Goal: Task Accomplishment & Management: Complete application form

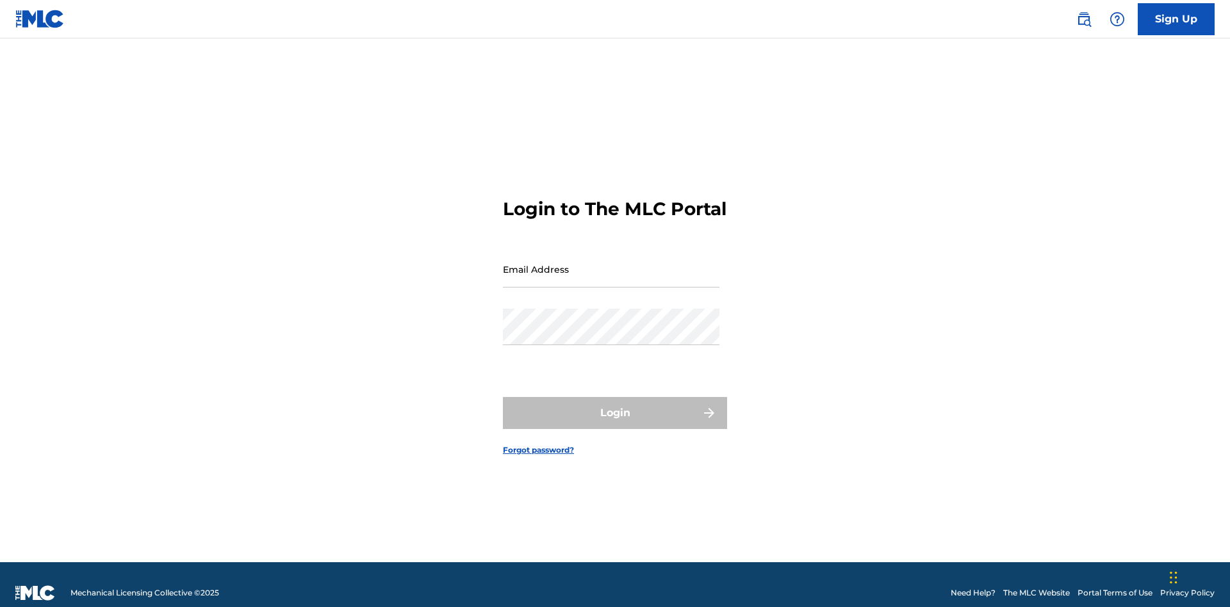
scroll to position [17, 0]
click at [611, 263] on input "Email Address" at bounding box center [611, 269] width 217 height 37
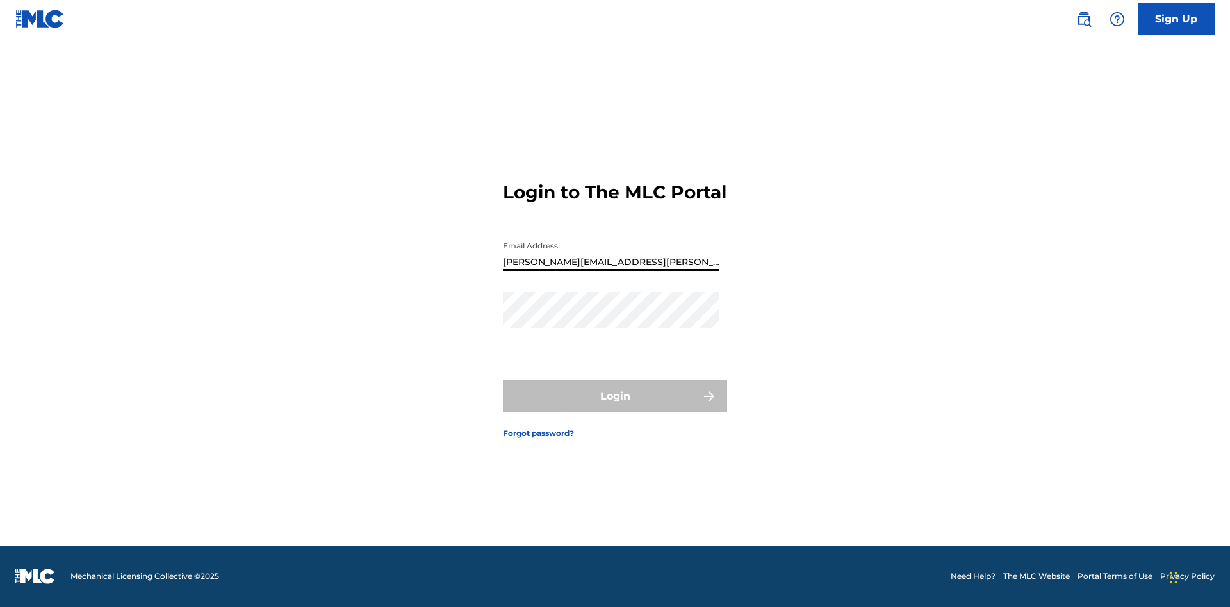
type input "[PERSON_NAME][EMAIL_ADDRESS][PERSON_NAME][DOMAIN_NAME]"
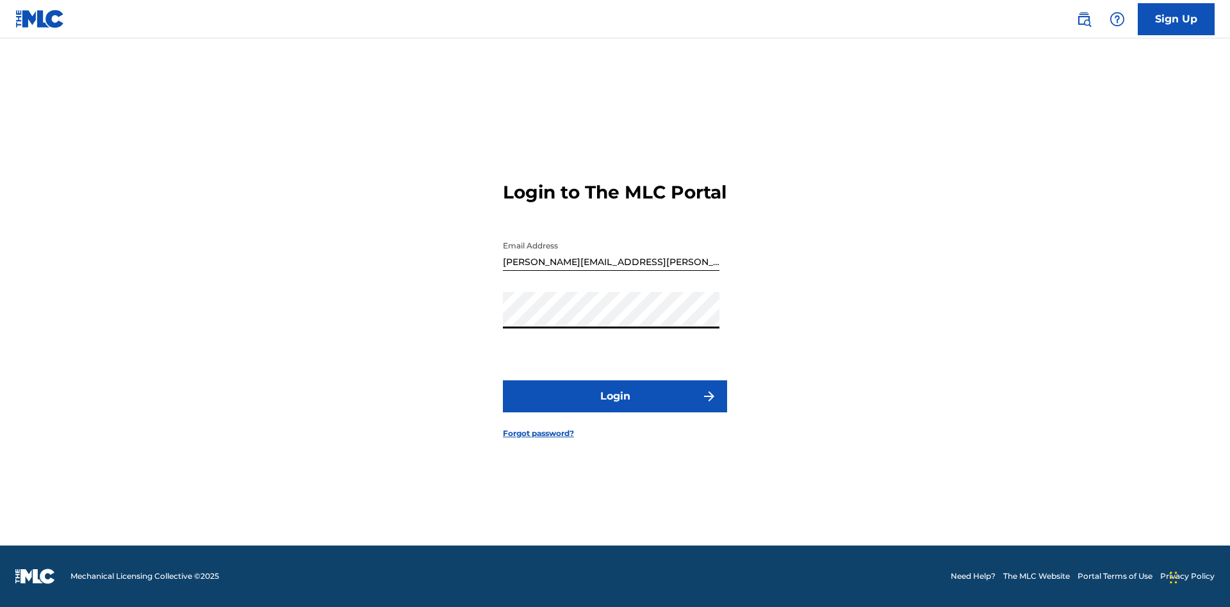
click at [615, 407] on button "Login" at bounding box center [615, 397] width 224 height 32
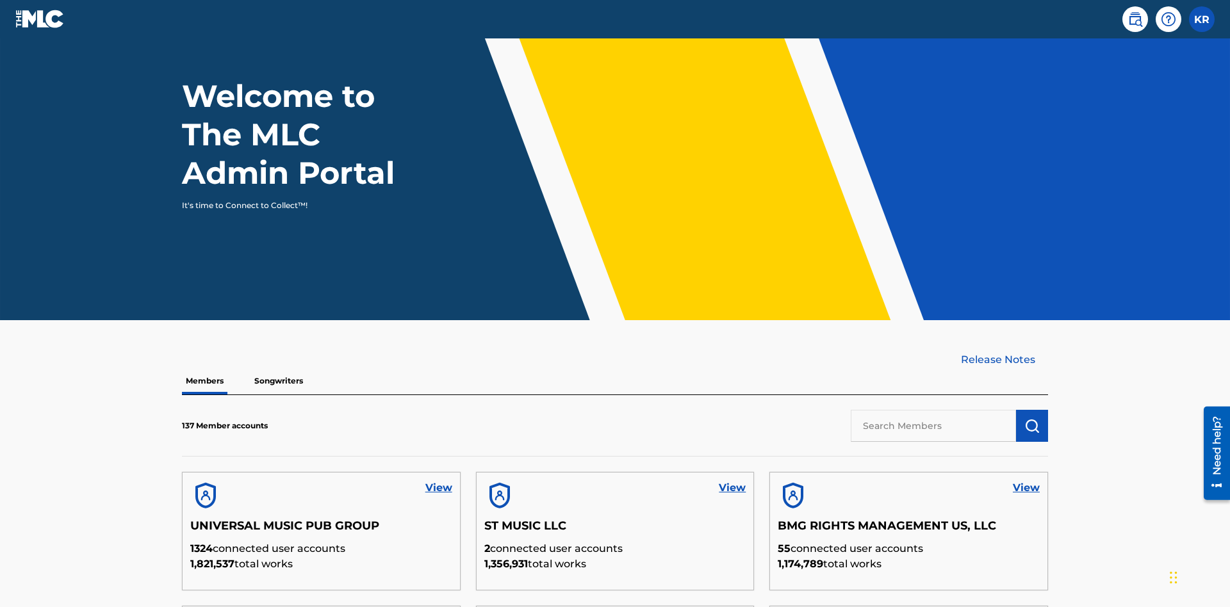
click at [933, 410] on input "text" at bounding box center [933, 426] width 165 height 32
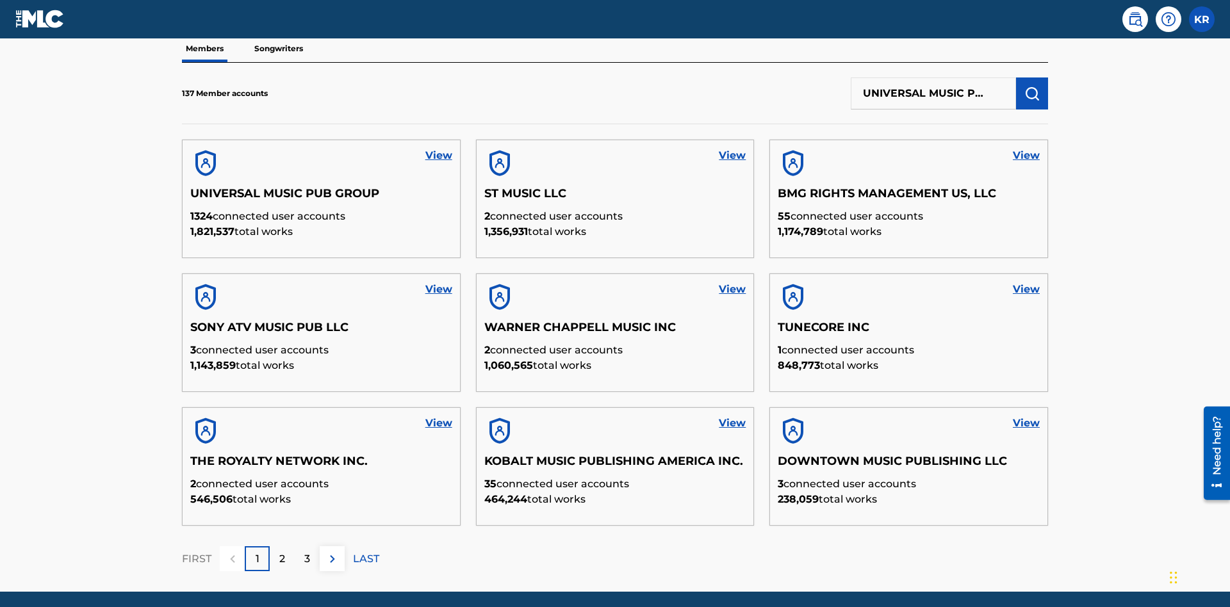
scroll to position [0, 41]
type input "UNIVERSAL MUSIC PUB GROUP"
click at [1032, 86] on img "submit" at bounding box center [1031, 93] width 15 height 15
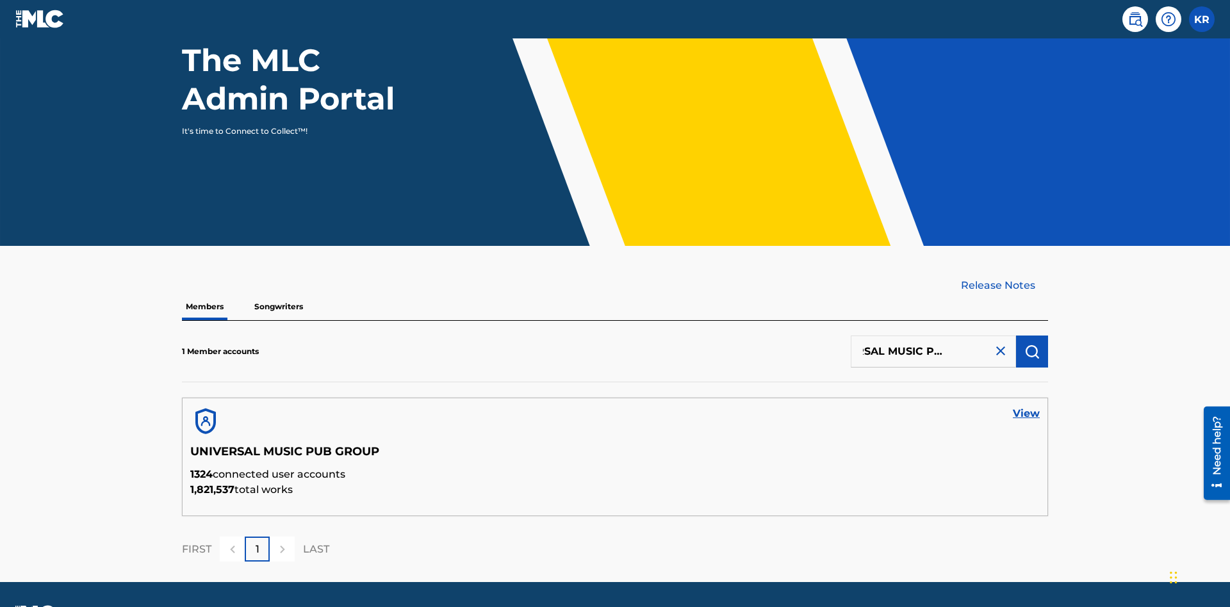
click at [1026, 406] on link "View" at bounding box center [1026, 413] width 27 height 15
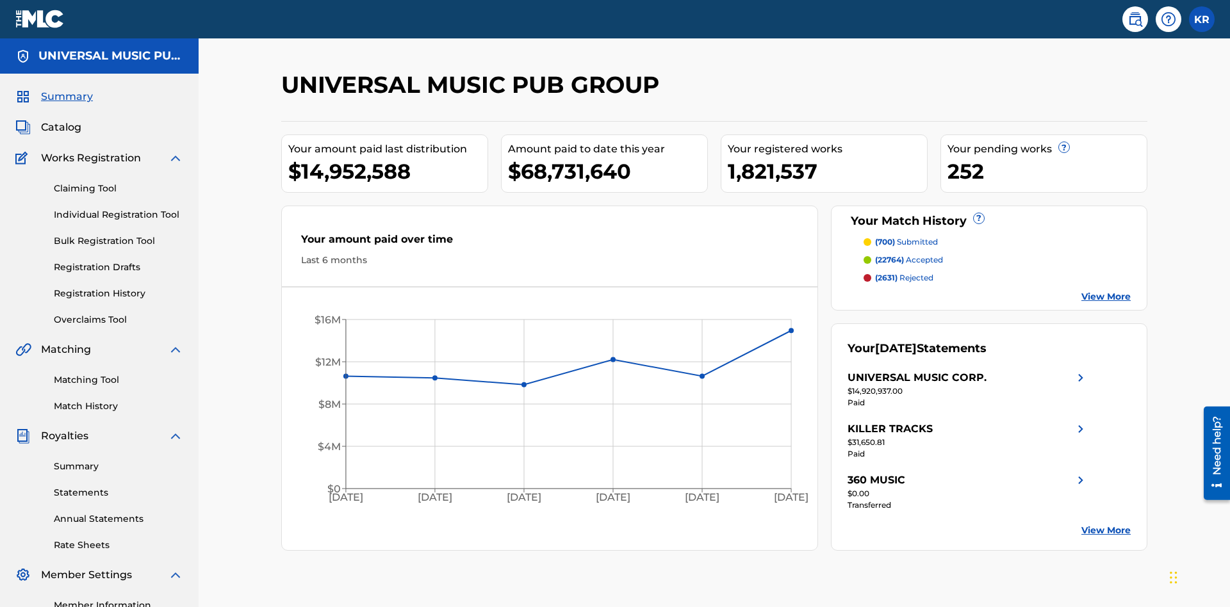
scroll to position [131, 0]
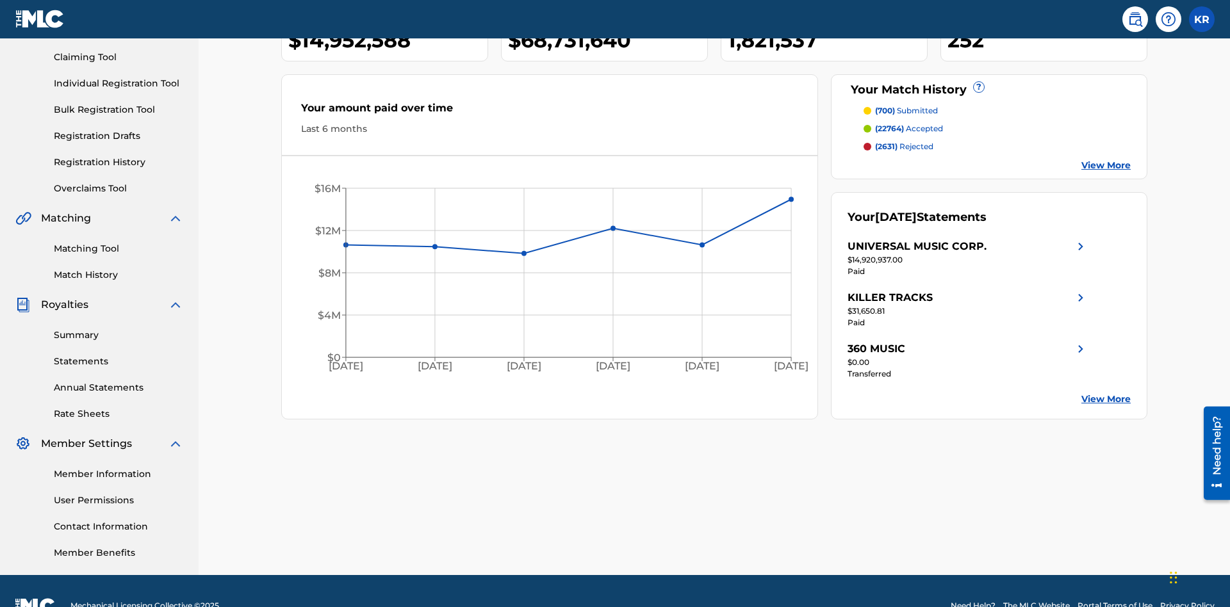
click at [119, 83] on link "Individual Registration Tool" at bounding box center [118, 83] width 129 height 13
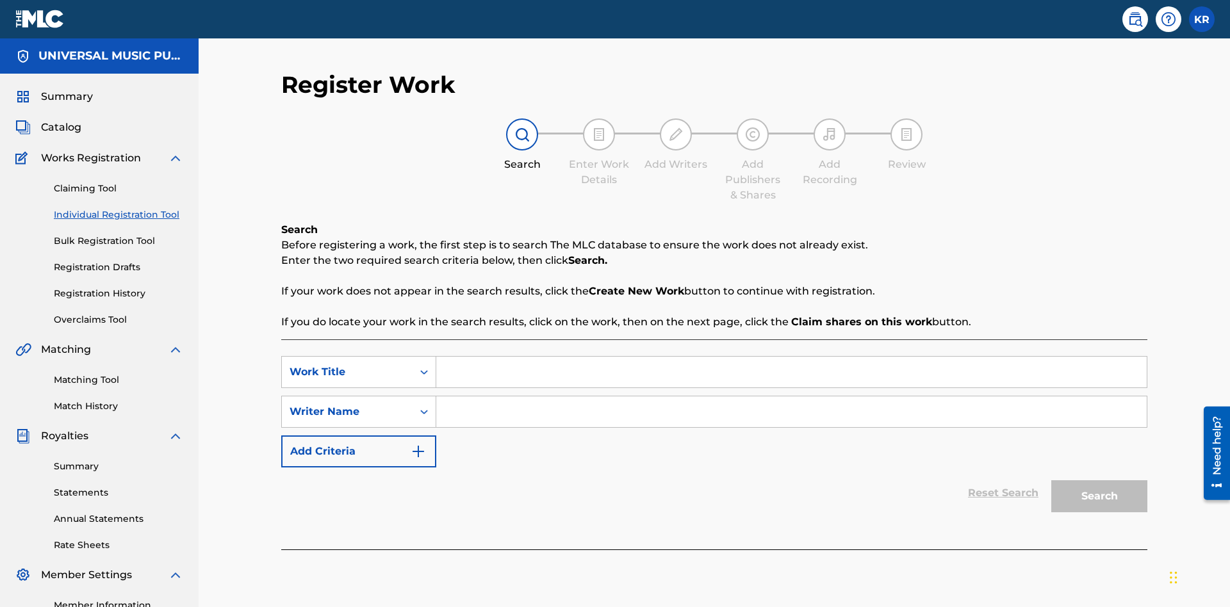
click at [791, 357] on input "Search Form" at bounding box center [791, 372] width 710 height 31
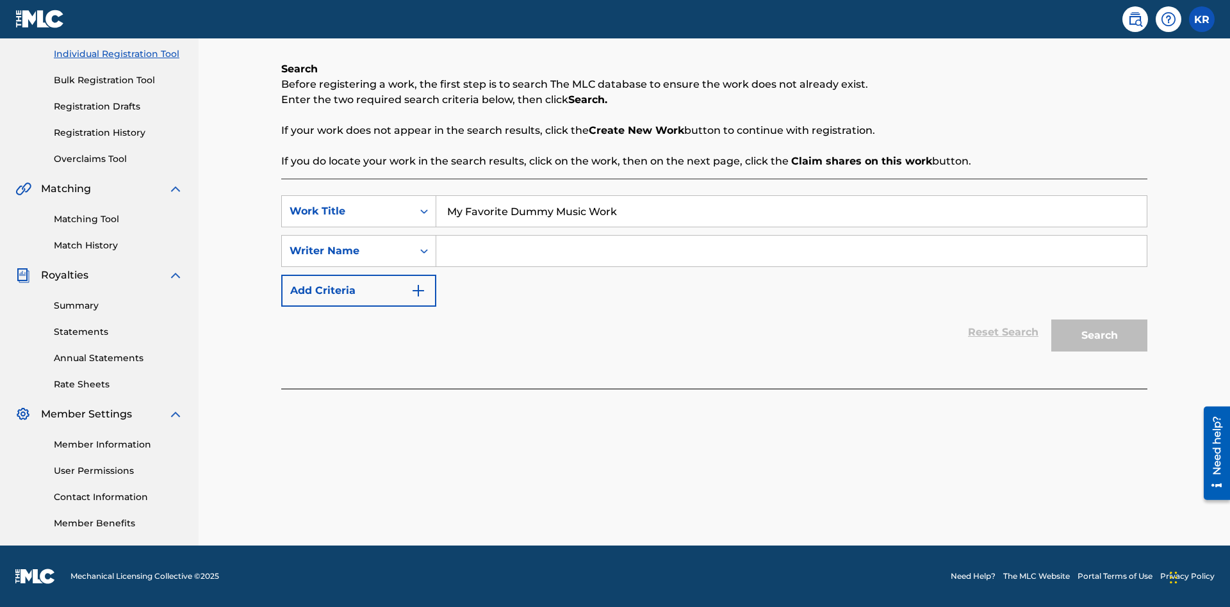
type input "My Favorite Dummy Music Work"
click at [791, 251] on input "Search Form" at bounding box center [791, 251] width 710 height 31
type input "QWERTYUIOP"
click at [1099, 336] on button "Search" at bounding box center [1099, 336] width 96 height 32
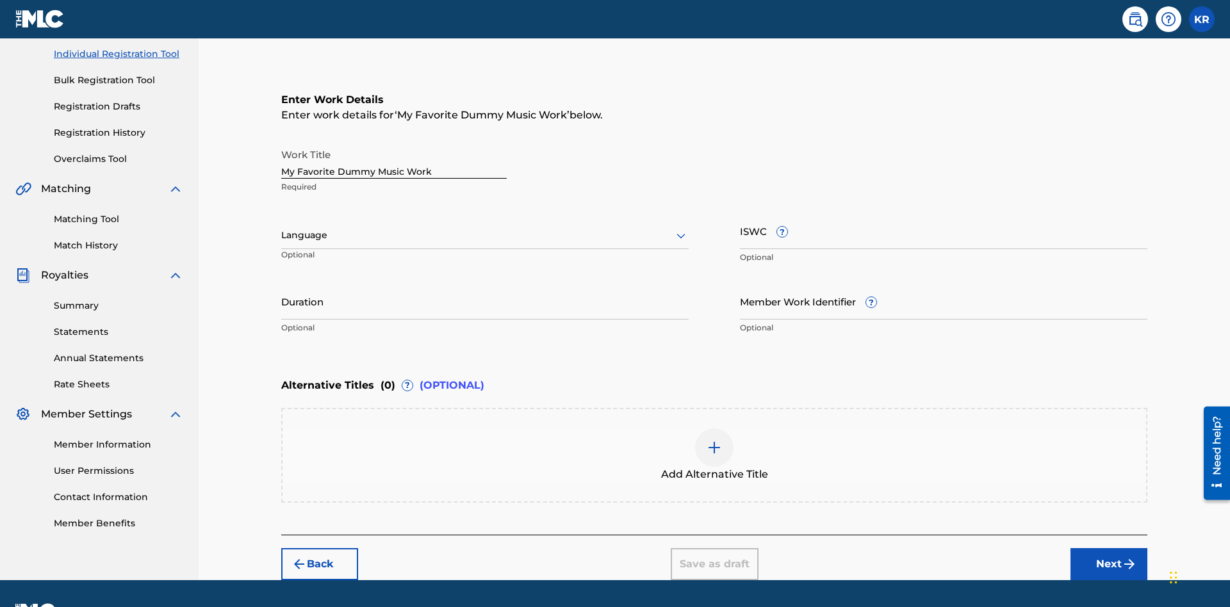
scroll to position [165, 0]
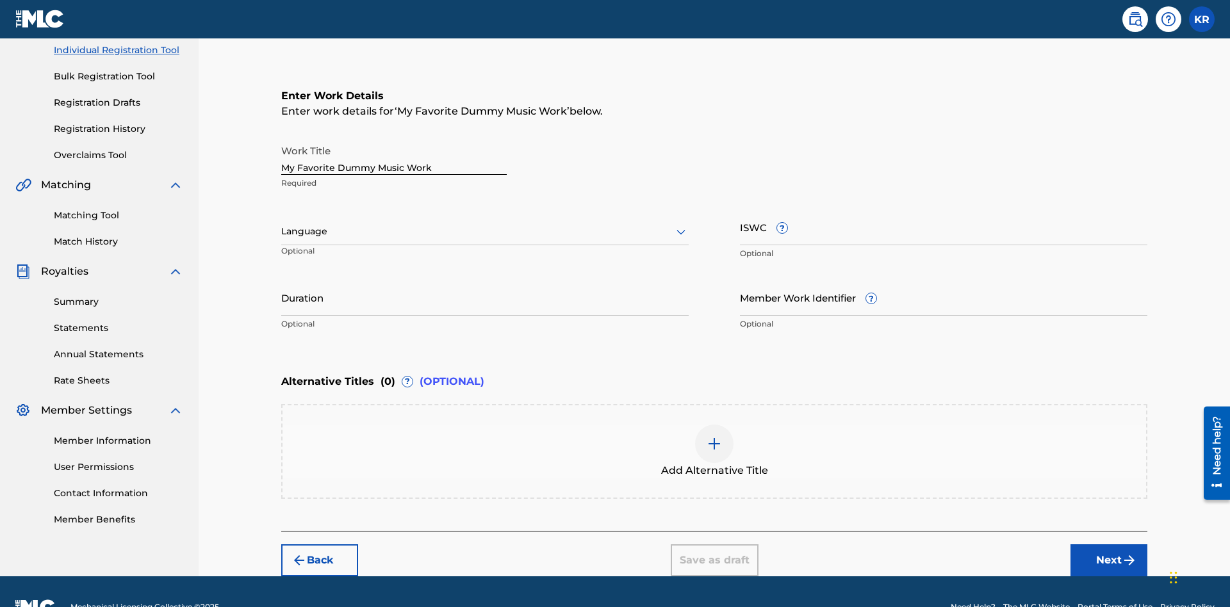
click at [485, 279] on input "Duration" at bounding box center [484, 297] width 407 height 37
click at [485, 279] on input "0" at bounding box center [484, 297] width 407 height 37
type input "00:00"
click at [681, 224] on icon at bounding box center [680, 231] width 15 height 15
click at [485, 274] on div "Spanish" at bounding box center [485, 288] width 406 height 29
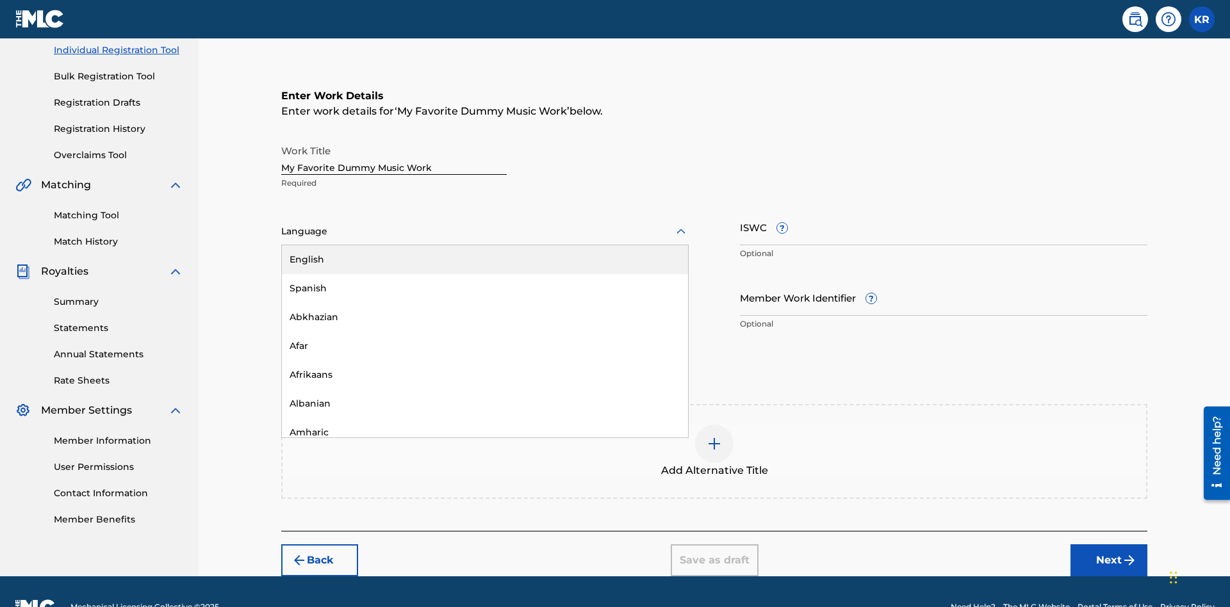
click at [944, 279] on input "Member Work Identifier ?" at bounding box center [943, 297] width 407 height 37
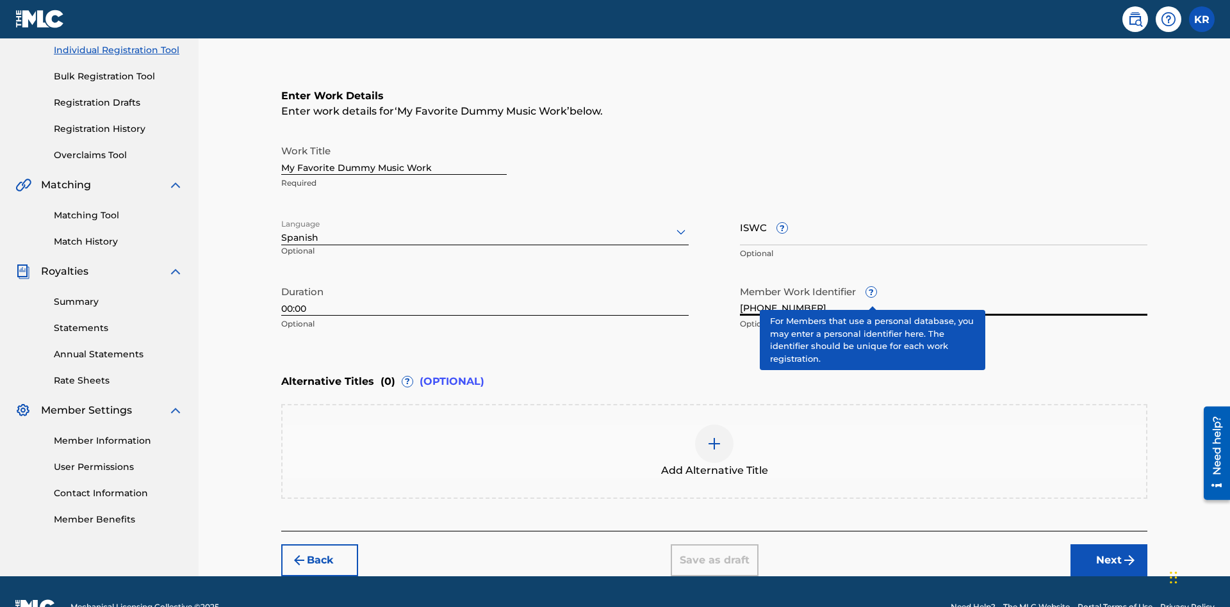
type input "[PHONE_NUMBER]"
click at [944, 209] on input "ISWC ?" at bounding box center [943, 227] width 407 height 37
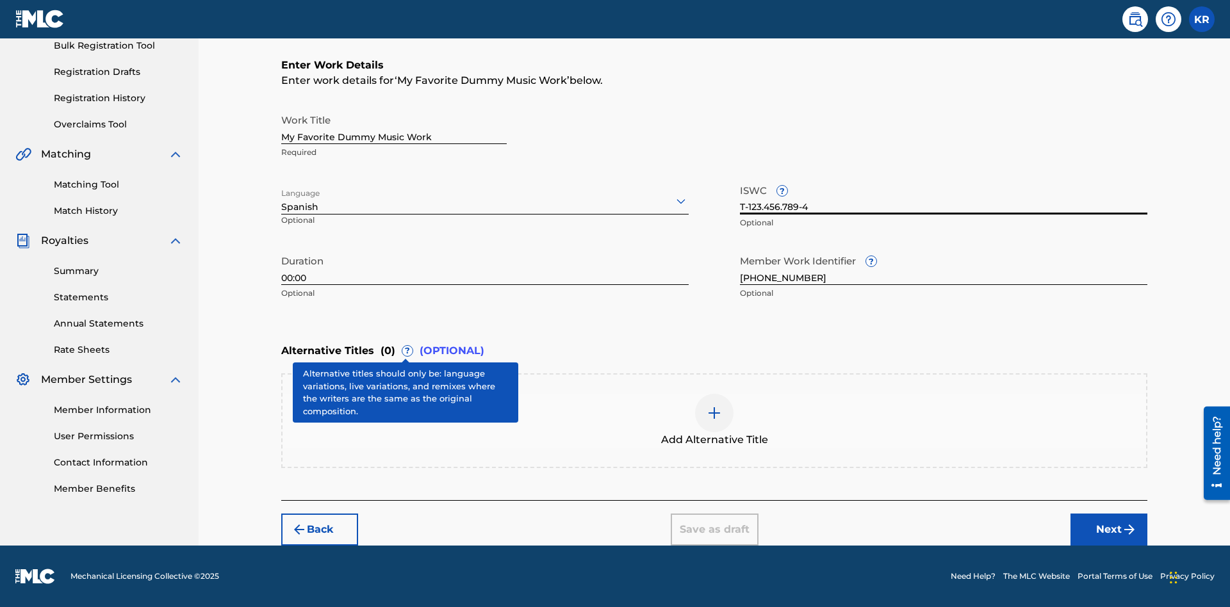
type input "T-123.456.789-4"
click at [714, 420] on img at bounding box center [714, 413] width 15 height 15
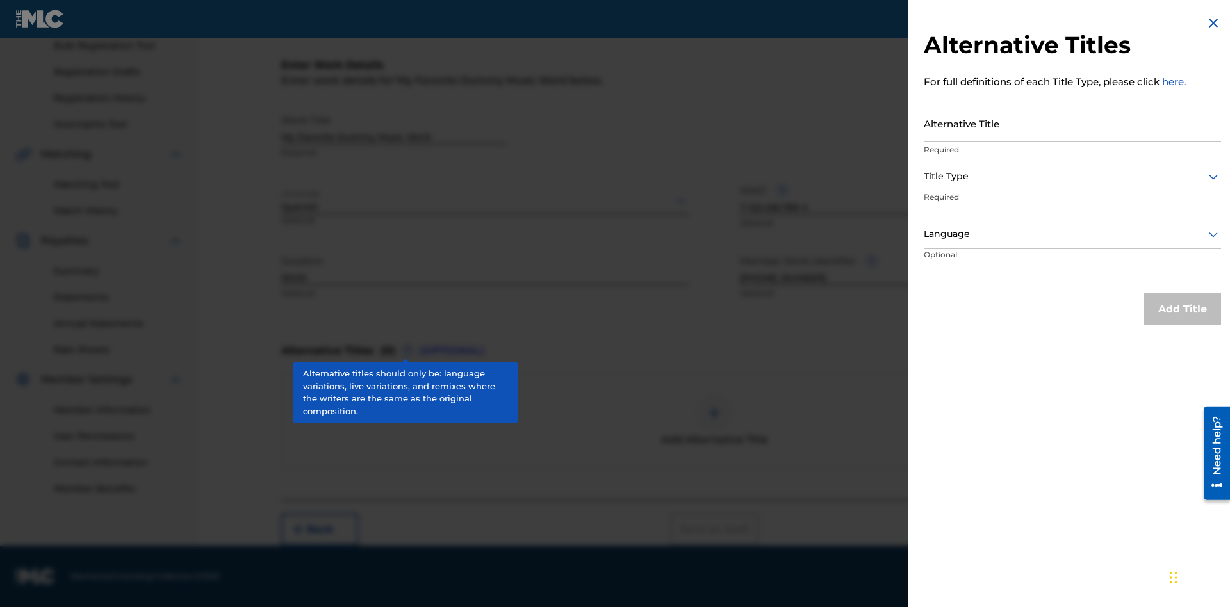
click at [1072, 123] on input "Alternative Title" at bounding box center [1072, 123] width 297 height 37
type input "Alt Title"
click at [1072, 176] on div at bounding box center [1072, 176] width 297 height 16
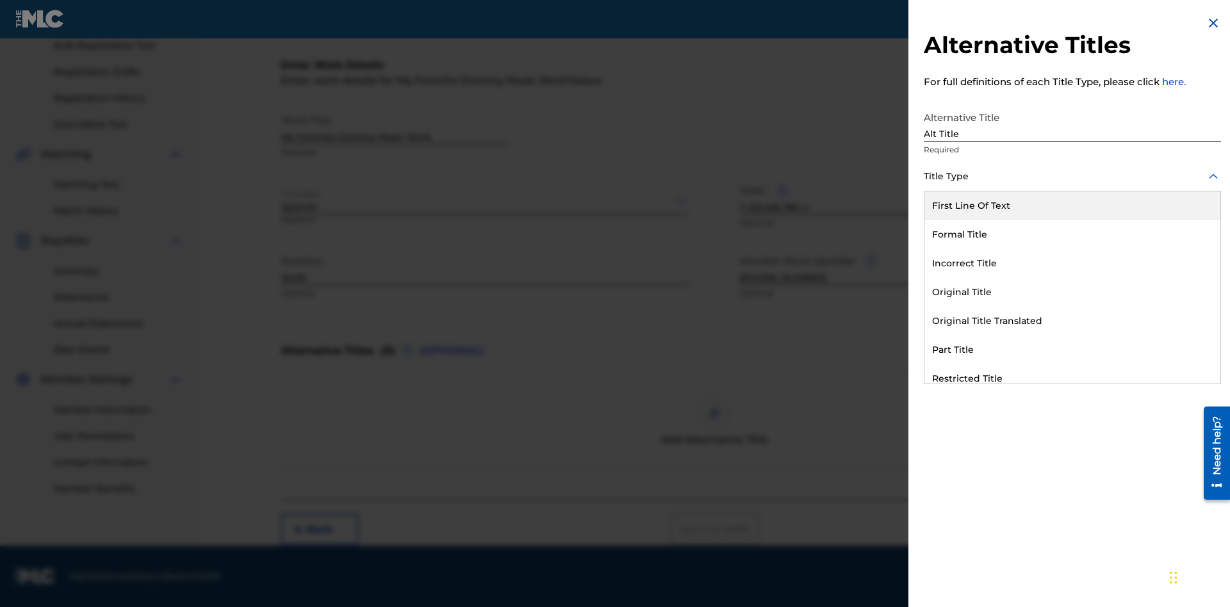
click at [1072, 292] on div "Original Title" at bounding box center [1072, 292] width 296 height 29
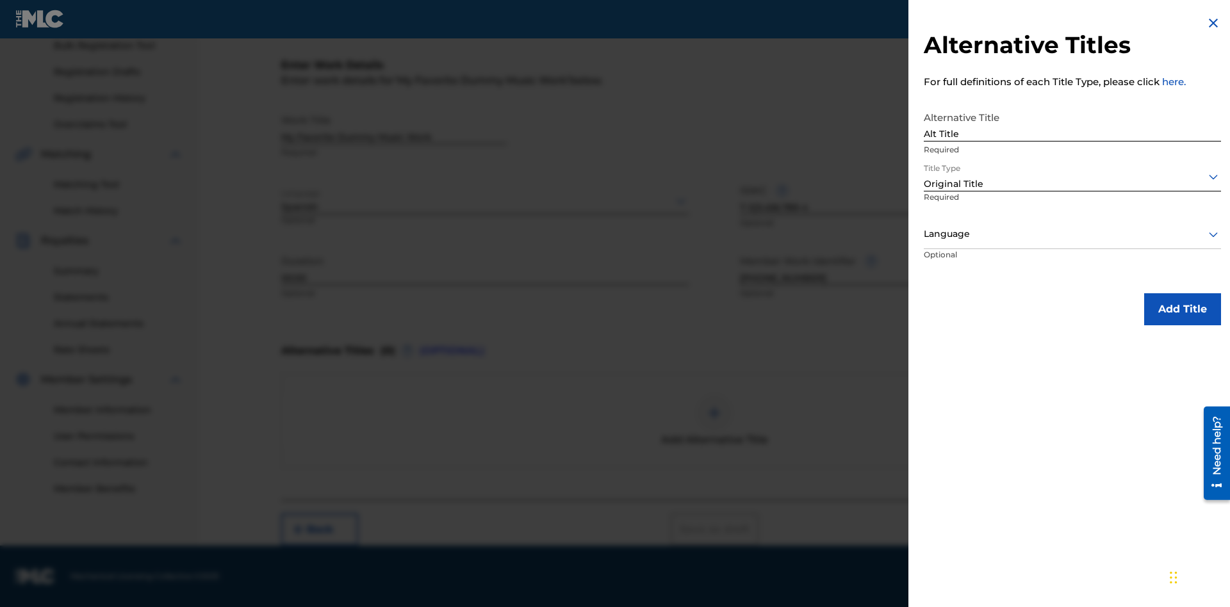
click at [1072, 234] on div at bounding box center [1072, 234] width 297 height 16
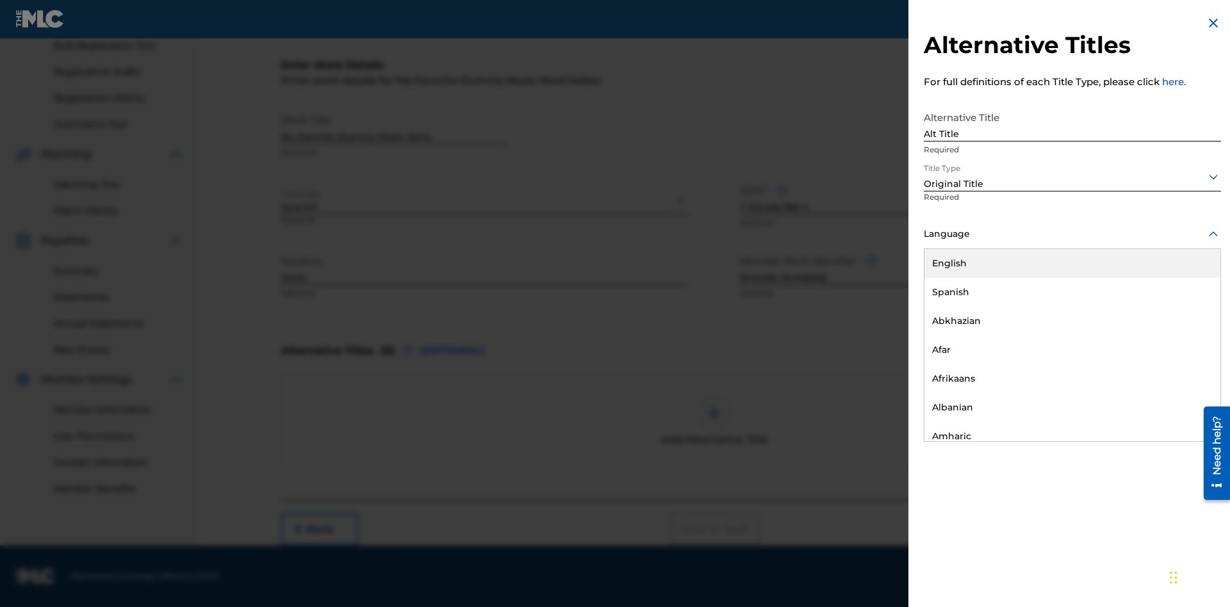
click at [1183, 309] on button "Add Title" at bounding box center [1182, 309] width 77 height 32
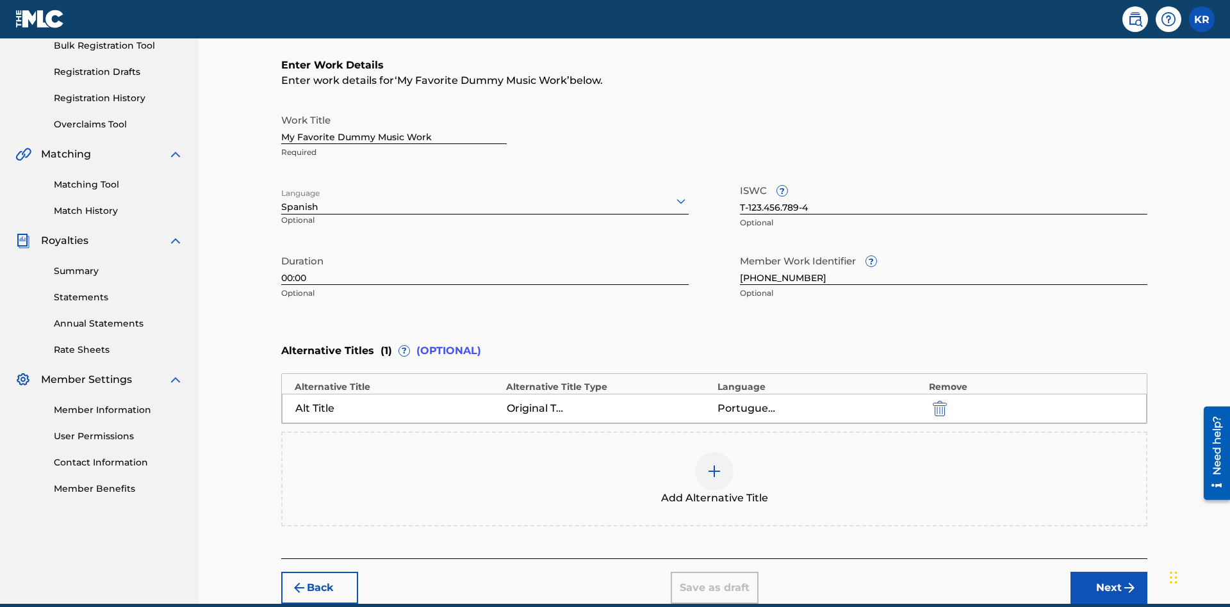
click at [714, 452] on div at bounding box center [714, 471] width 38 height 38
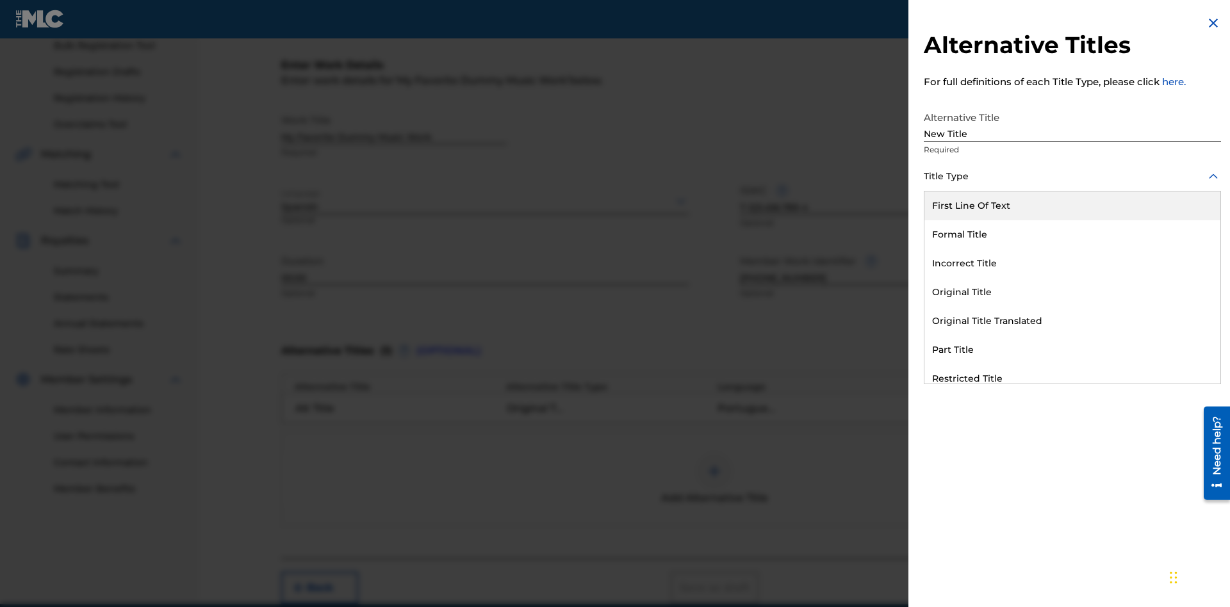
click at [1072, 263] on div "Incorrect Title" at bounding box center [1072, 263] width 296 height 29
click at [1072, 234] on div at bounding box center [1072, 234] width 297 height 16
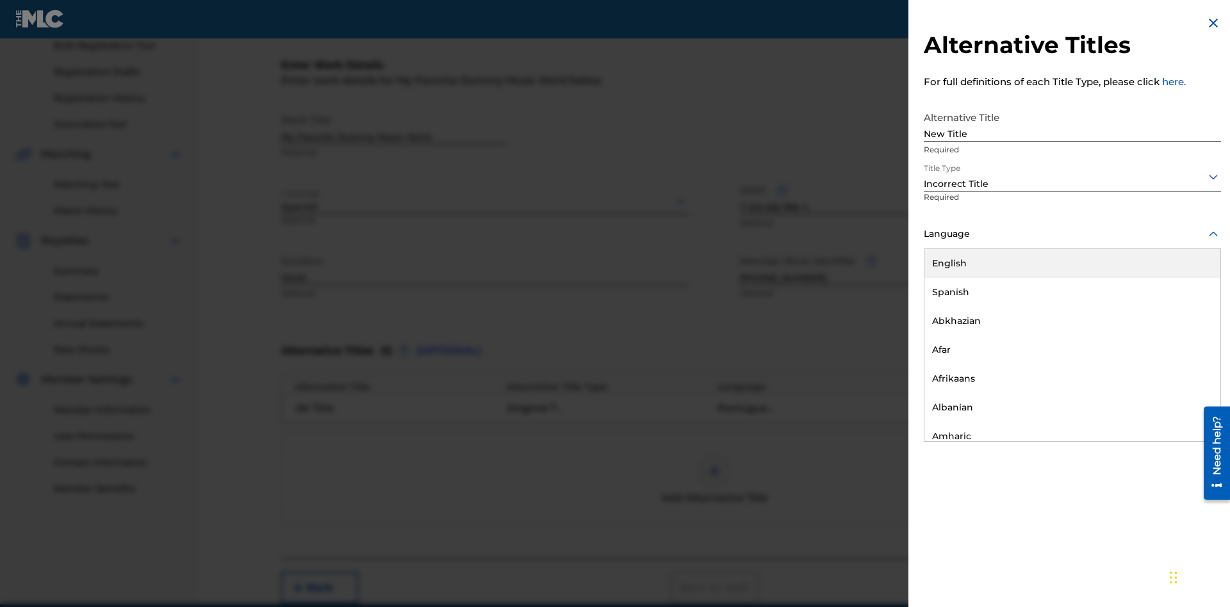
click at [1072, 263] on div "English" at bounding box center [1072, 263] width 296 height 29
click at [1183, 309] on button "Add Title" at bounding box center [1182, 309] width 77 height 32
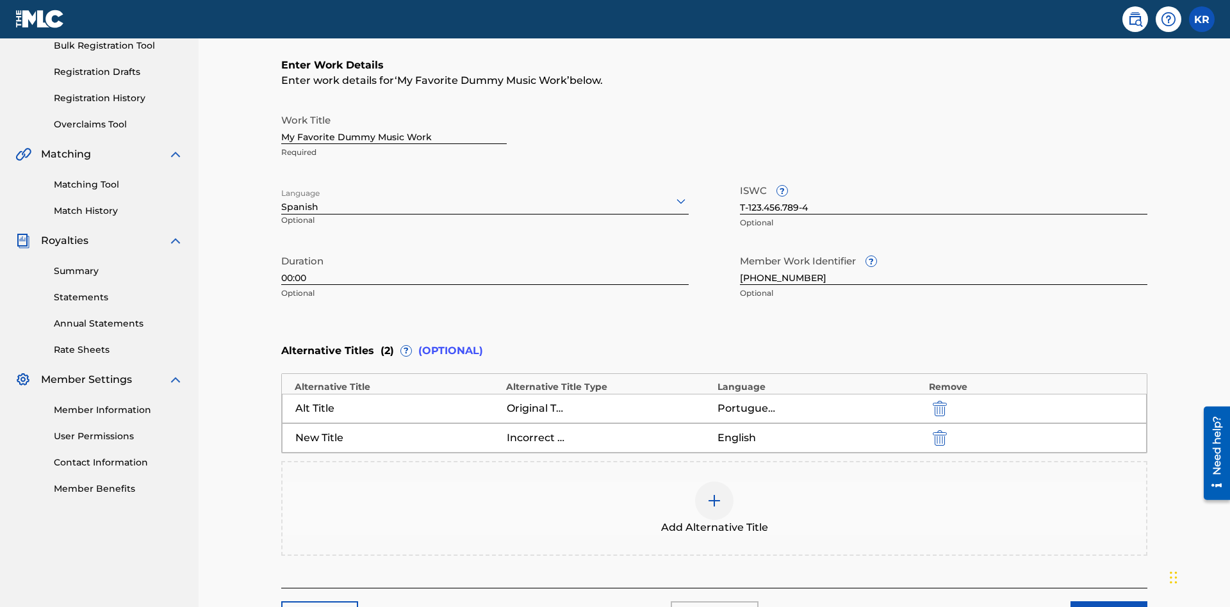
click at [938, 430] on img "submit" at bounding box center [940, 437] width 14 height 15
click at [714, 482] on div at bounding box center [714, 501] width 38 height 38
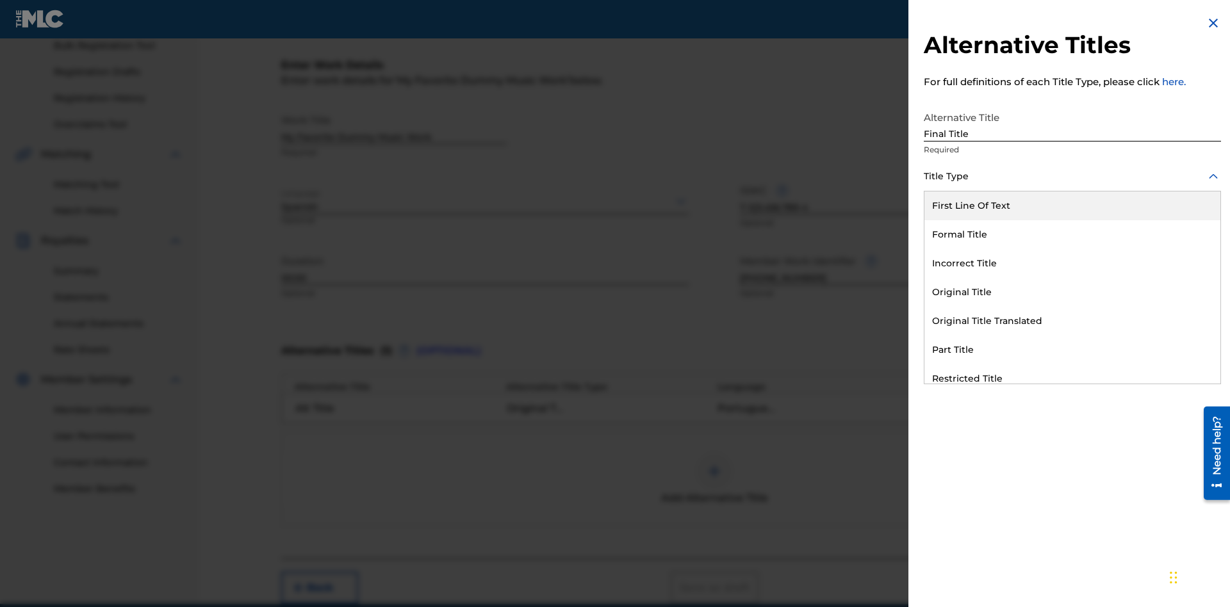
click at [1072, 350] on div "Part Title" at bounding box center [1072, 350] width 296 height 29
click at [1072, 234] on div at bounding box center [1072, 234] width 297 height 16
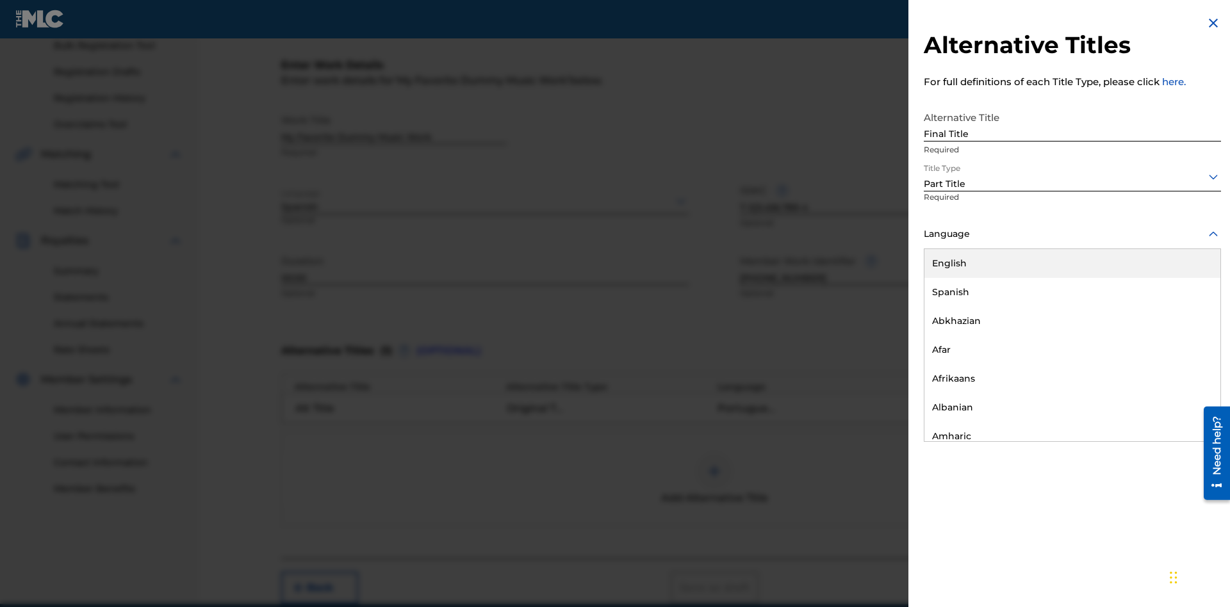
click at [1183, 309] on button "Add Title" at bounding box center [1182, 309] width 77 height 32
click at [1109, 572] on button "Next" at bounding box center [1108, 588] width 77 height 32
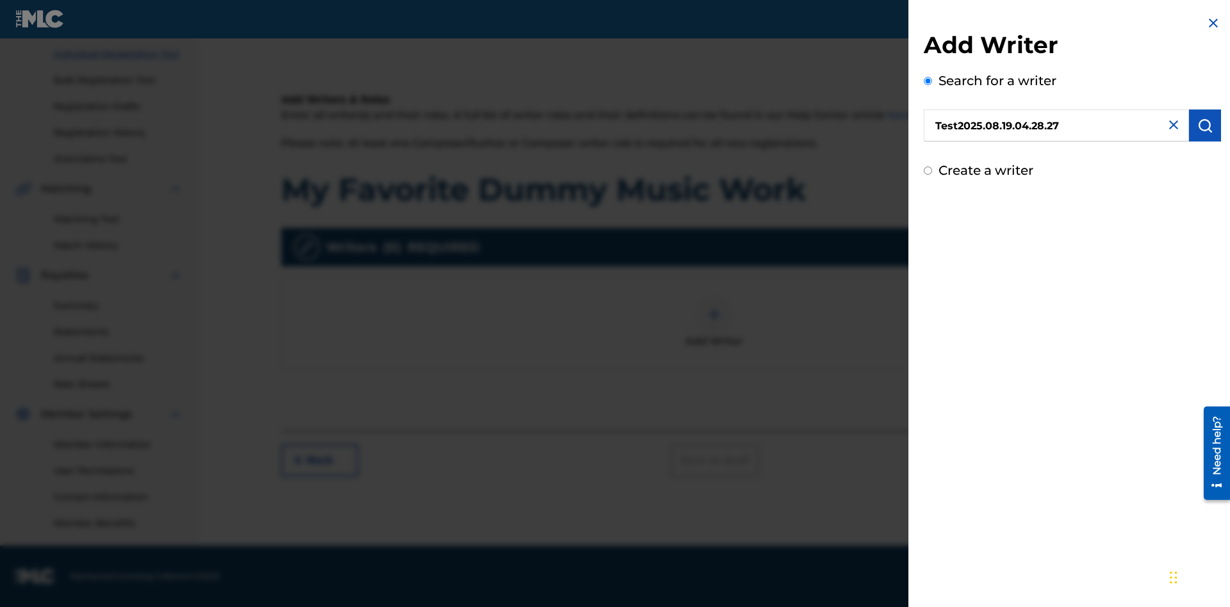
click at [1205, 126] on img "submit" at bounding box center [1204, 125] width 15 height 15
click at [928, 175] on input "Create a writer" at bounding box center [928, 171] width 8 height 8
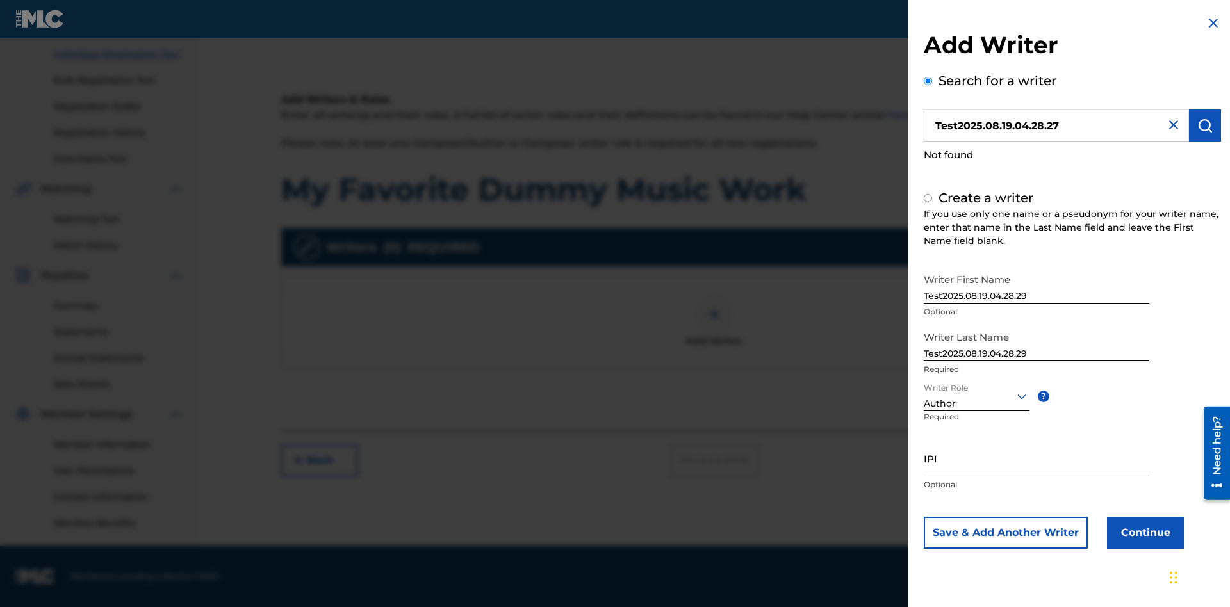
click at [1037, 458] on input "IPI" at bounding box center [1036, 458] width 225 height 37
click at [1144, 532] on button "Continue" at bounding box center [1145, 533] width 77 height 32
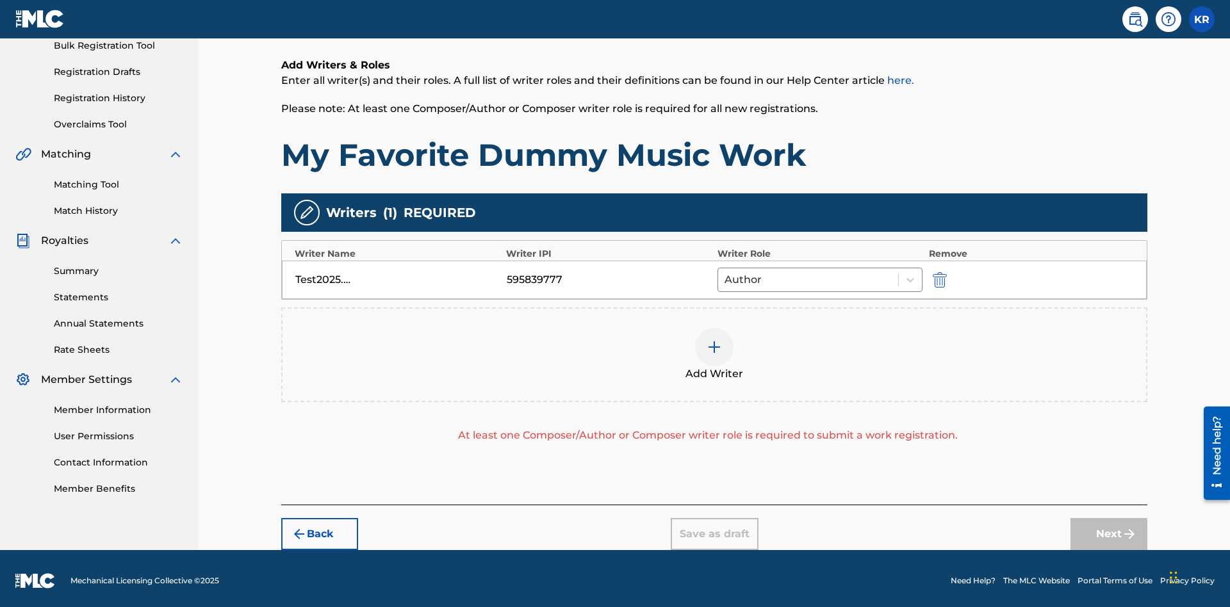
click at [938, 275] on img "submit" at bounding box center [940, 279] width 14 height 15
click at [714, 340] on img at bounding box center [714, 347] width 15 height 15
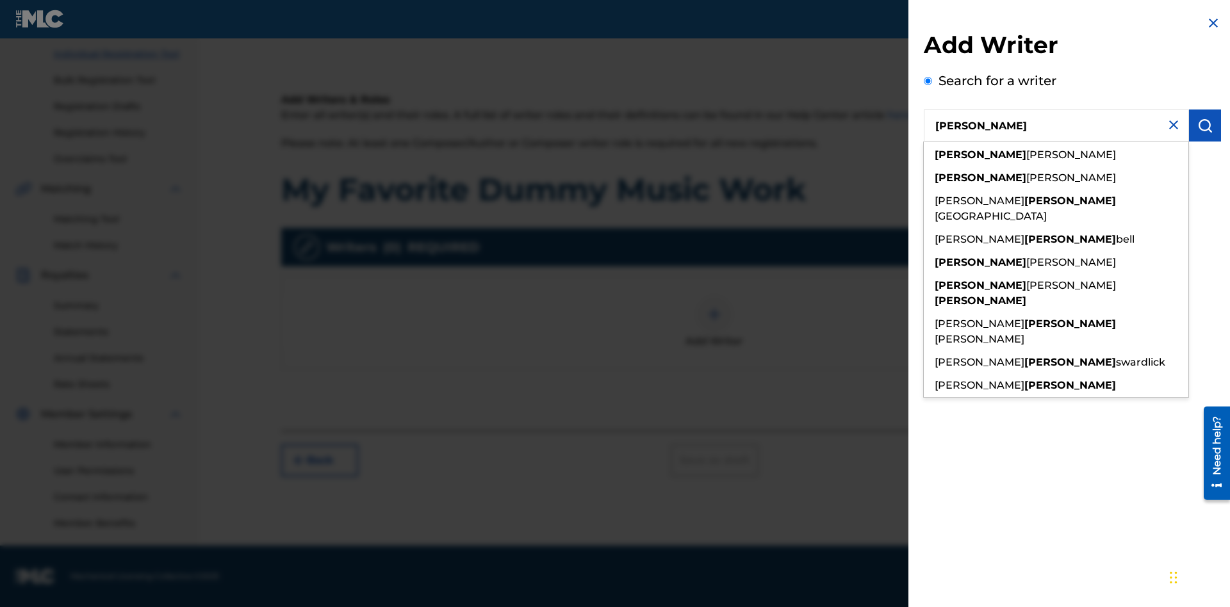
type input "[PERSON_NAME]"
click at [1205, 126] on img "submit" at bounding box center [1204, 125] width 15 height 15
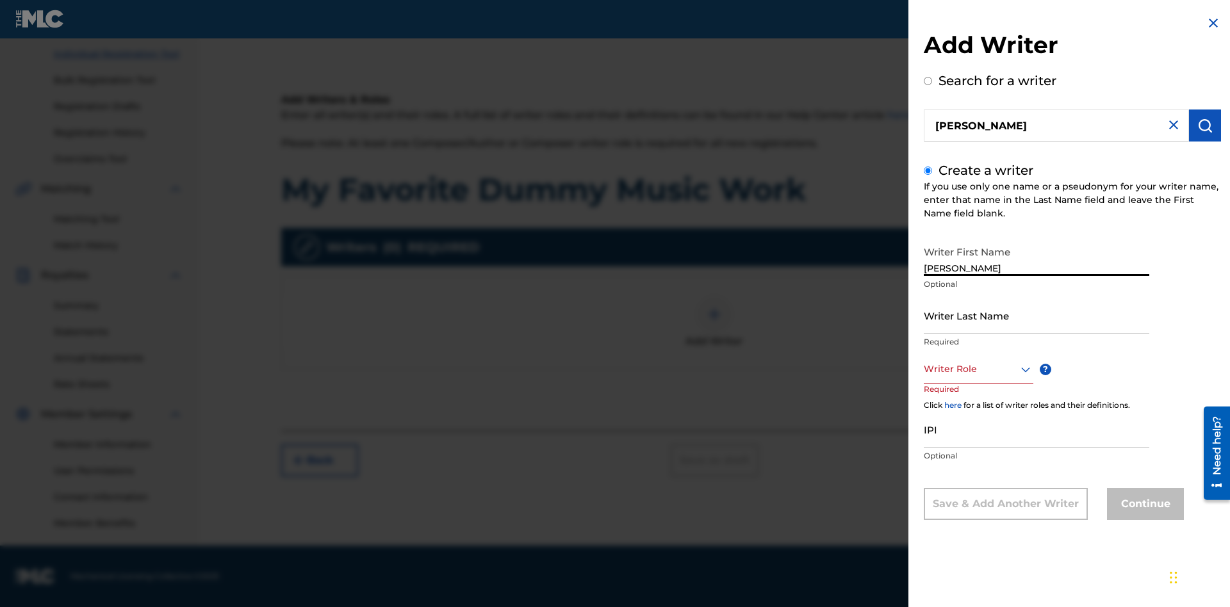
click at [1037, 315] on input "Writer Last Name" at bounding box center [1036, 315] width 225 height 37
click at [1037, 429] on input "IPI" at bounding box center [1036, 429] width 225 height 37
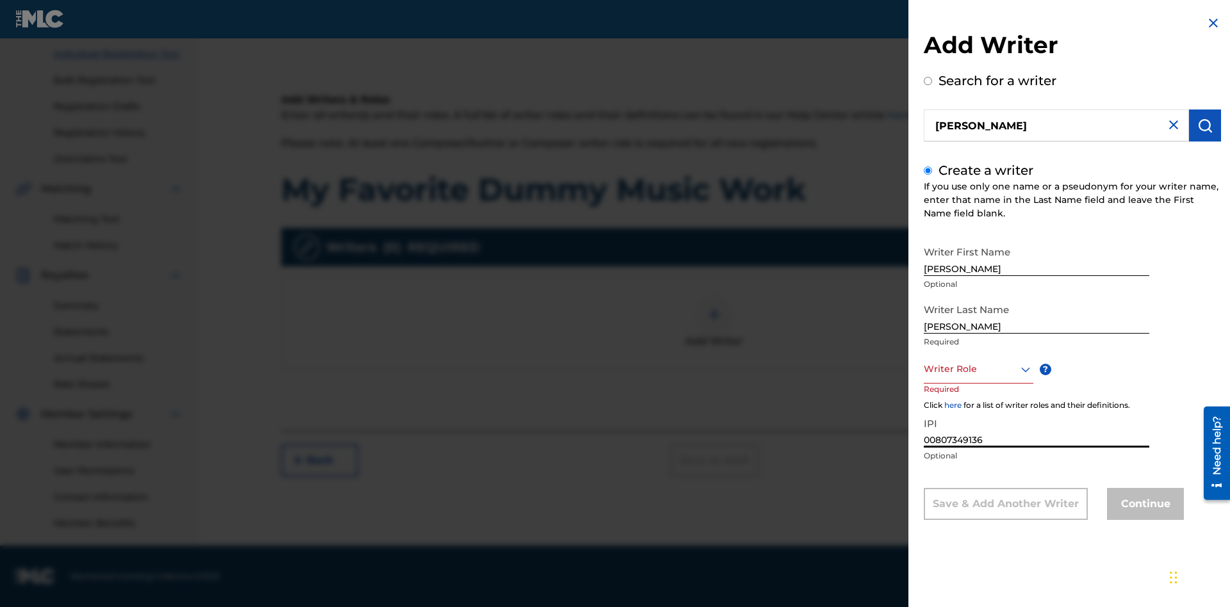
click at [978, 369] on div at bounding box center [979, 369] width 110 height 16
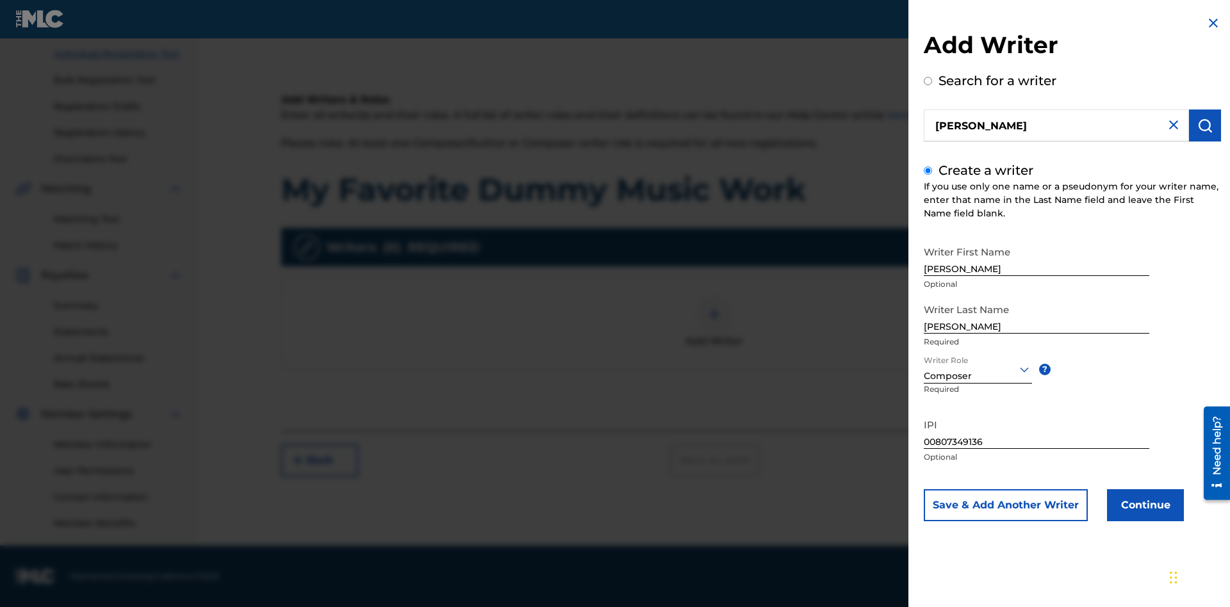
click at [1144, 505] on button "Continue" at bounding box center [1145, 505] width 77 height 32
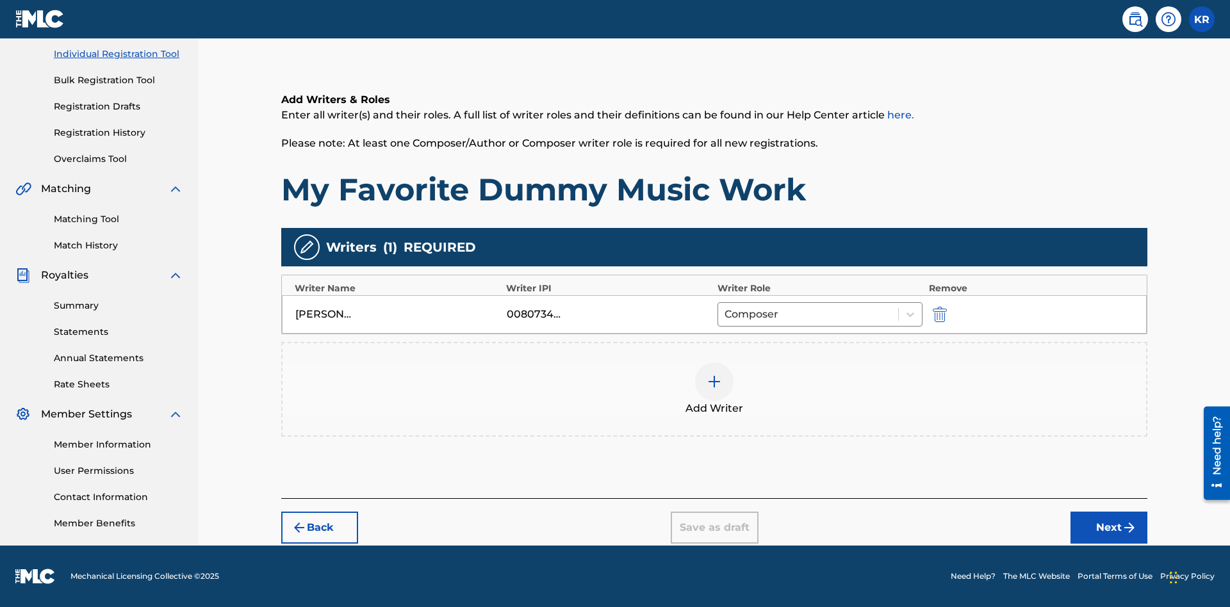
scroll to position [161, 0]
click at [714, 389] on div at bounding box center [714, 382] width 38 height 38
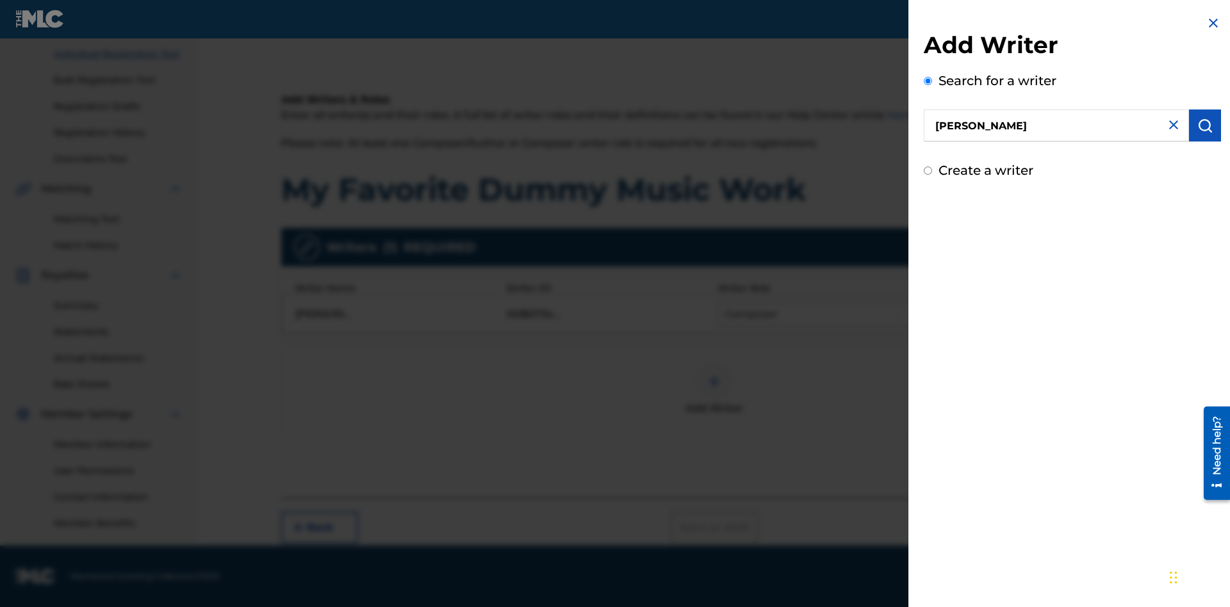
click at [1205, 126] on img "submit" at bounding box center [1204, 125] width 15 height 15
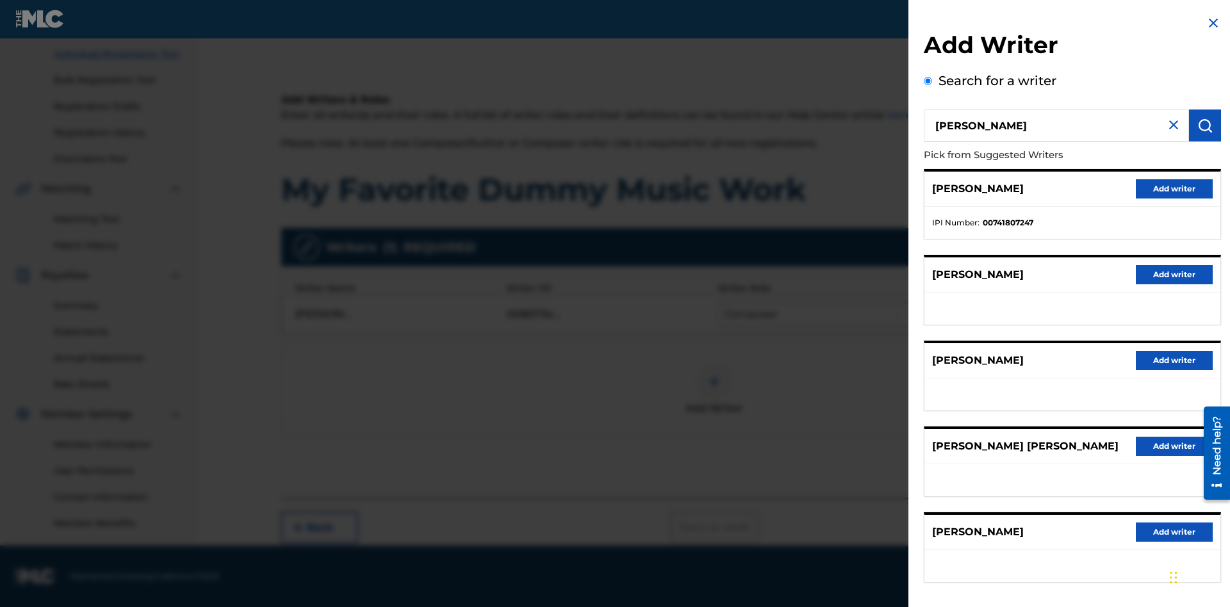
click at [1174, 188] on button "Add writer" at bounding box center [1174, 188] width 77 height 19
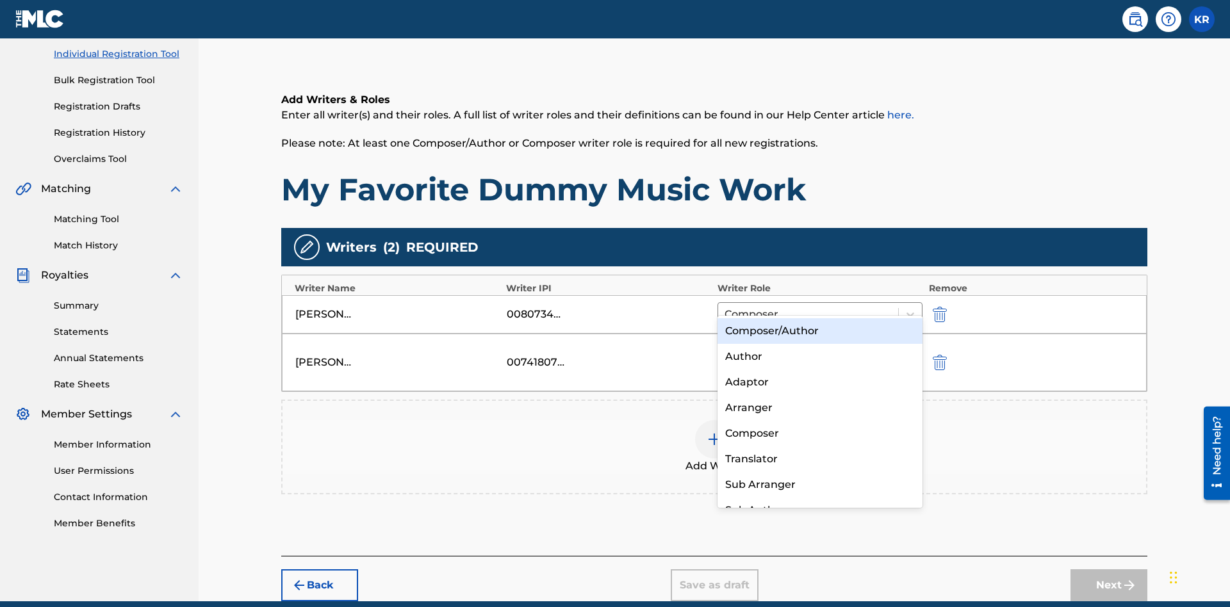
click at [819, 459] on div "Translator" at bounding box center [819, 460] width 205 height 26
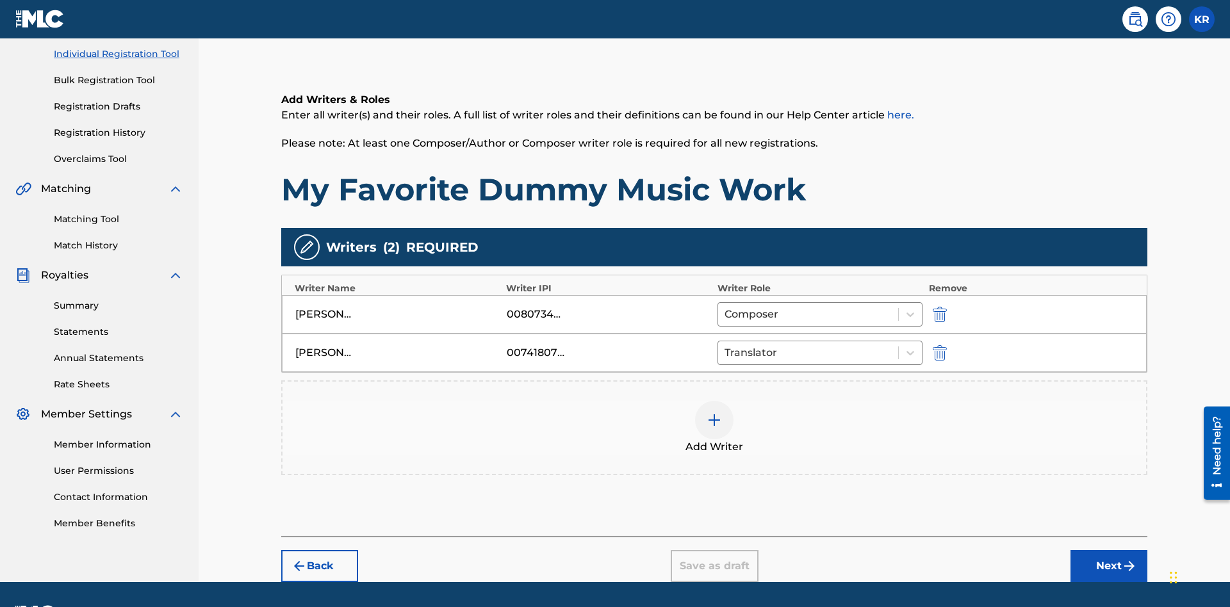
click at [714, 401] on div at bounding box center [714, 420] width 38 height 38
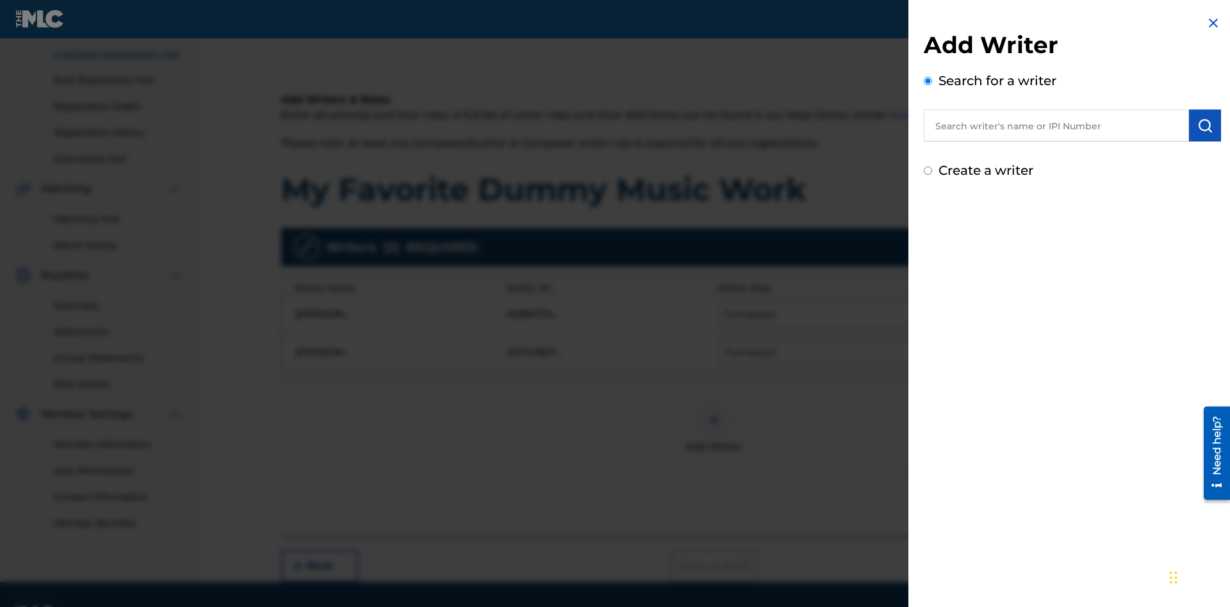
click at [1056, 126] on input "text" at bounding box center [1056, 126] width 265 height 32
type input "Test2025.08.19.04.29.35"
click at [1205, 126] on img "submit" at bounding box center [1204, 125] width 15 height 15
click at [928, 225] on input "Create a writer" at bounding box center [928, 225] width 8 height 8
radio input "false"
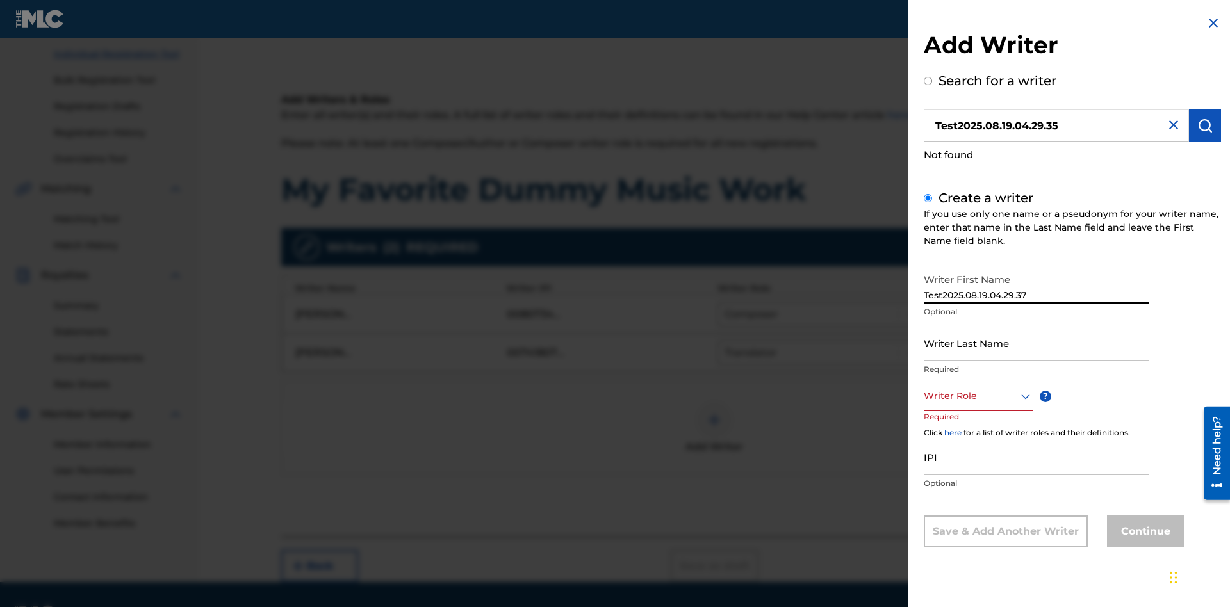
click at [1037, 343] on input "Writer Last Name" at bounding box center [1036, 343] width 225 height 37
click at [978, 396] on div at bounding box center [979, 396] width 110 height 16
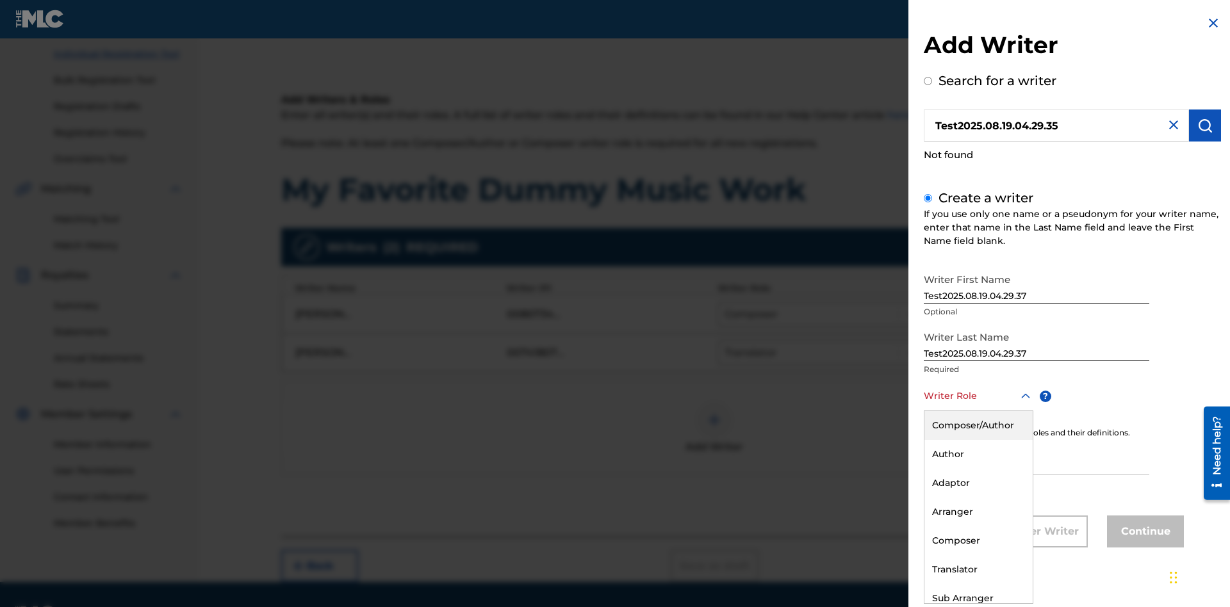
click at [978, 570] on div "Translator" at bounding box center [978, 569] width 108 height 29
click at [1037, 458] on input "IPI" at bounding box center [1036, 457] width 225 height 37
click at [1144, 532] on button "Continue" at bounding box center [1145, 532] width 77 height 32
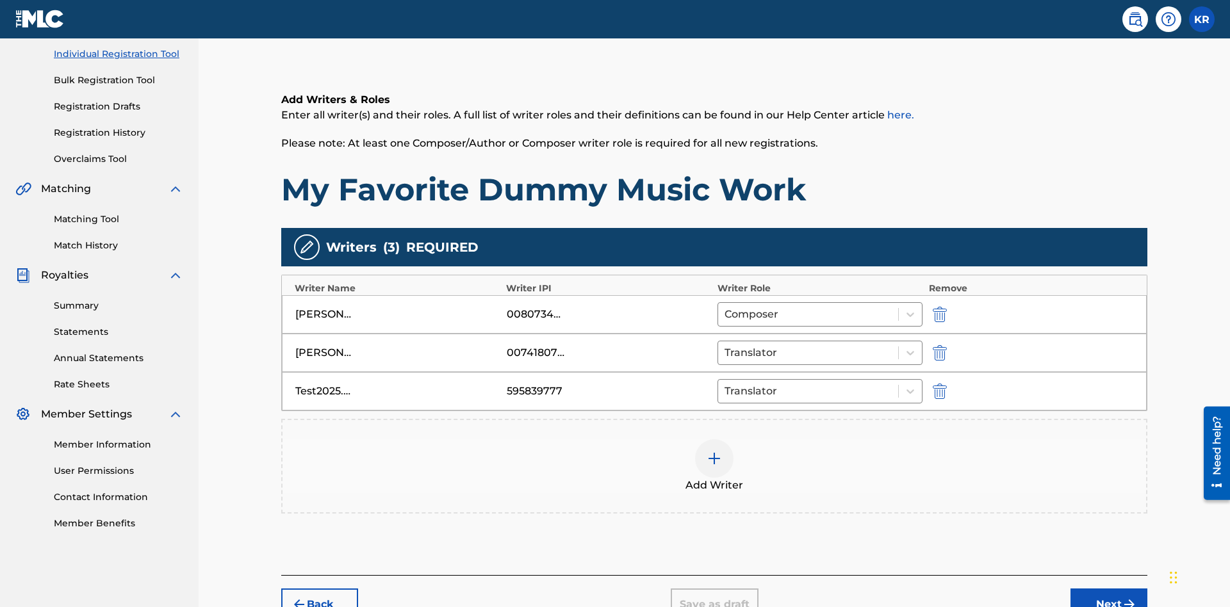
click at [1109, 589] on button "Next" at bounding box center [1108, 605] width 77 height 32
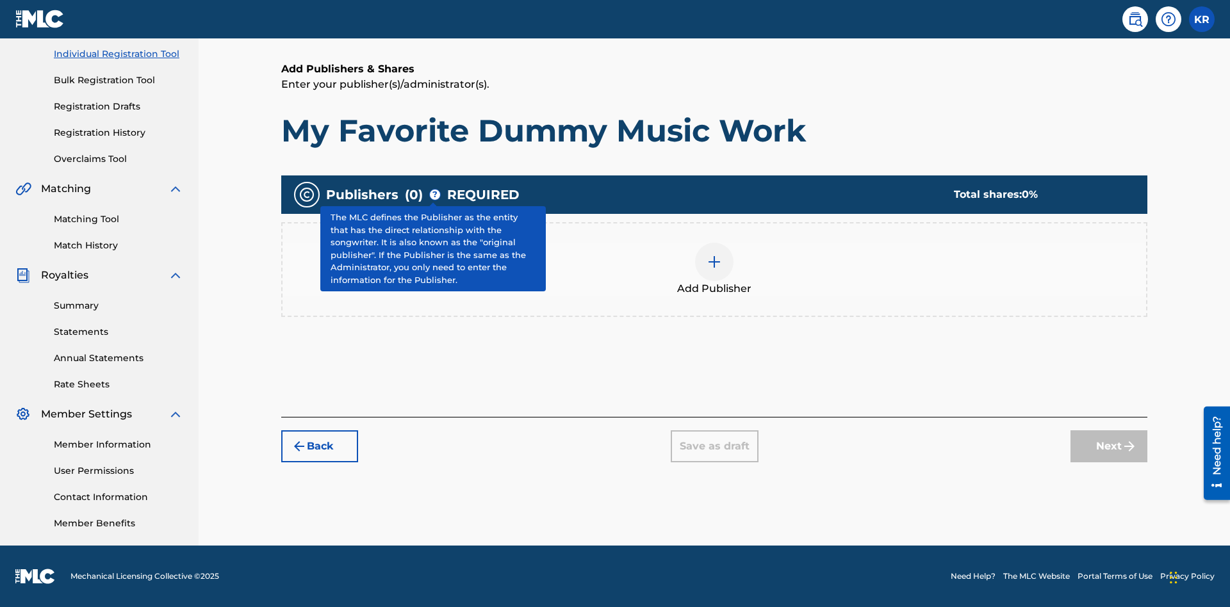
click at [714, 261] on img at bounding box center [714, 261] width 15 height 15
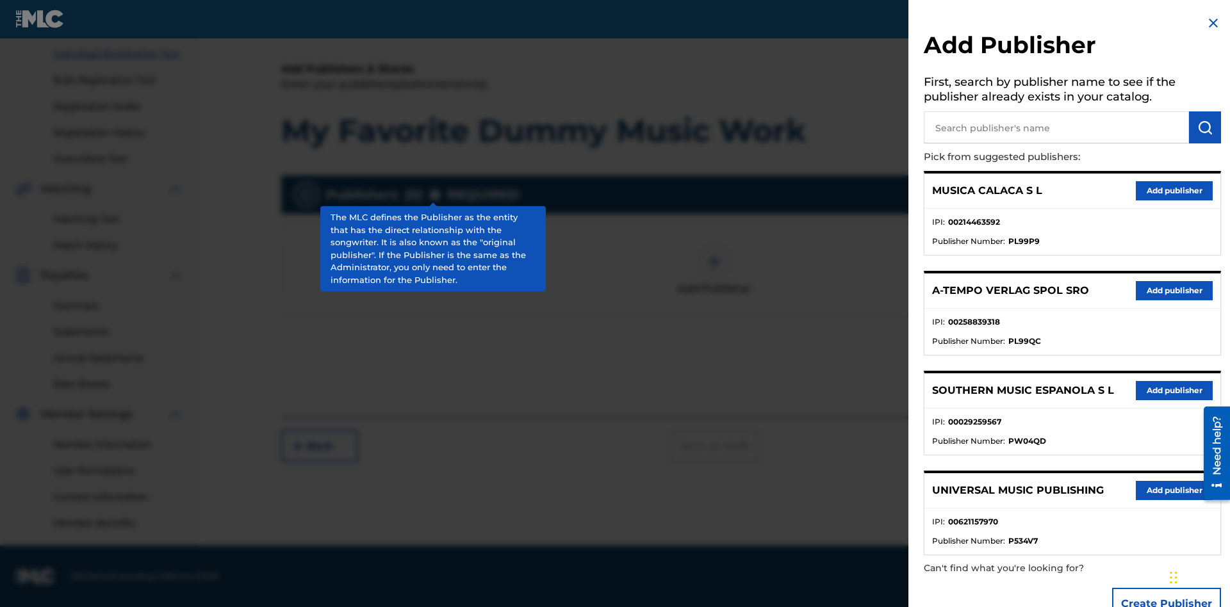
click at [1056, 127] on input "text" at bounding box center [1056, 127] width 265 height 32
type input "Test2025.08.19.04.30.01"
click at [1205, 127] on img "submit" at bounding box center [1204, 127] width 15 height 15
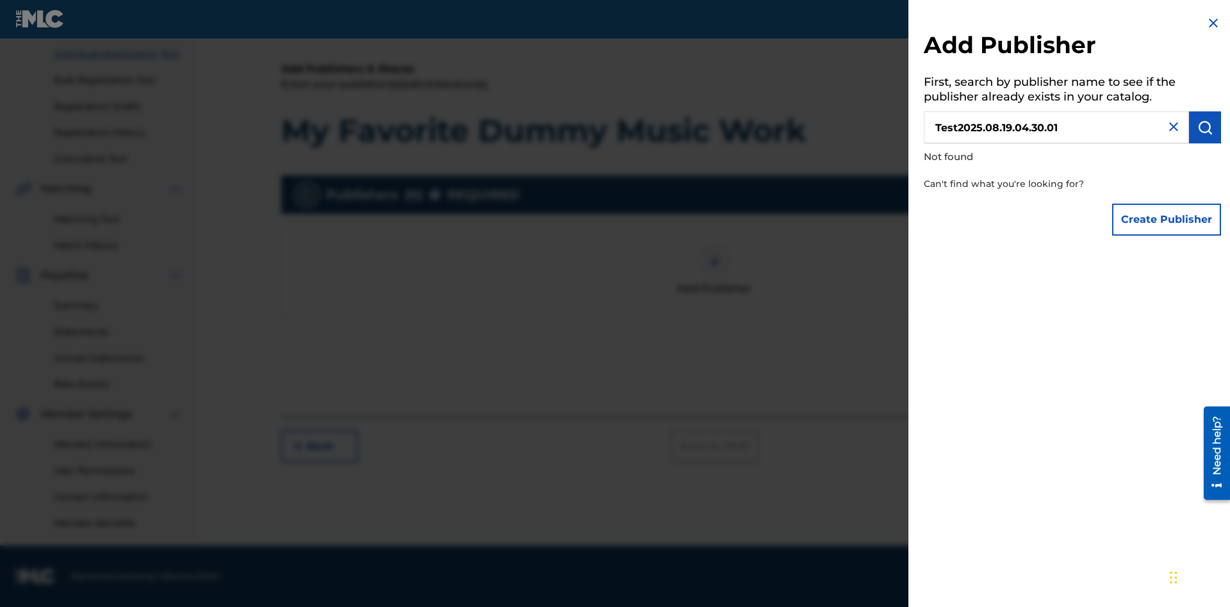
click at [1167, 219] on button "Create Publisher" at bounding box center [1166, 220] width 109 height 32
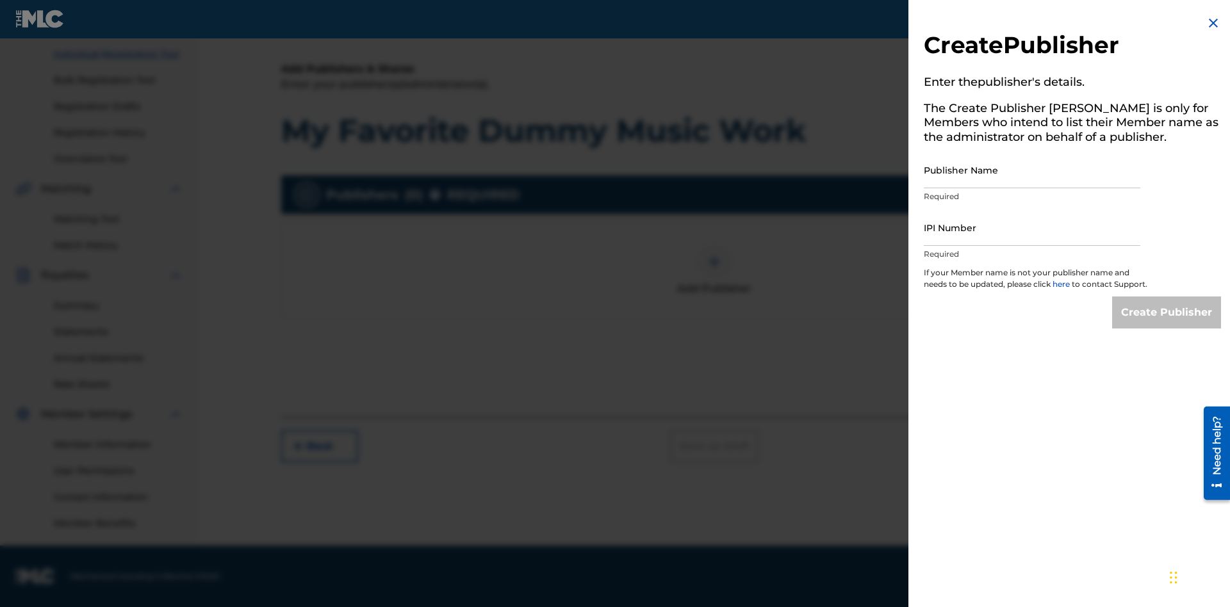
click at [1032, 170] on input "Publisher Name" at bounding box center [1032, 170] width 217 height 37
click at [1032, 227] on input "IPI Number" at bounding box center [1032, 227] width 217 height 37
click at [1167, 324] on input "Create Publisher" at bounding box center [1166, 313] width 109 height 32
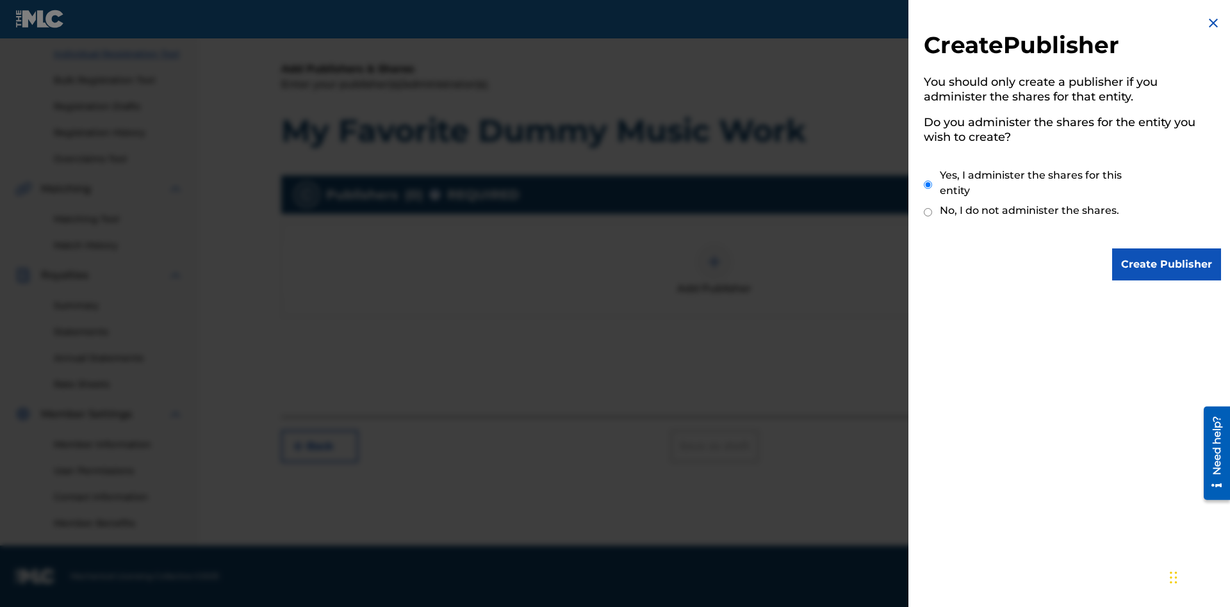
click at [1167, 265] on input "Create Publisher" at bounding box center [1166, 265] width 109 height 32
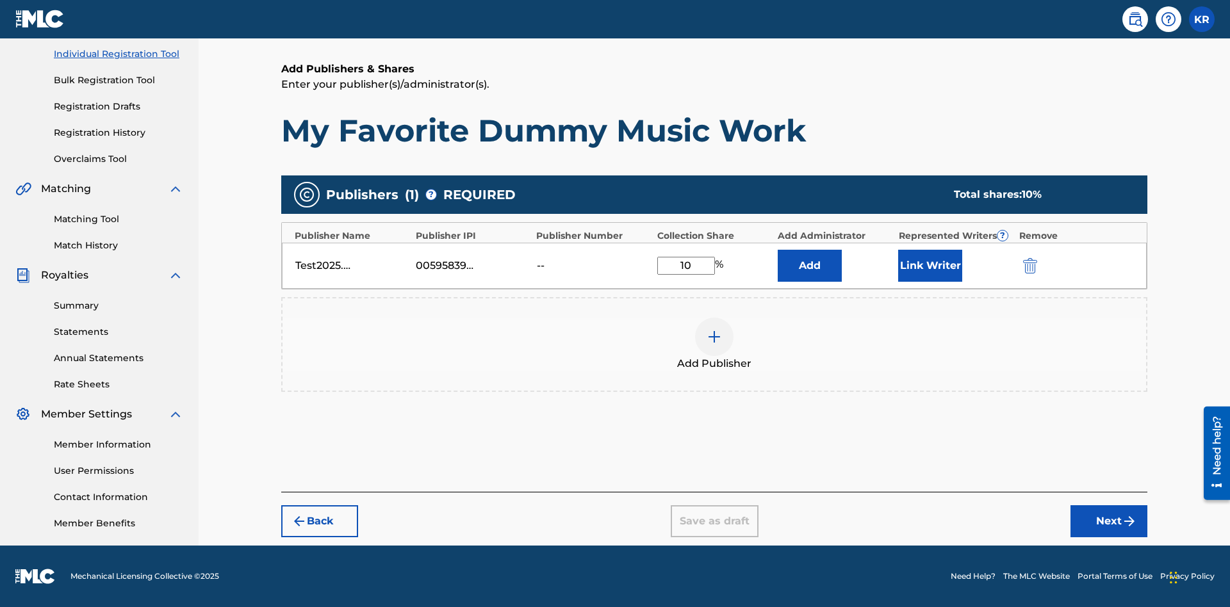
type input "10"
click at [930, 265] on button "Link Writer" at bounding box center [930, 266] width 64 height 32
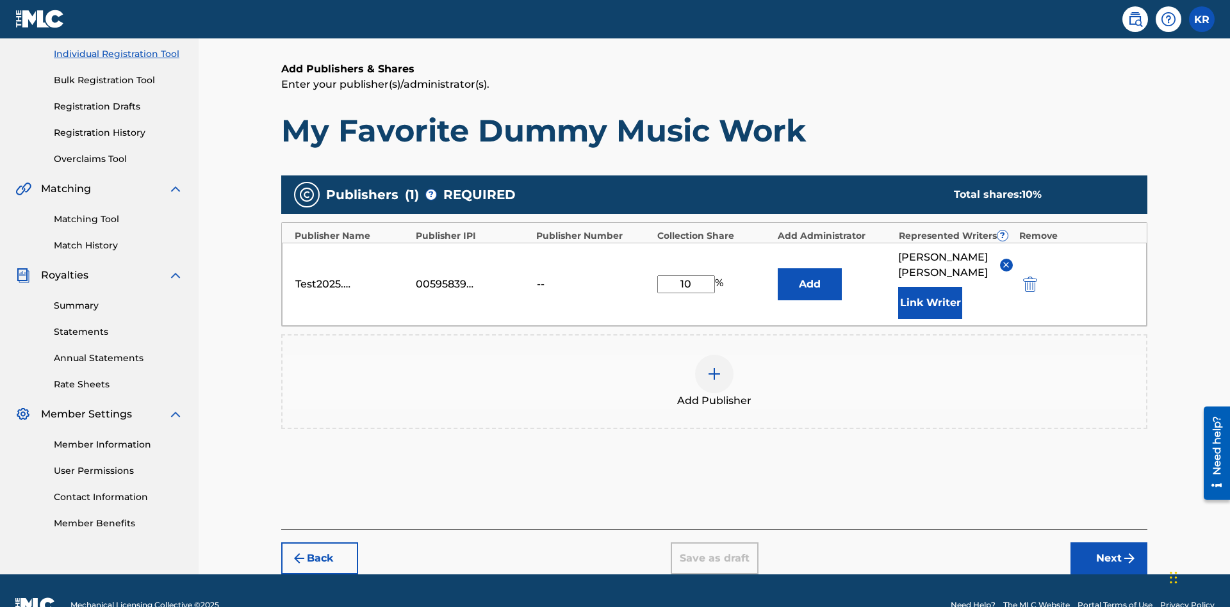
click at [930, 287] on button "Link Writer" at bounding box center [930, 303] width 64 height 32
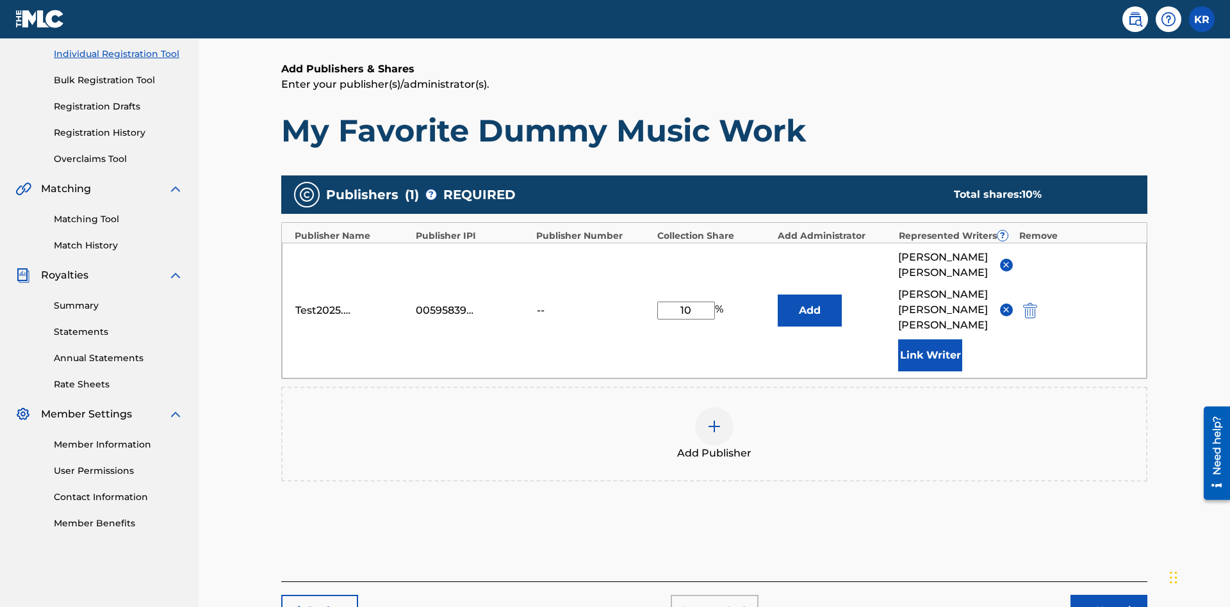
click at [930, 340] on button "Link Writer" at bounding box center [930, 356] width 64 height 32
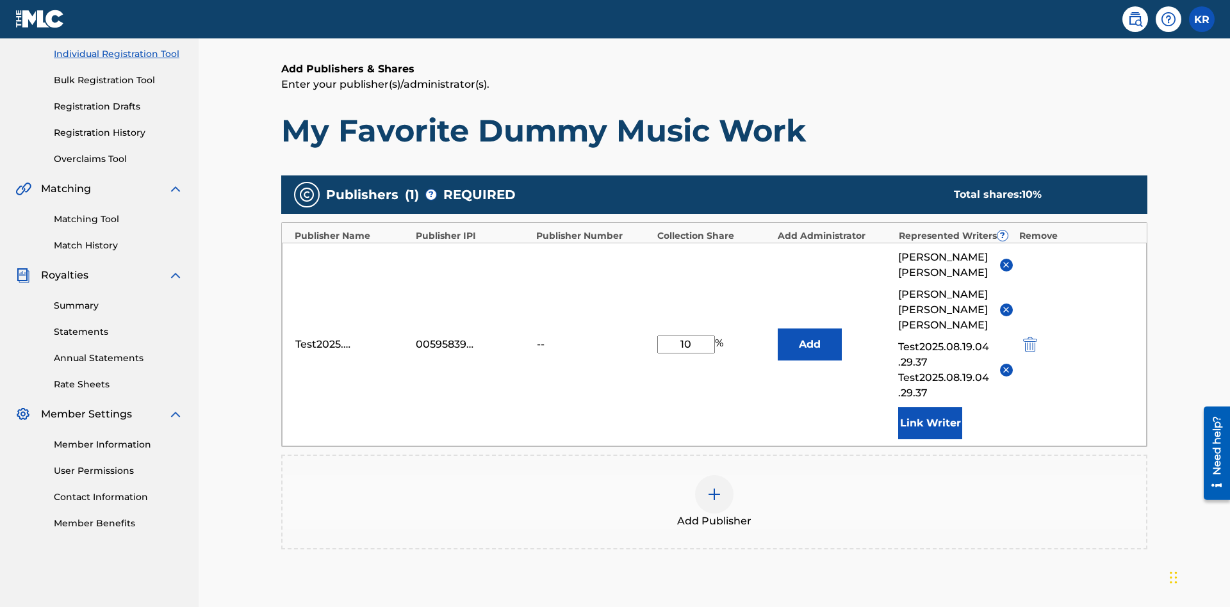
click at [930, 407] on button "Link Writer" at bounding box center [930, 423] width 64 height 32
click at [714, 487] on img at bounding box center [714, 494] width 15 height 15
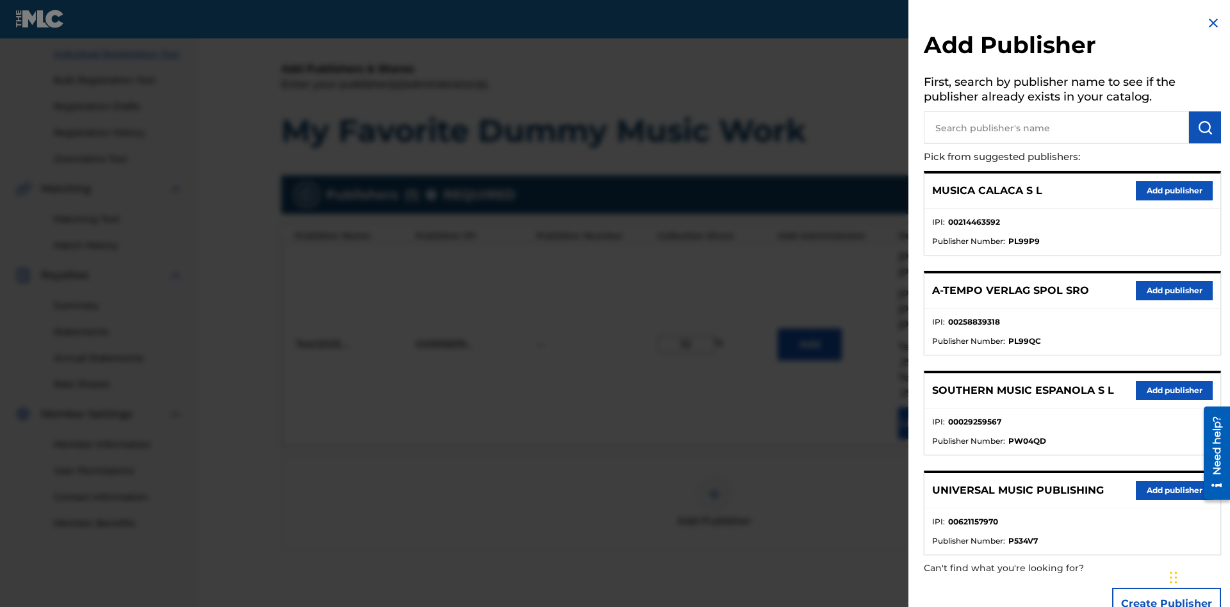
click at [1056, 127] on input "text" at bounding box center [1056, 127] width 265 height 32
type input "MUSICA CALACA S L"
click at [1205, 127] on img "submit" at bounding box center [1204, 127] width 15 height 15
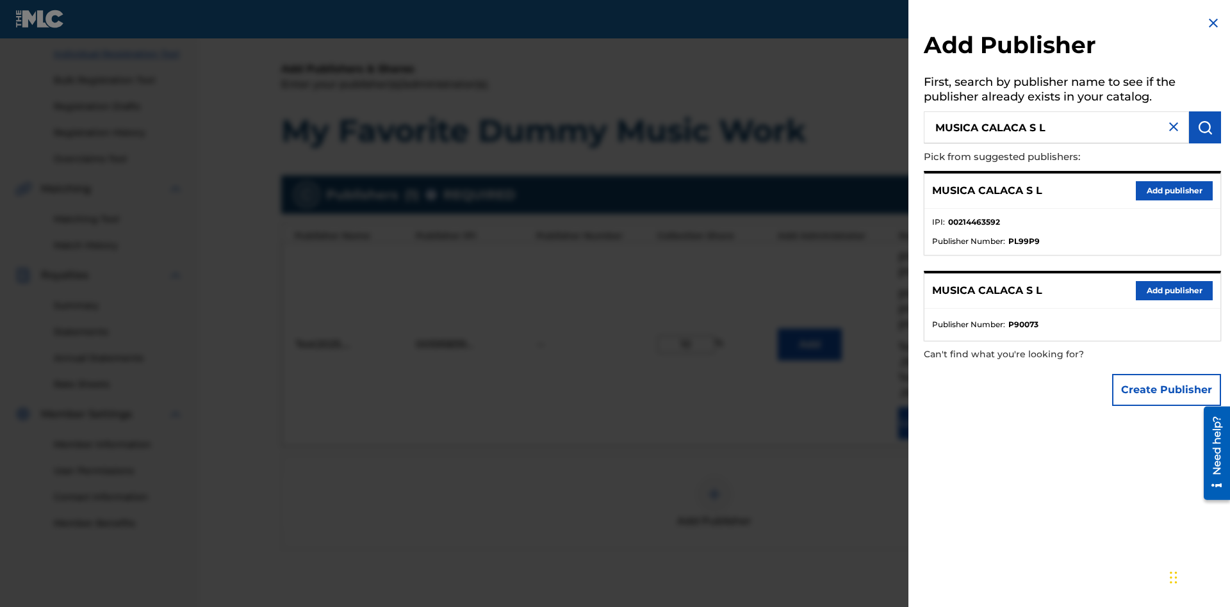
click at [1167, 389] on button "Create Publisher" at bounding box center [1166, 390] width 109 height 32
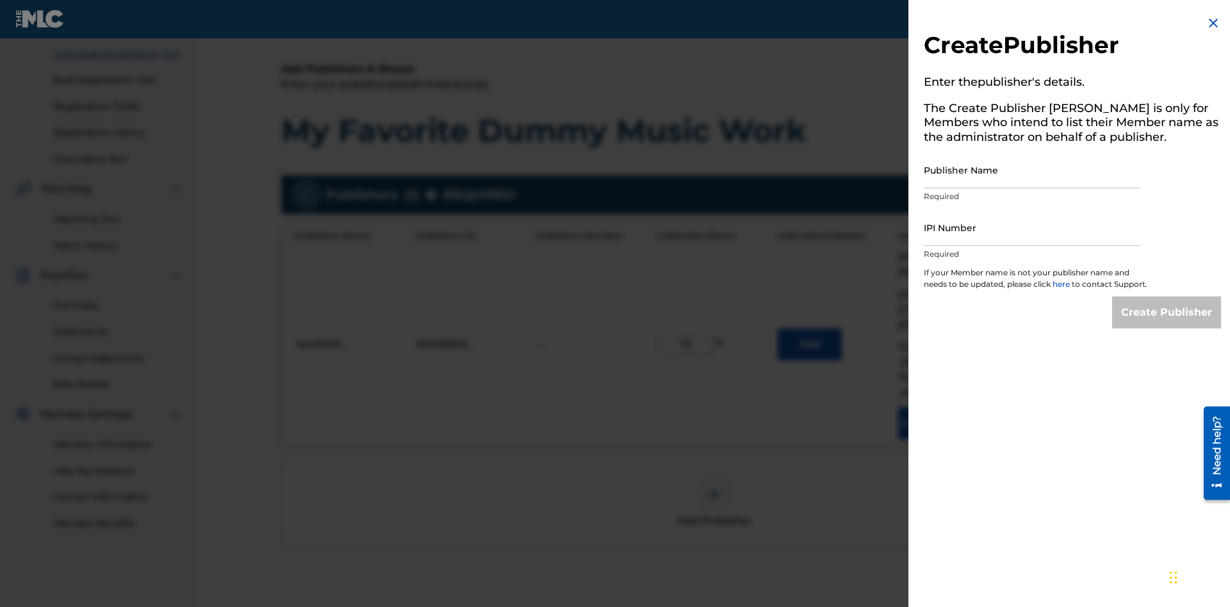
click at [1032, 170] on input "Publisher Name" at bounding box center [1032, 170] width 217 height 37
click at [1032, 227] on input "IPI Number" at bounding box center [1032, 227] width 217 height 37
click at [1167, 324] on input "Create Publisher" at bounding box center [1166, 313] width 109 height 32
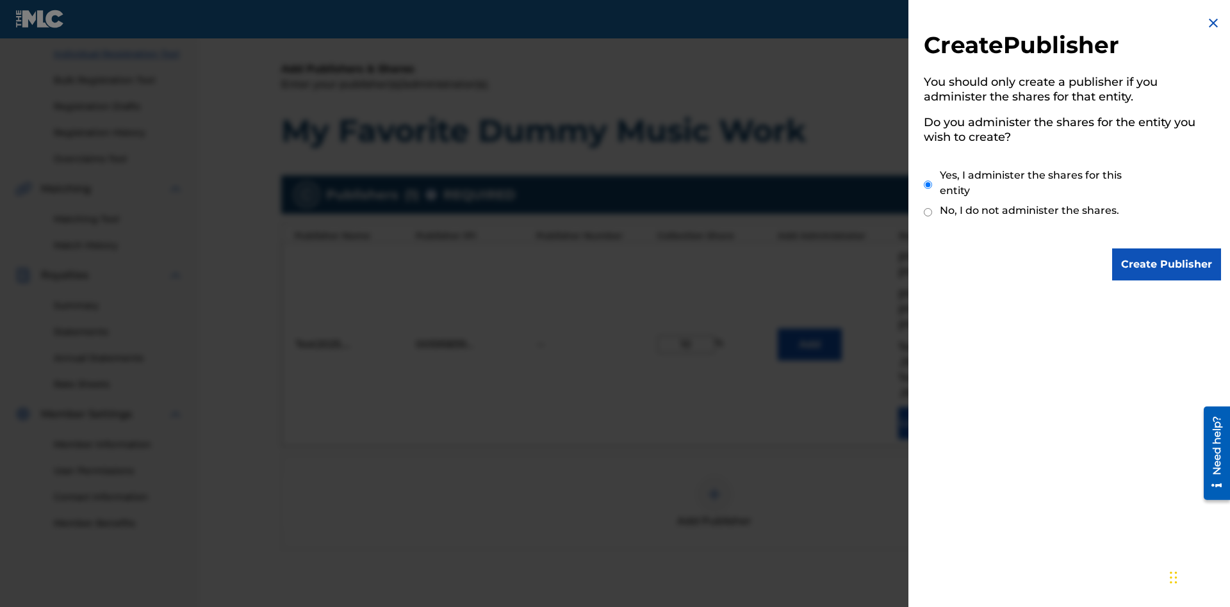
click at [1167, 265] on input "Create Publisher" at bounding box center [1166, 265] width 109 height 32
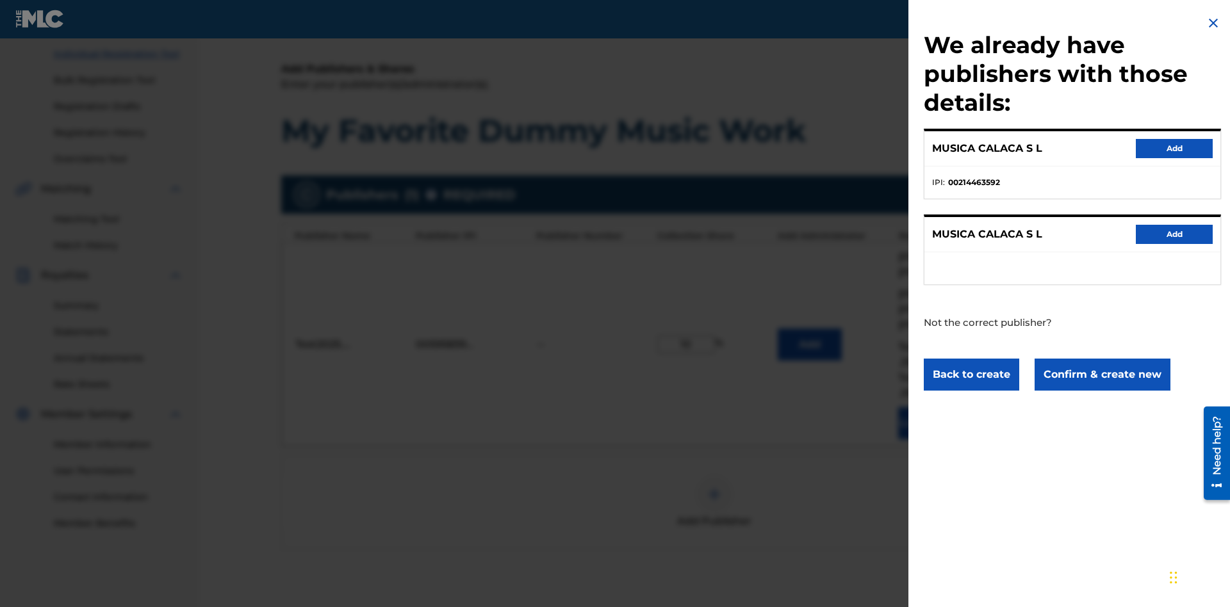
click at [1101, 374] on button "Confirm & create new" at bounding box center [1103, 375] width 136 height 32
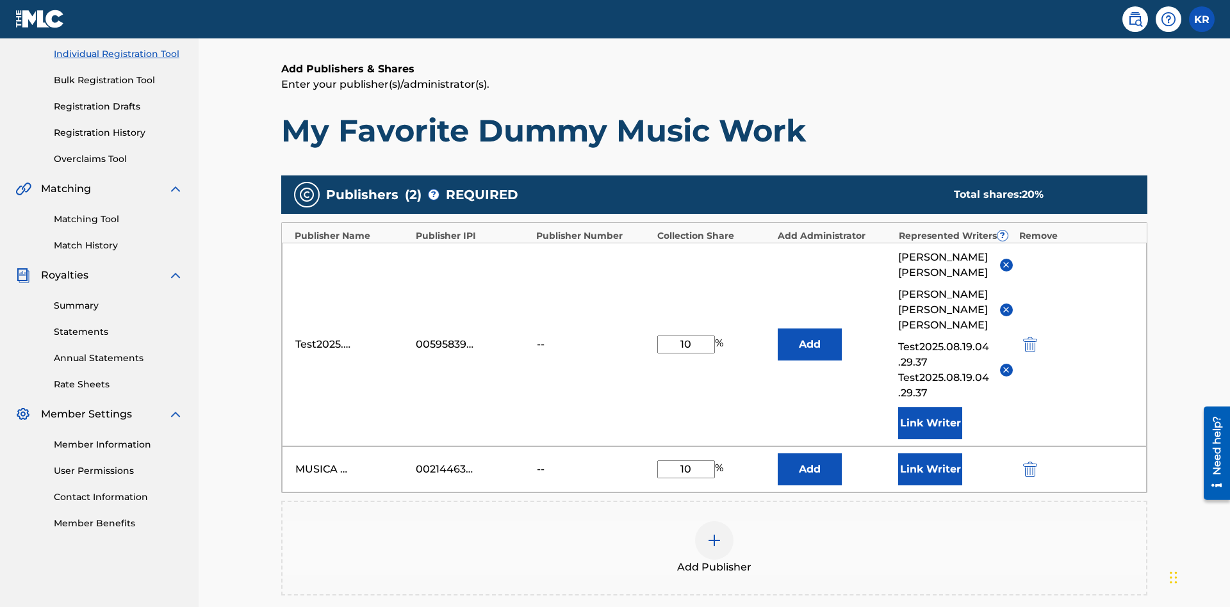
type input "10"
click at [930, 454] on button "Link Writer" at bounding box center [930, 470] width 64 height 32
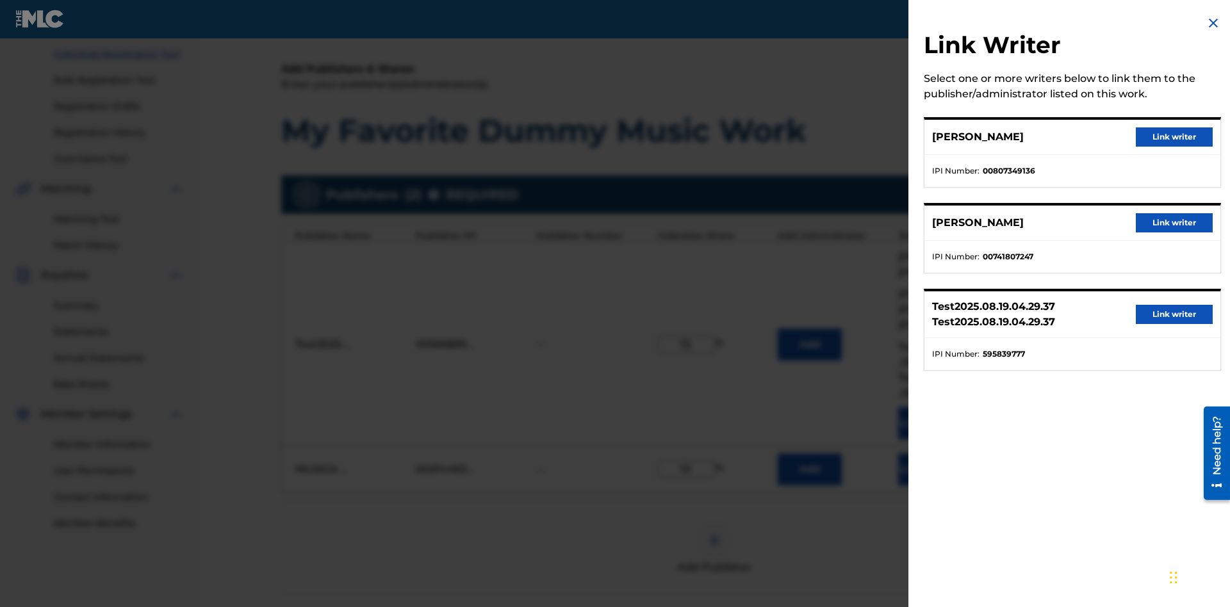
click at [1174, 137] on button "Link writer" at bounding box center [1174, 136] width 77 height 19
click at [930, 454] on button "Link Writer" at bounding box center [930, 470] width 64 height 32
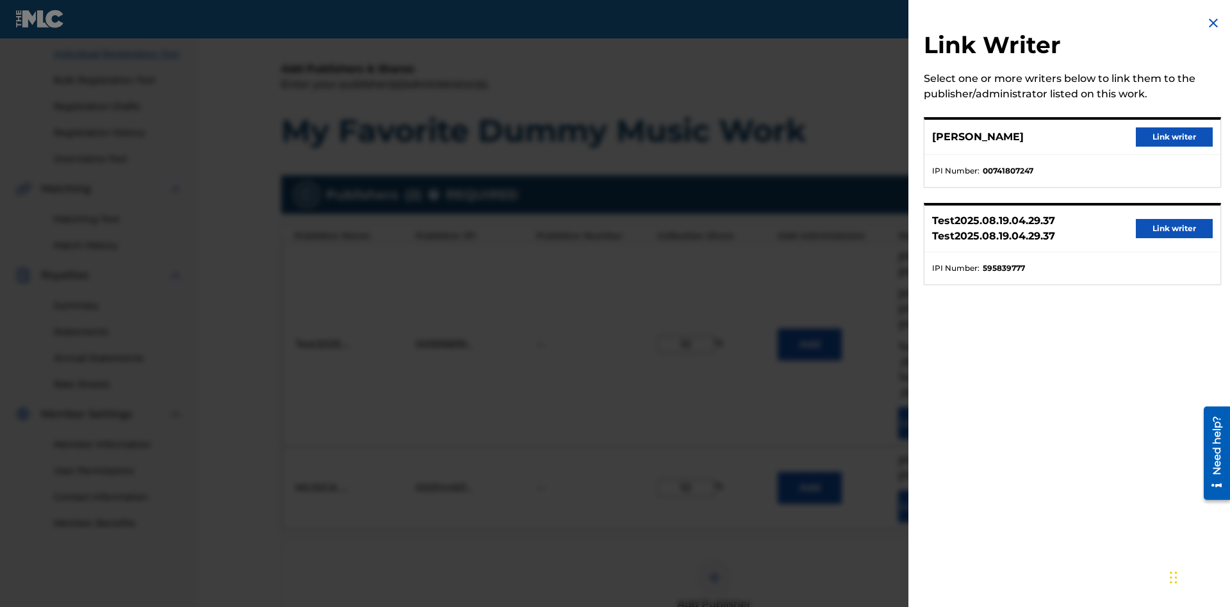
click at [1174, 137] on button "Link writer" at bounding box center [1174, 136] width 77 height 19
click at [930, 491] on button "Link Writer" at bounding box center [930, 507] width 64 height 32
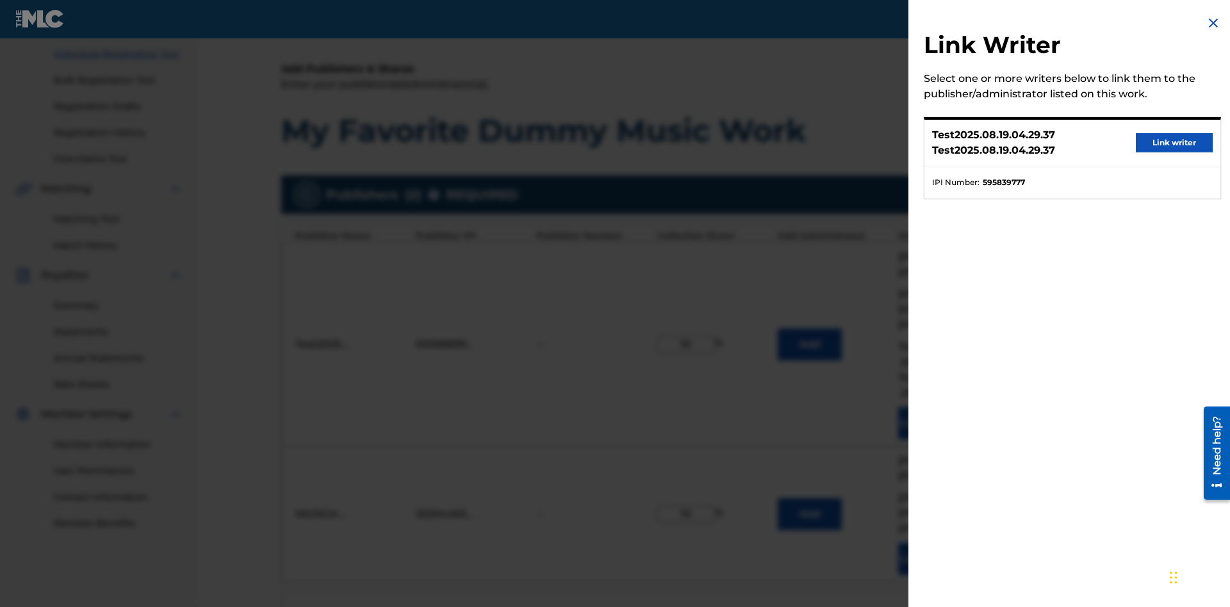
click at [1174, 143] on button "Link writer" at bounding box center [1174, 142] width 77 height 19
click at [930, 543] on button "Link Writer" at bounding box center [930, 559] width 64 height 32
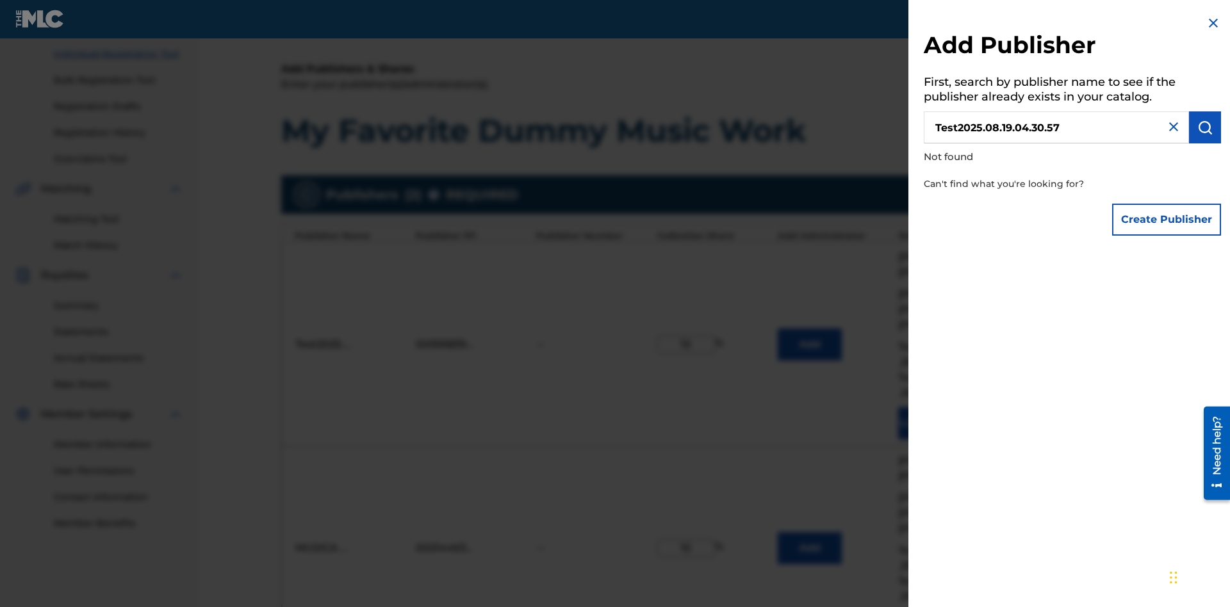
click at [1167, 219] on button "Create Publisher" at bounding box center [1166, 220] width 109 height 32
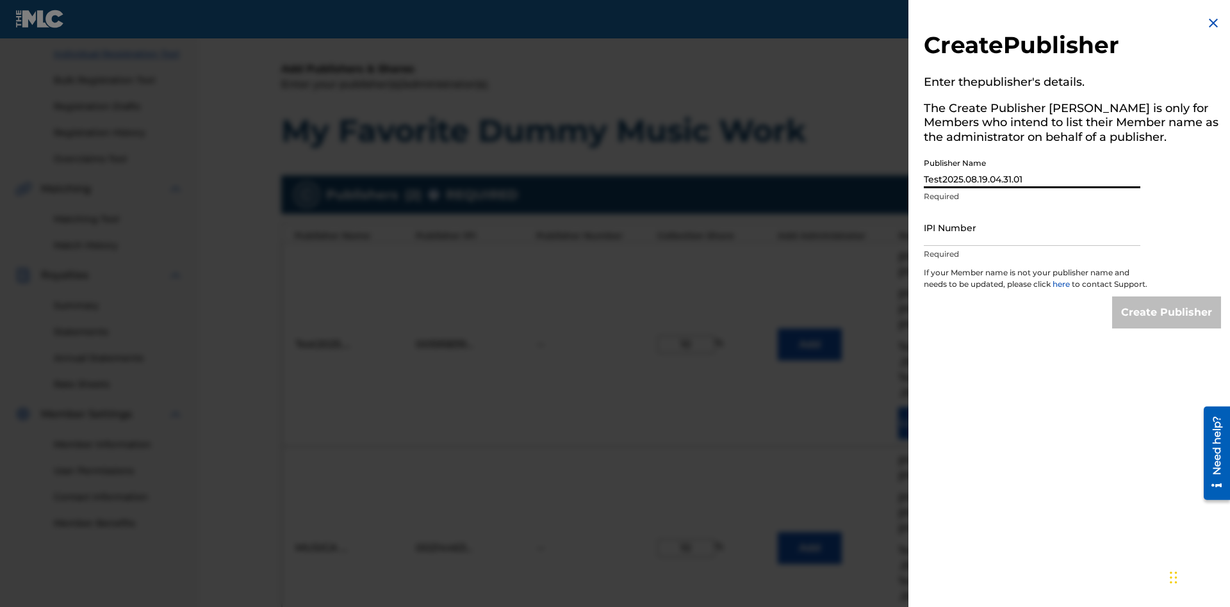
click at [1032, 227] on input "IPI Number" at bounding box center [1032, 227] width 217 height 37
click at [1167, 324] on input "Create Publisher" at bounding box center [1166, 313] width 109 height 32
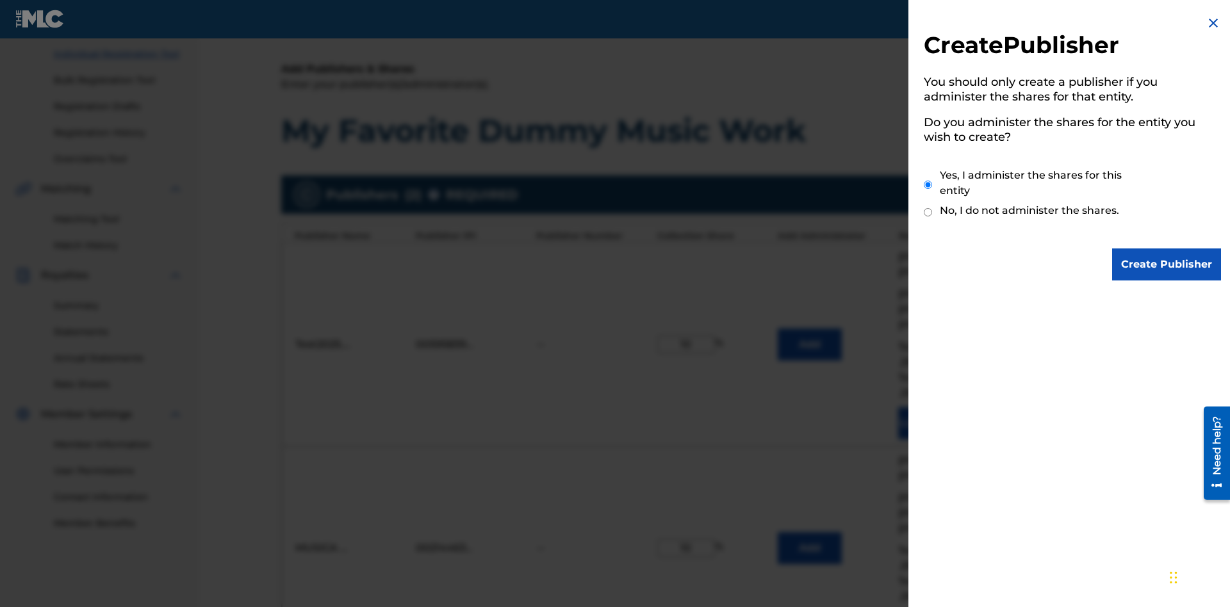
click at [928, 184] on input "Yes, I administer the shares for this entity" at bounding box center [928, 185] width 8 height 28
click at [1167, 265] on input "Create Publisher" at bounding box center [1166, 265] width 109 height 32
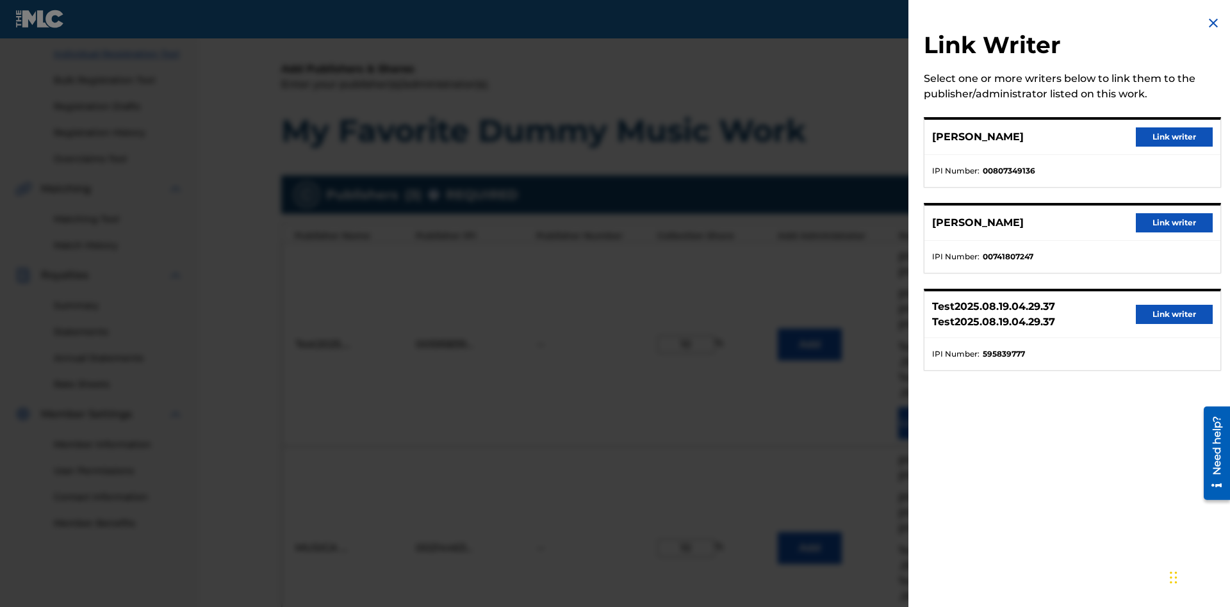
click at [1174, 137] on button "Link writer" at bounding box center [1174, 136] width 77 height 19
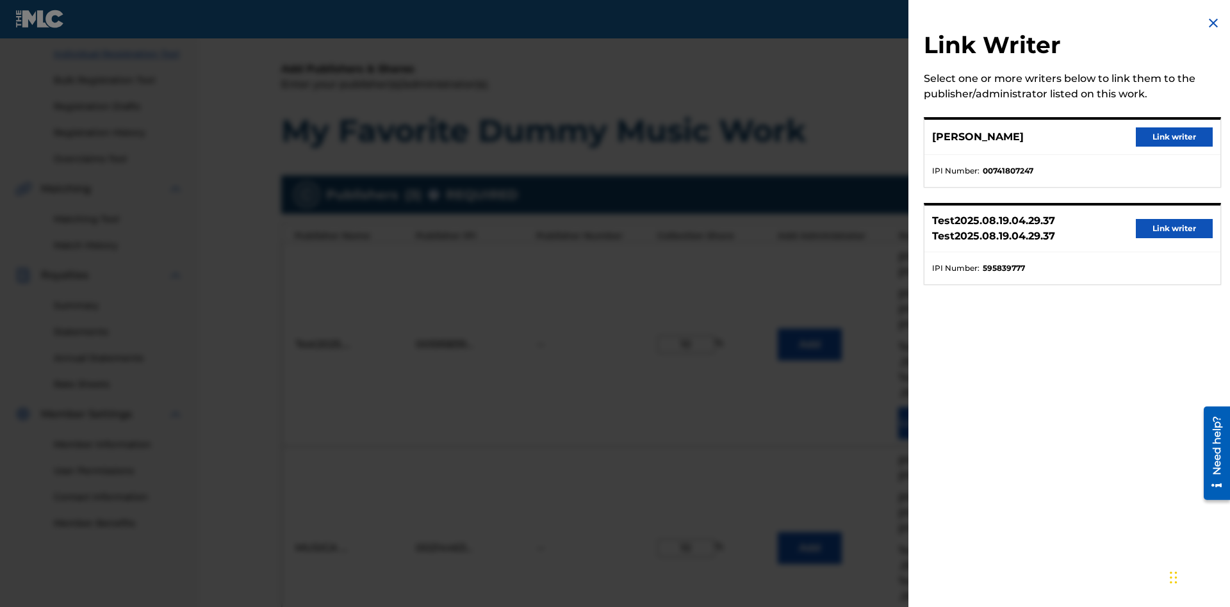
click at [1174, 137] on button "Link writer" at bounding box center [1174, 136] width 77 height 19
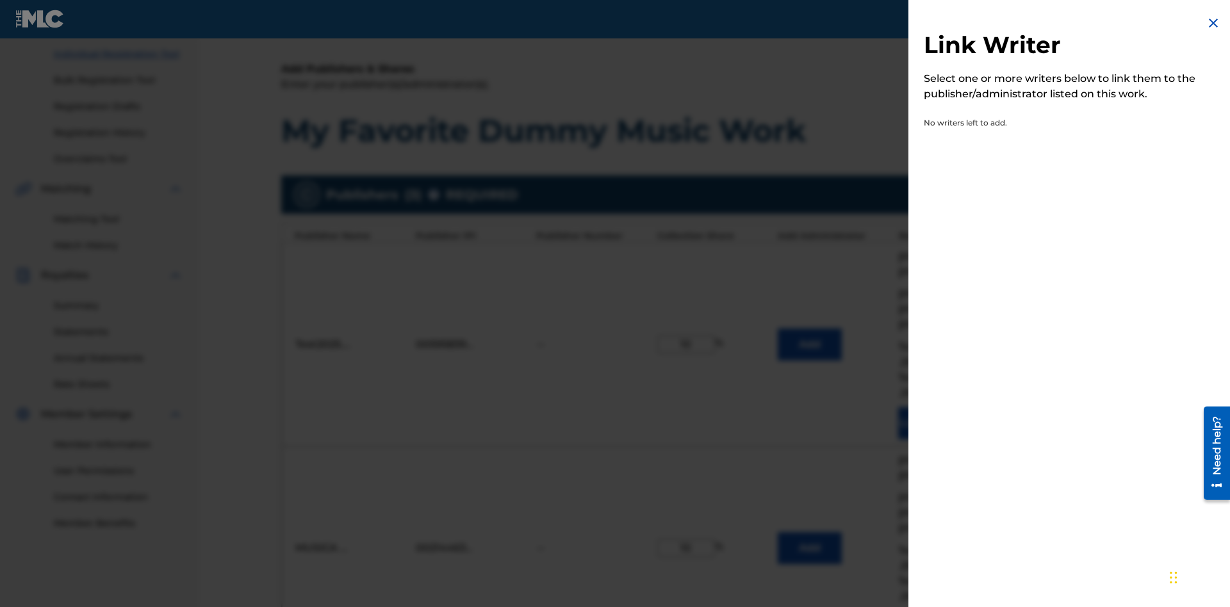
click at [1213, 23] on img at bounding box center [1213, 22] width 15 height 15
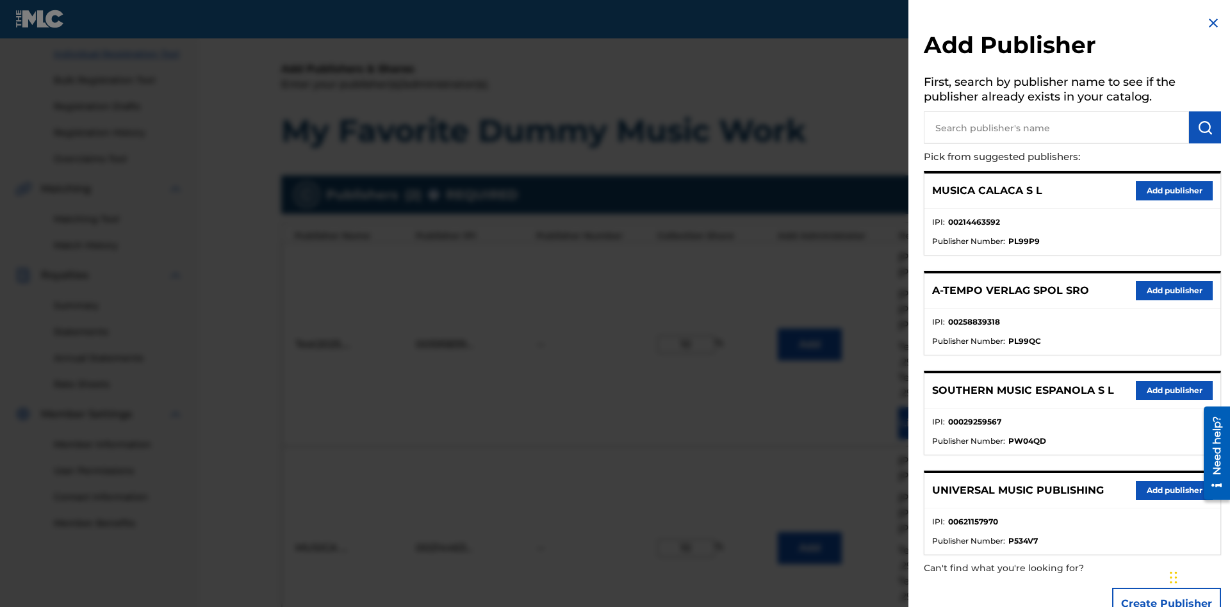
click at [1056, 127] on input "text" at bounding box center [1056, 127] width 265 height 32
type input "UNIVERSAL MUSIC PUBLISHING"
click at [1205, 127] on img "submit" at bounding box center [1204, 127] width 15 height 15
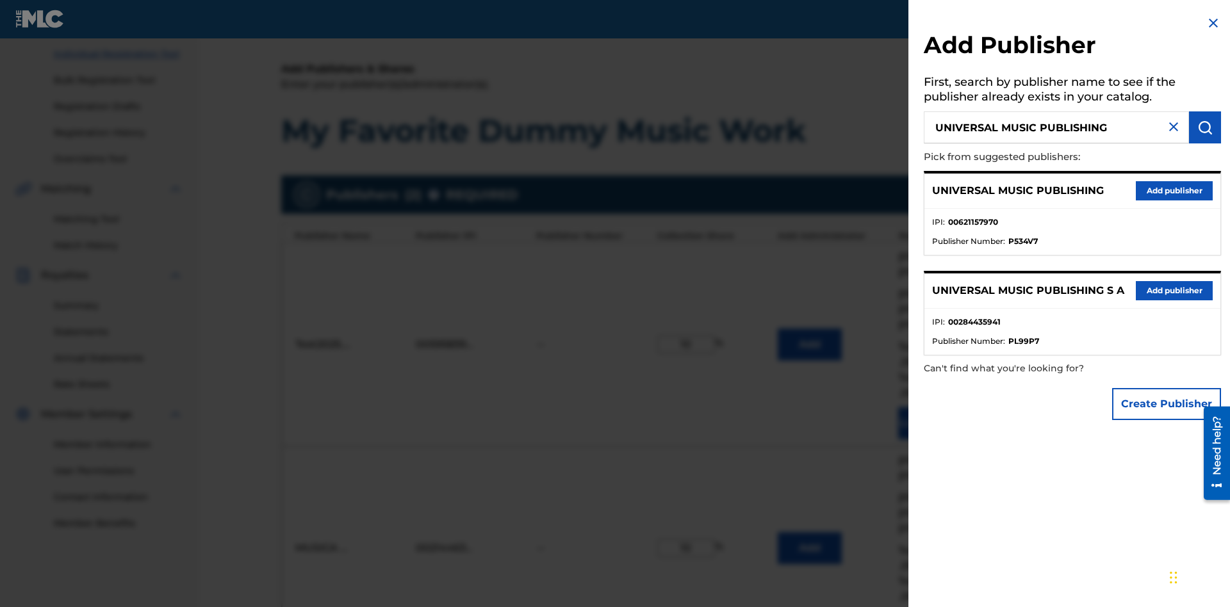
click at [1174, 190] on button "Add publisher" at bounding box center [1174, 190] width 77 height 19
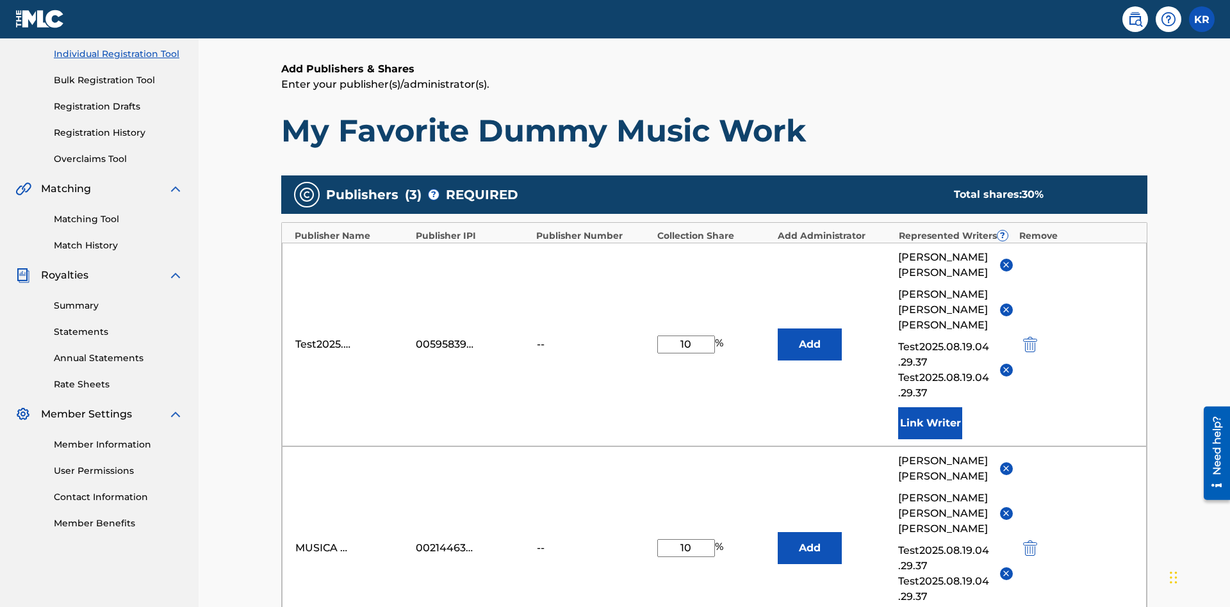
type input "10"
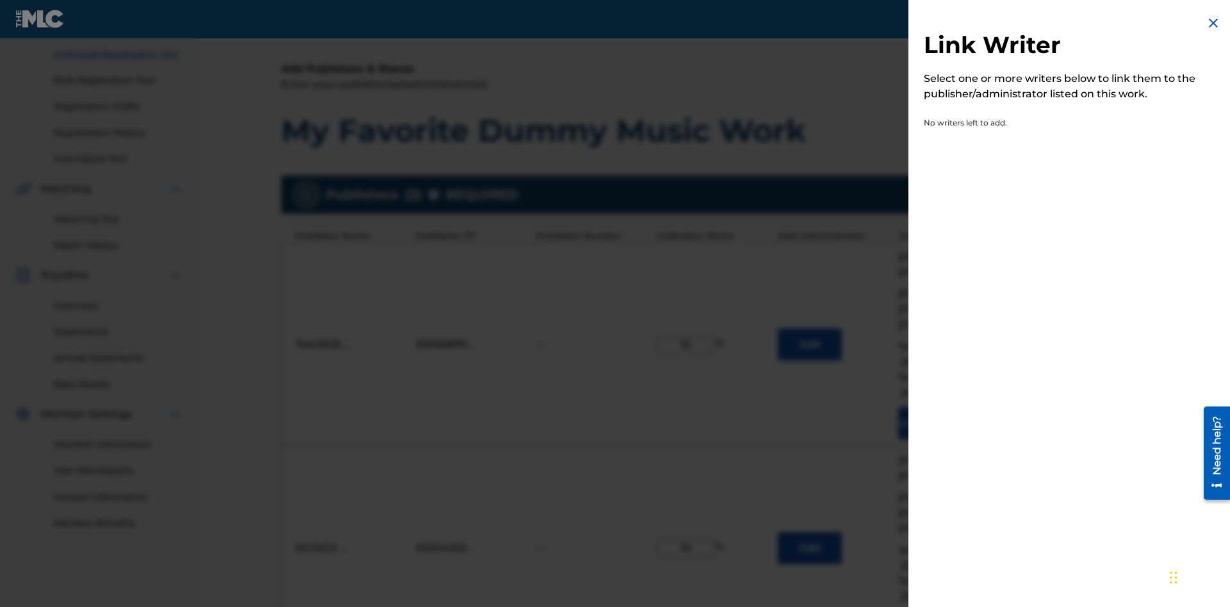
click at [1213, 23] on img at bounding box center [1213, 22] width 15 height 15
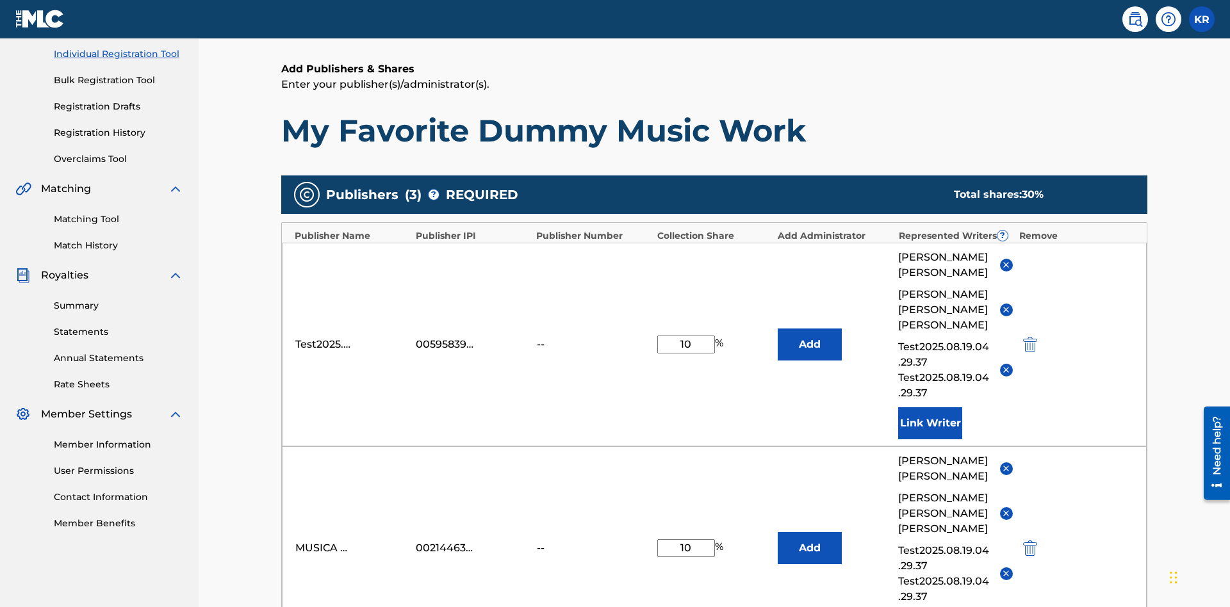
click at [810, 329] on button "Add" at bounding box center [810, 345] width 64 height 32
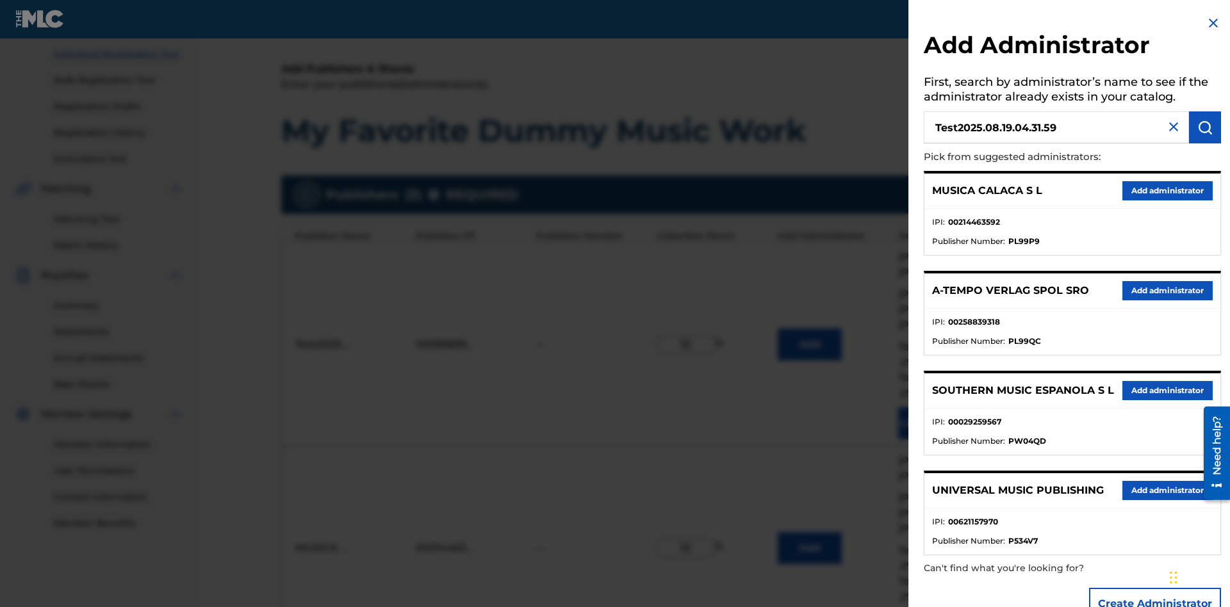
type input "Test2025.08.19.04.31.59"
click at [1205, 127] on img "submit" at bounding box center [1204, 127] width 15 height 15
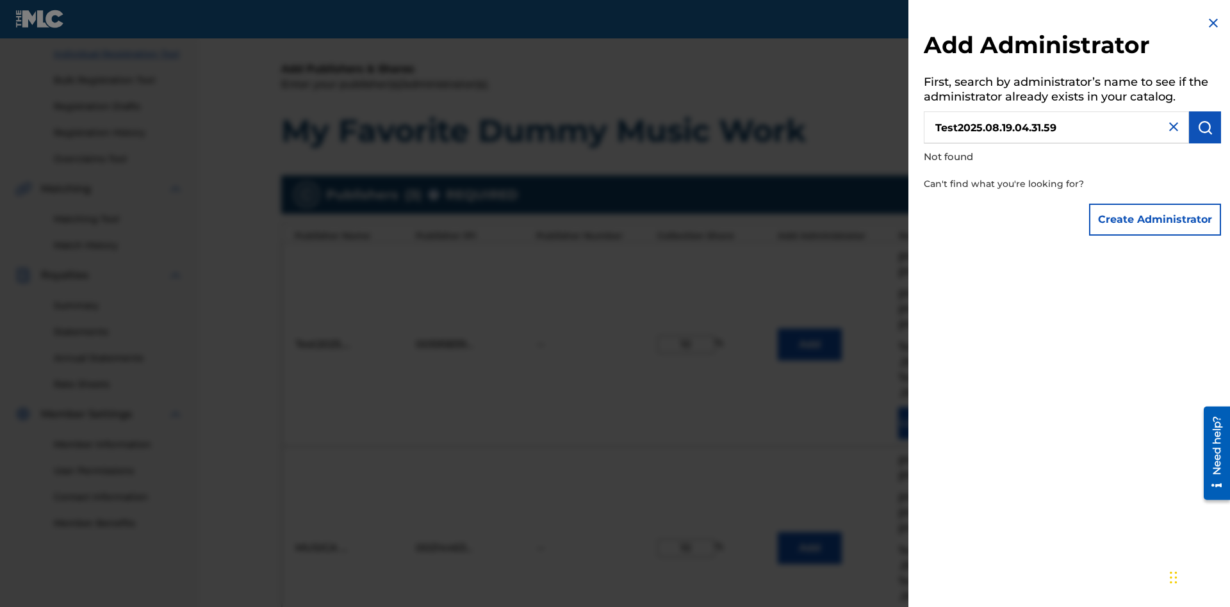
click at [1156, 219] on button "Create Administrator" at bounding box center [1155, 220] width 132 height 32
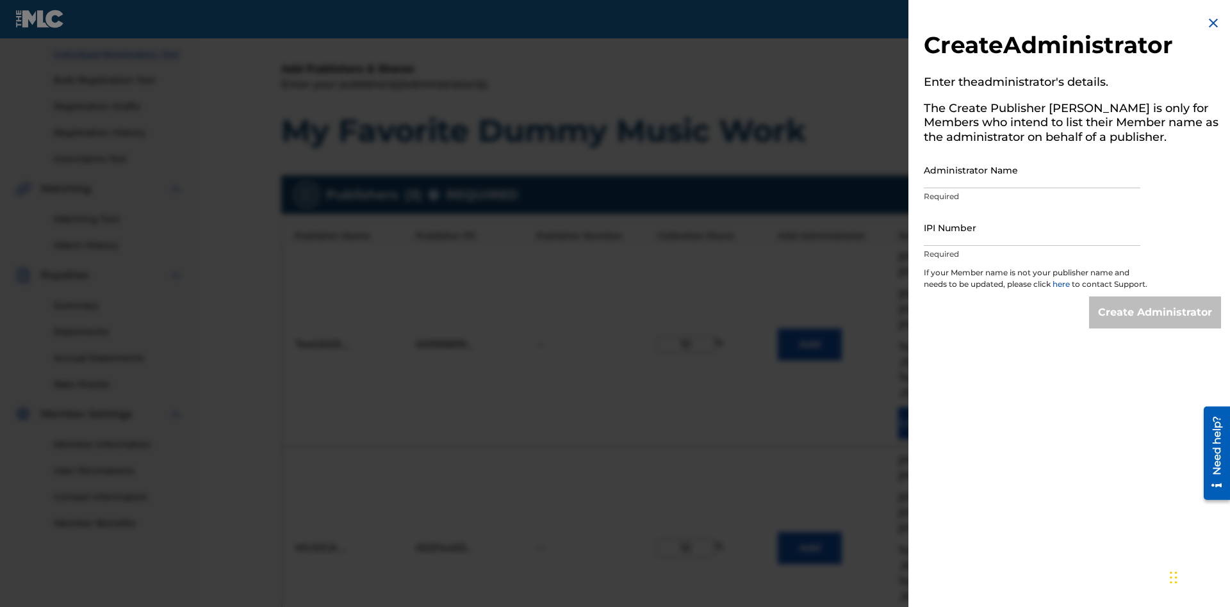
click at [1032, 170] on input "Administrator Name" at bounding box center [1032, 170] width 217 height 37
click at [1032, 227] on input "IPI Number" at bounding box center [1032, 227] width 217 height 37
click at [1156, 324] on input "Create Administrator" at bounding box center [1155, 313] width 132 height 32
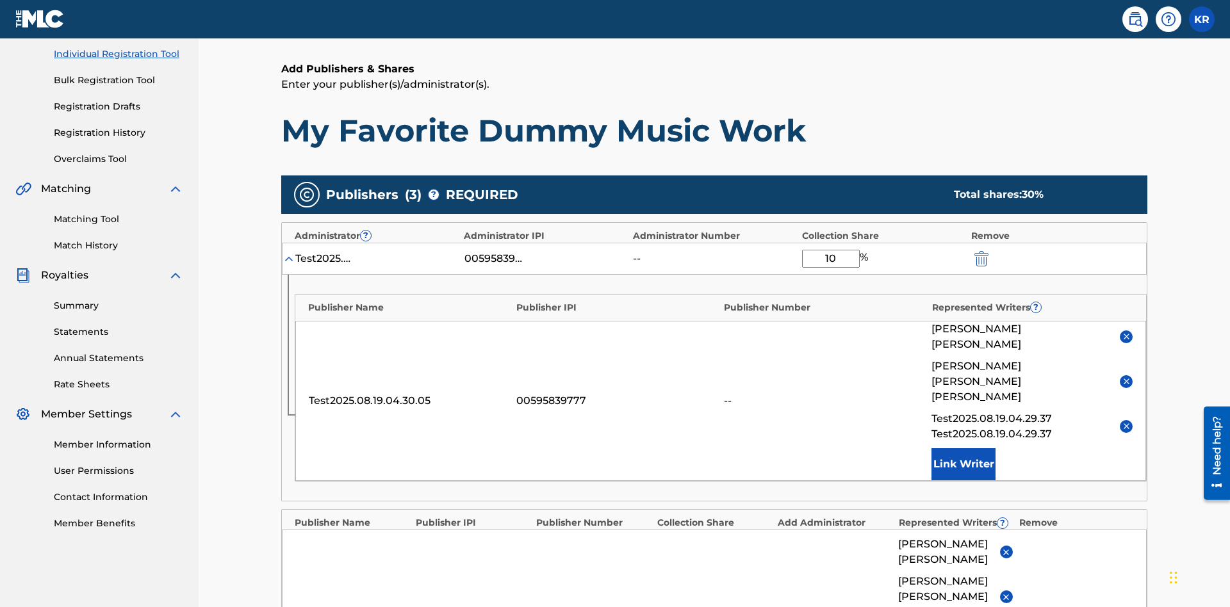
click at [980, 251] on img "submit" at bounding box center [981, 258] width 14 height 15
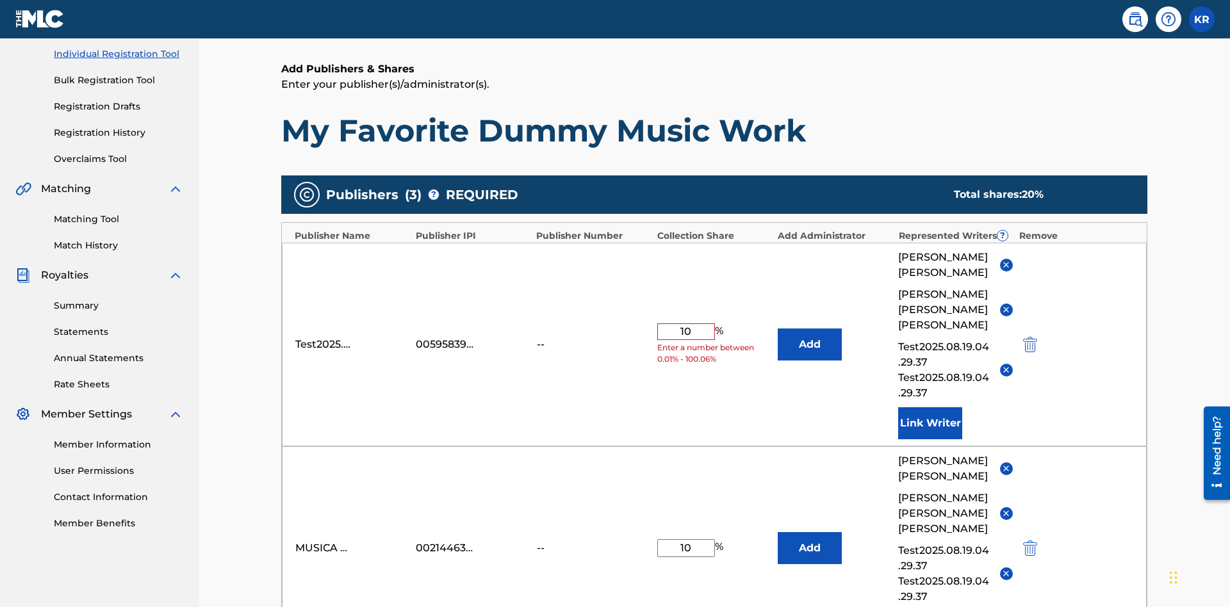
type input "10"
click at [810, 329] on button "Add" at bounding box center [810, 345] width 64 height 32
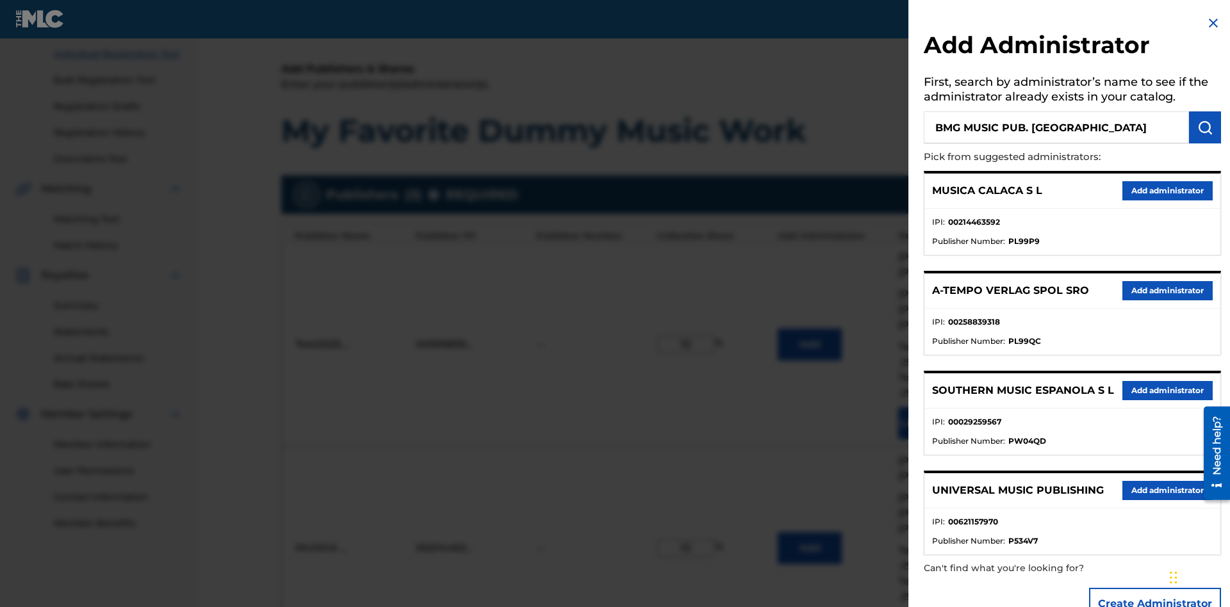
type input "BMG MUSIC PUB. [GEOGRAPHIC_DATA]"
click at [1205, 127] on img "submit" at bounding box center [1204, 127] width 15 height 15
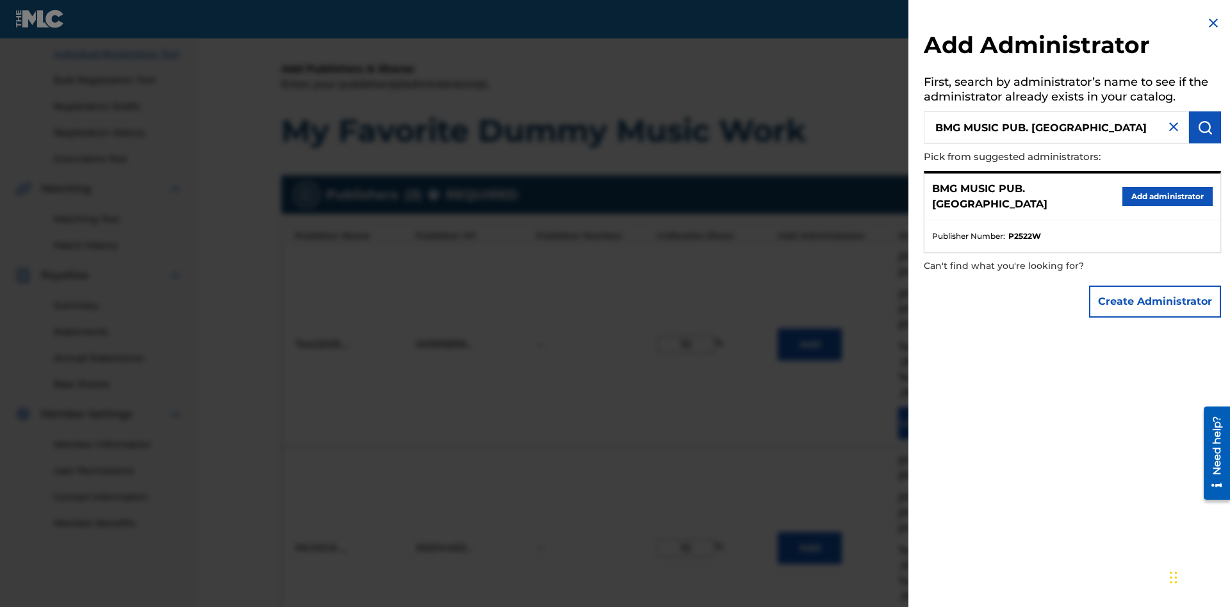
click at [1156, 301] on button "Create Administrator" at bounding box center [1155, 302] width 132 height 32
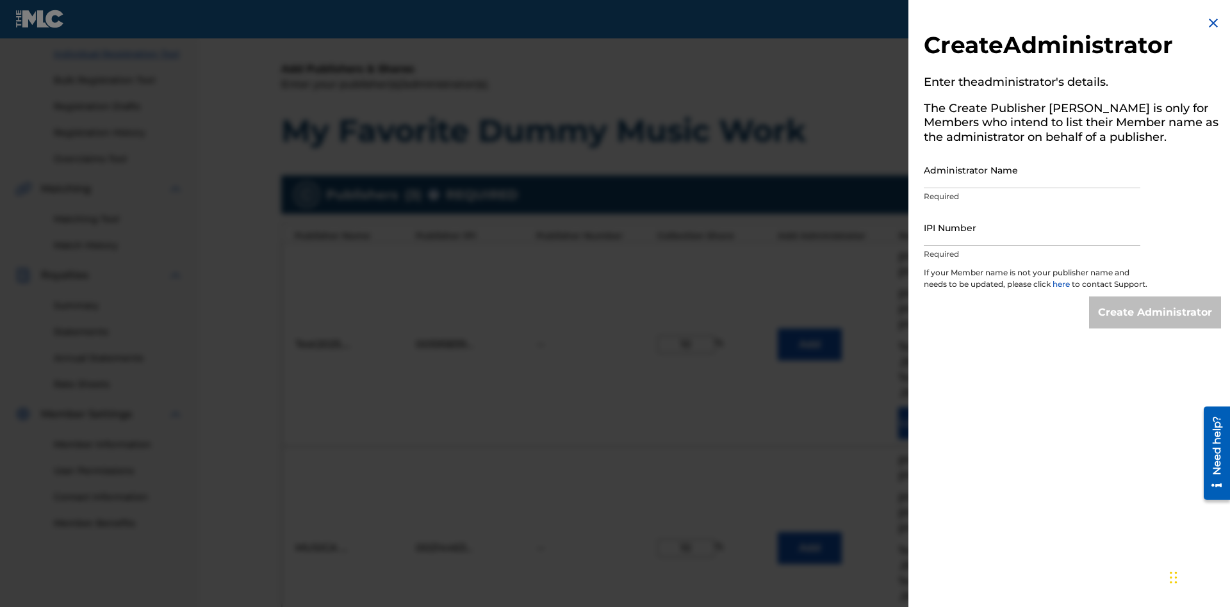
click at [1032, 170] on input "Administrator Name" at bounding box center [1032, 170] width 217 height 37
click at [1032, 227] on input "IPI Number" at bounding box center [1032, 227] width 217 height 37
click at [1156, 324] on input "Create Administrator" at bounding box center [1155, 313] width 132 height 32
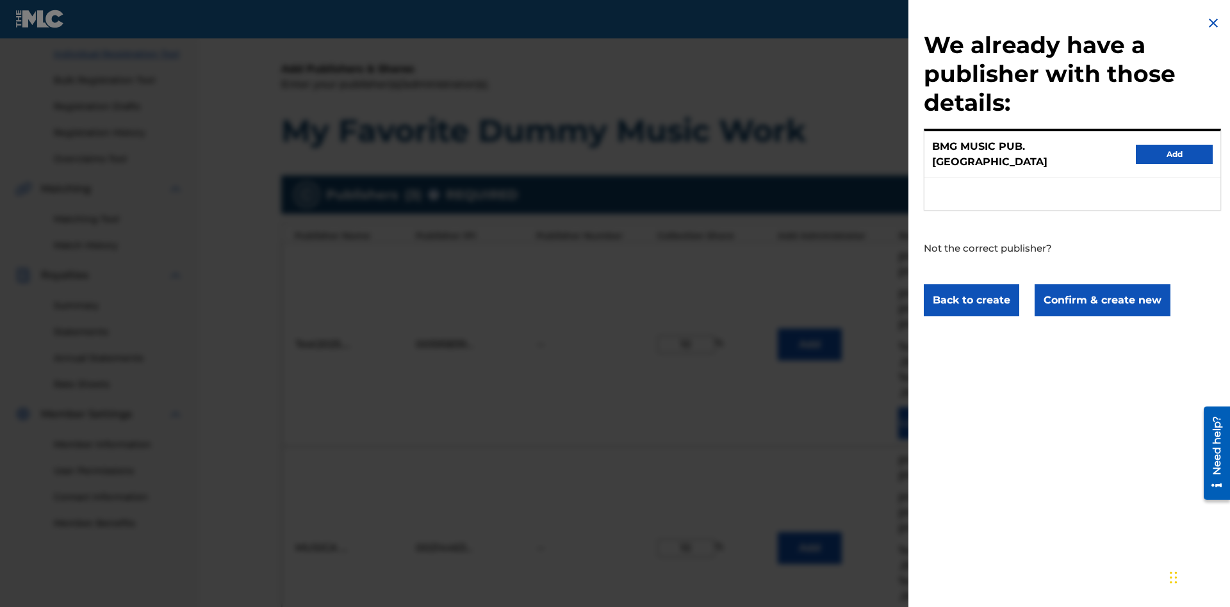
click at [1101, 288] on button "Confirm & create new" at bounding box center [1103, 300] width 136 height 32
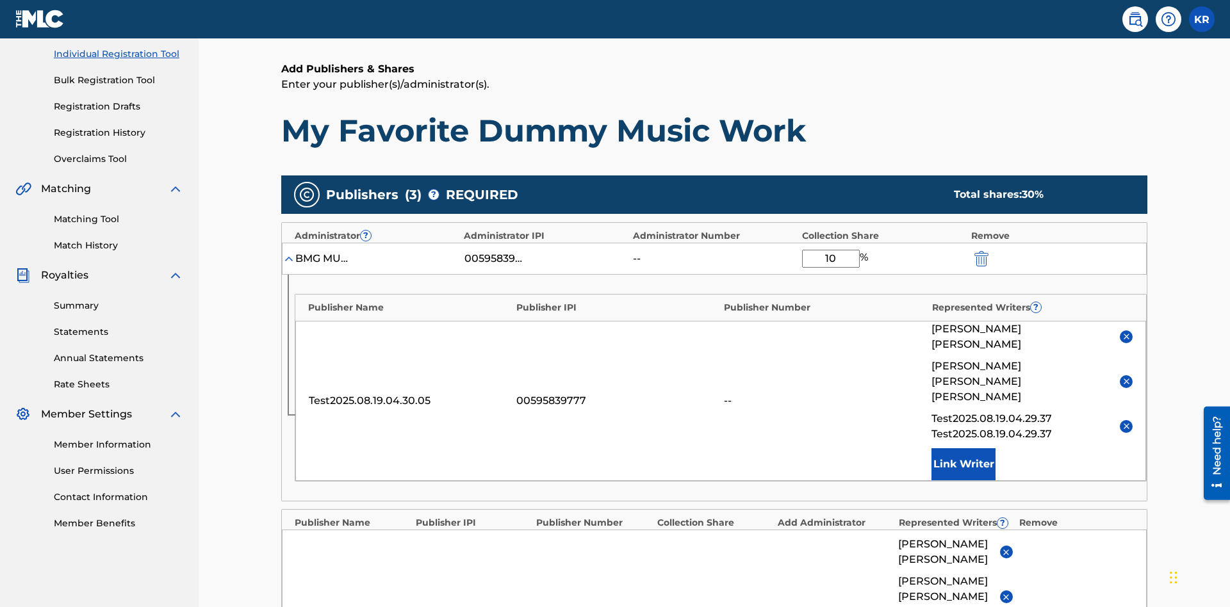
click at [980, 251] on img "submit" at bounding box center [981, 258] width 14 height 15
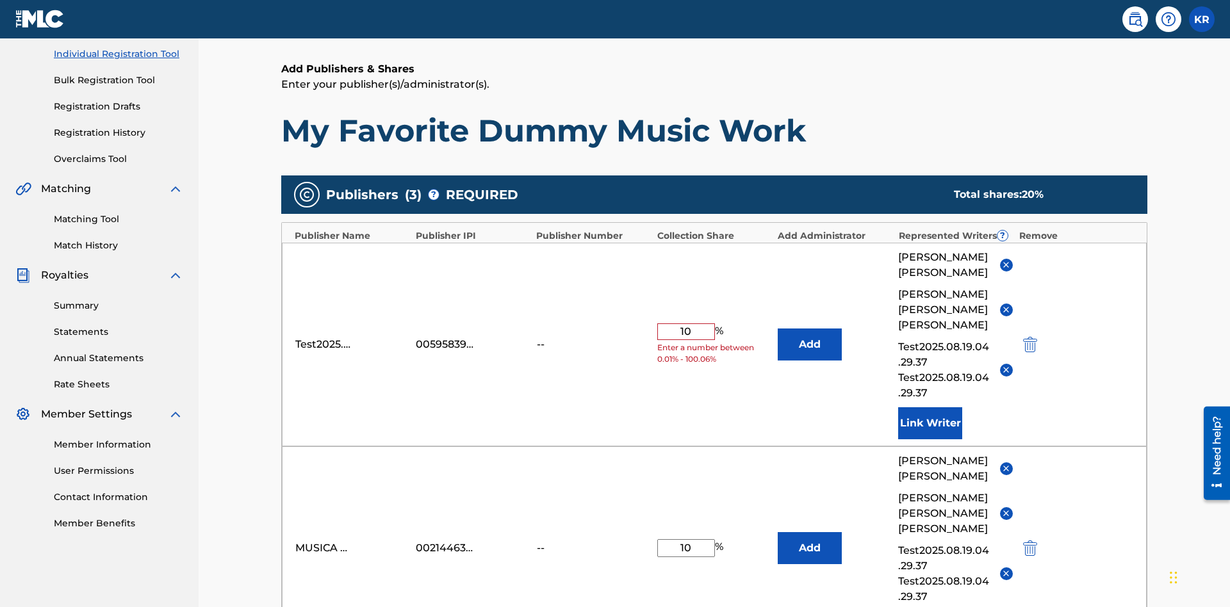
type input "10"
click at [810, 329] on button "Add" at bounding box center [810, 345] width 64 height 32
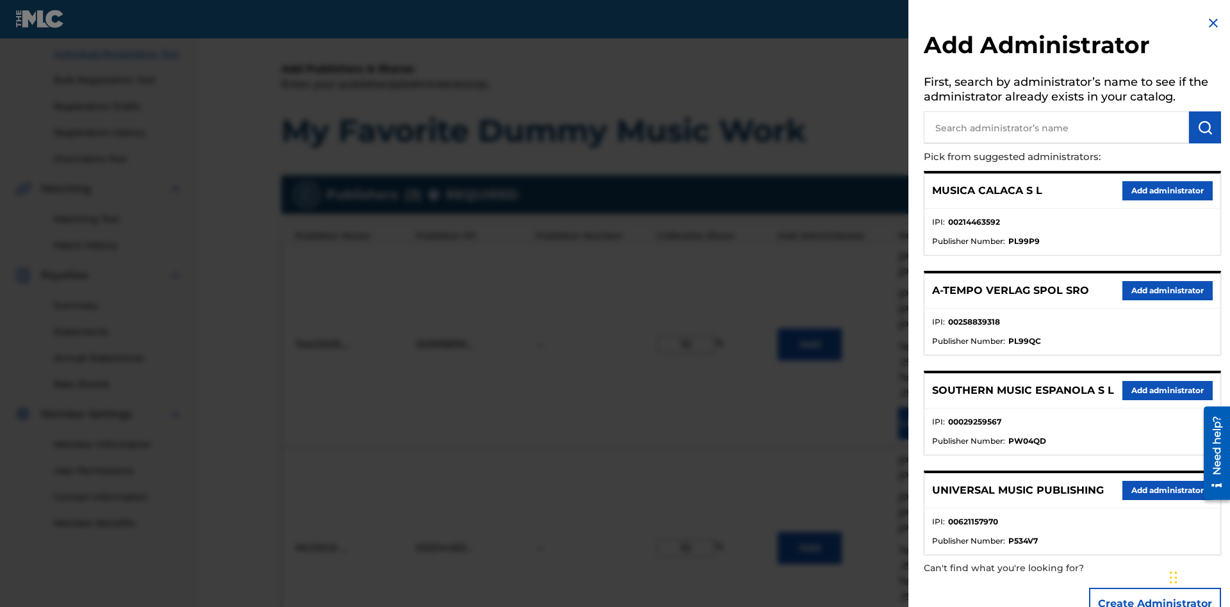
click at [1056, 127] on input "text" at bounding box center [1056, 127] width 265 height 32
type input "Test2025.08.19.04.32.47"
click at [1205, 127] on img "submit" at bounding box center [1204, 127] width 15 height 15
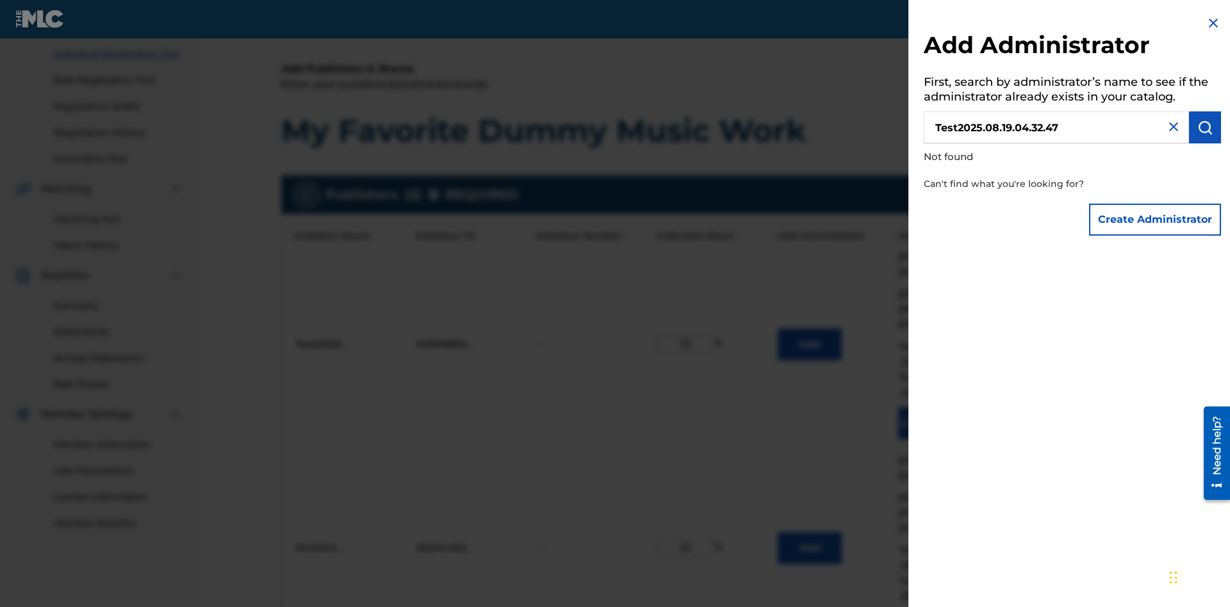
click at [1156, 219] on button "Create Administrator" at bounding box center [1155, 220] width 132 height 32
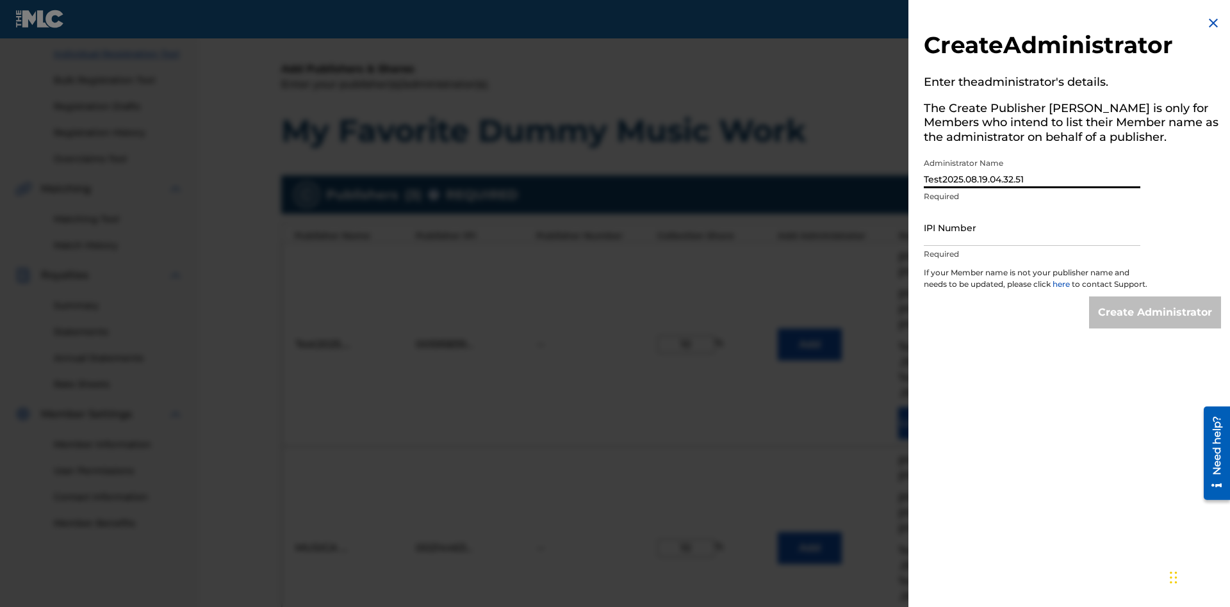
click at [1032, 227] on input "IPI Number" at bounding box center [1032, 227] width 217 height 37
click at [1156, 324] on input "Create Administrator" at bounding box center [1155, 313] width 132 height 32
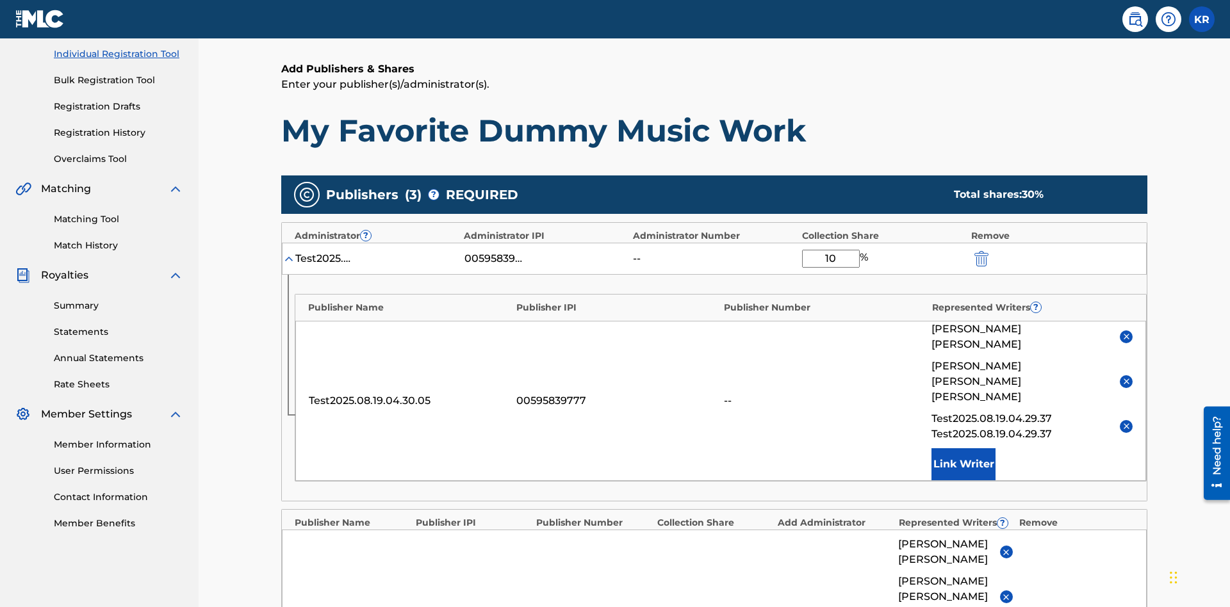
click at [980, 251] on img "submit" at bounding box center [981, 258] width 14 height 15
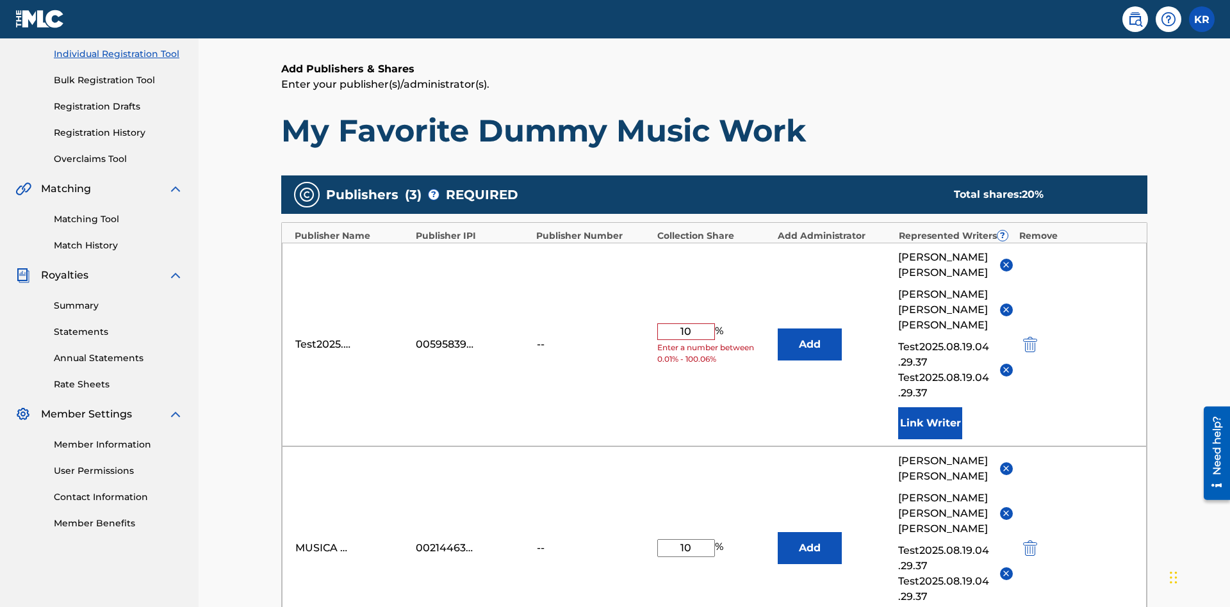
type input "10"
click at [810, 329] on button "Add" at bounding box center [810, 345] width 64 height 32
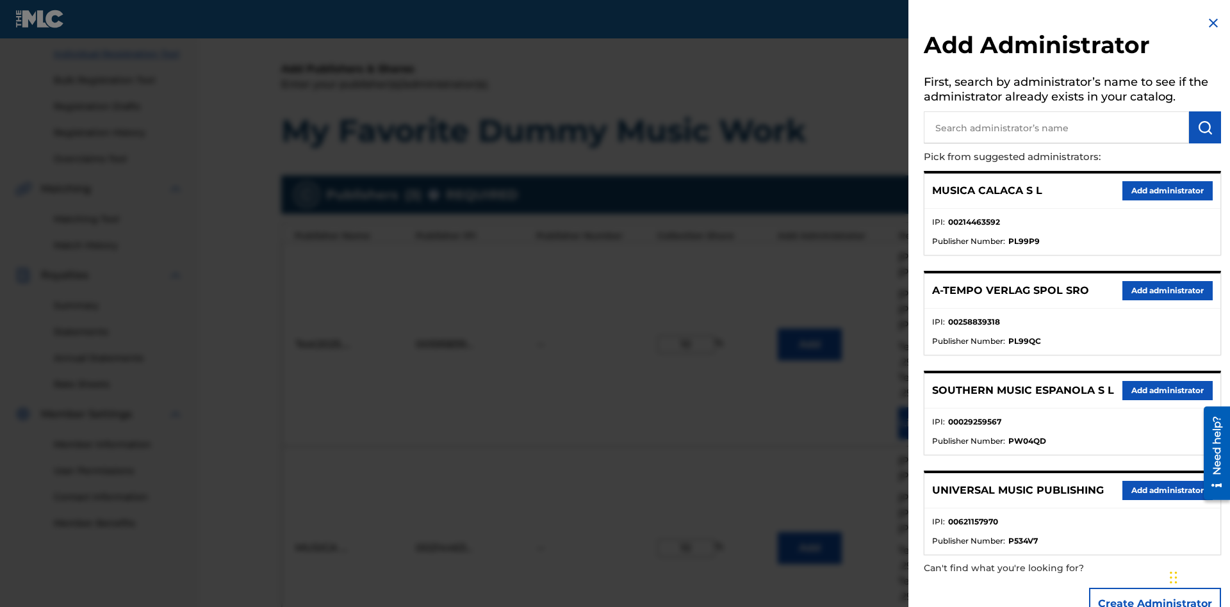
click at [1056, 127] on input "text" at bounding box center [1056, 127] width 265 height 32
type input "[GEOGRAPHIC_DATA]"
click at [1205, 127] on img "submit" at bounding box center [1204, 127] width 15 height 15
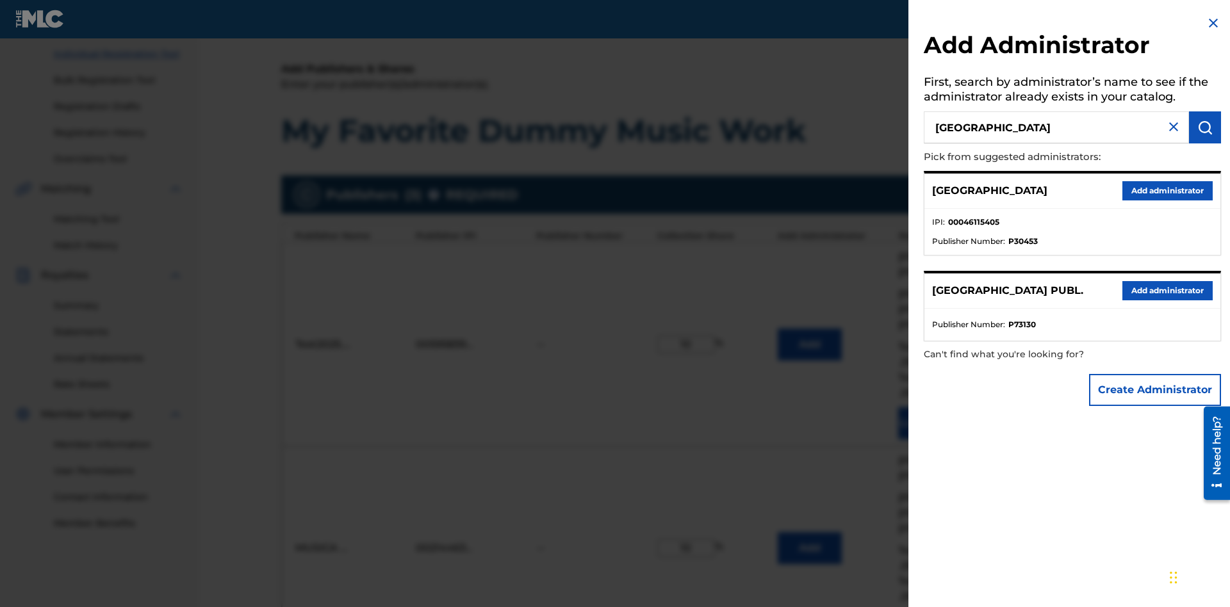
click at [1167, 190] on button "Add administrator" at bounding box center [1167, 190] width 90 height 19
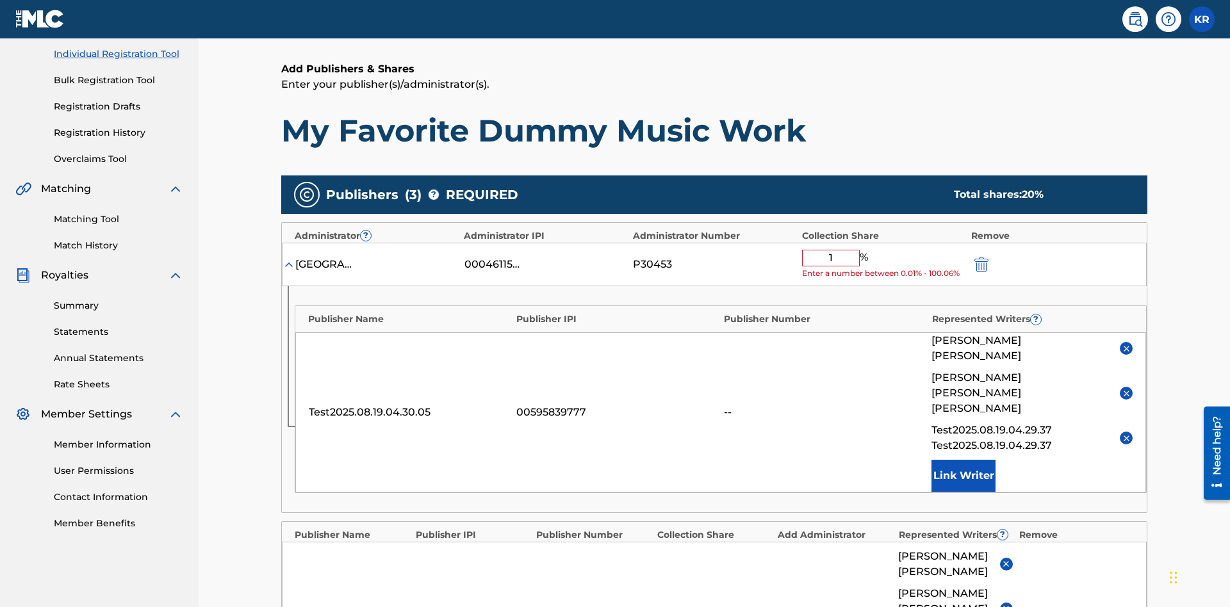
type input "10"
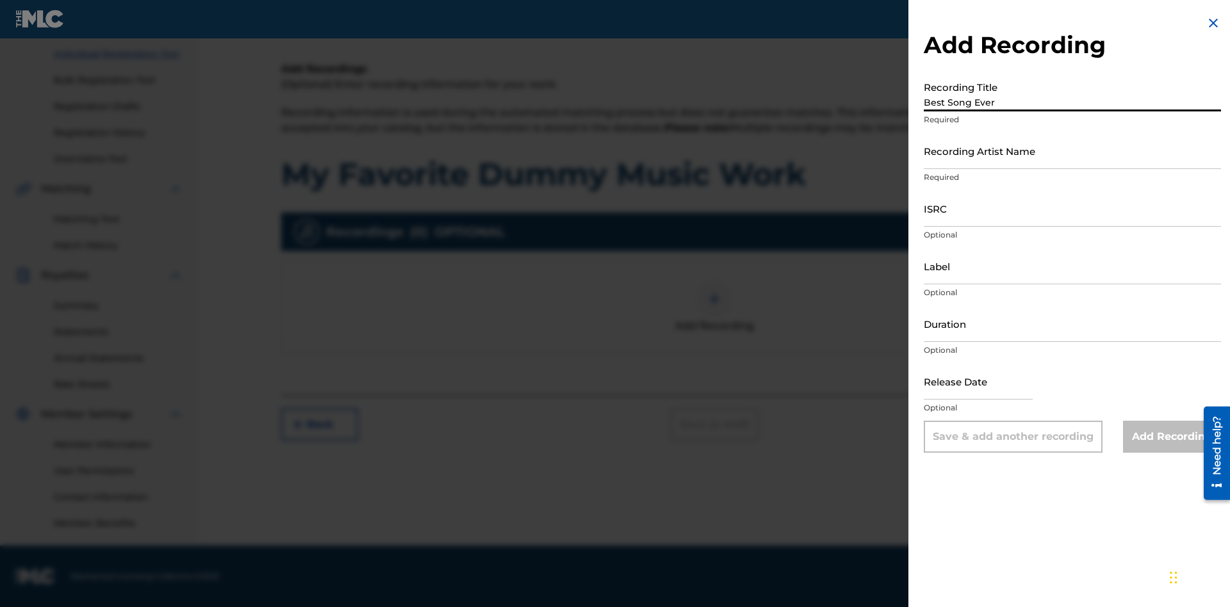
type input "Best Song Ever"
click at [1072, 151] on input "Recording Artist Name" at bounding box center [1072, 151] width 297 height 37
type input "[PERSON_NAME]"
click at [1072, 208] on input "ISRC" at bounding box center [1072, 208] width 297 height 37
click at [1072, 266] on input "Label" at bounding box center [1072, 266] width 297 height 37
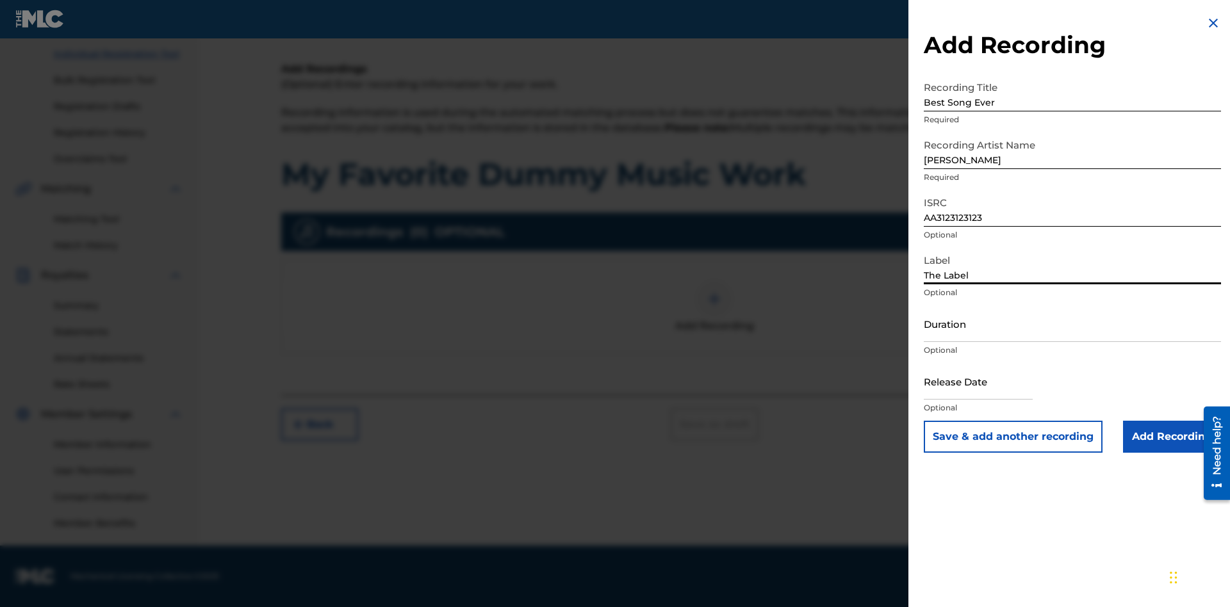
click at [1072, 324] on input "Duration" at bounding box center [1072, 324] width 297 height 37
click at [1072, 324] on input "1" at bounding box center [1072, 324] width 297 height 37
click at [988, 382] on input "text" at bounding box center [978, 381] width 109 height 37
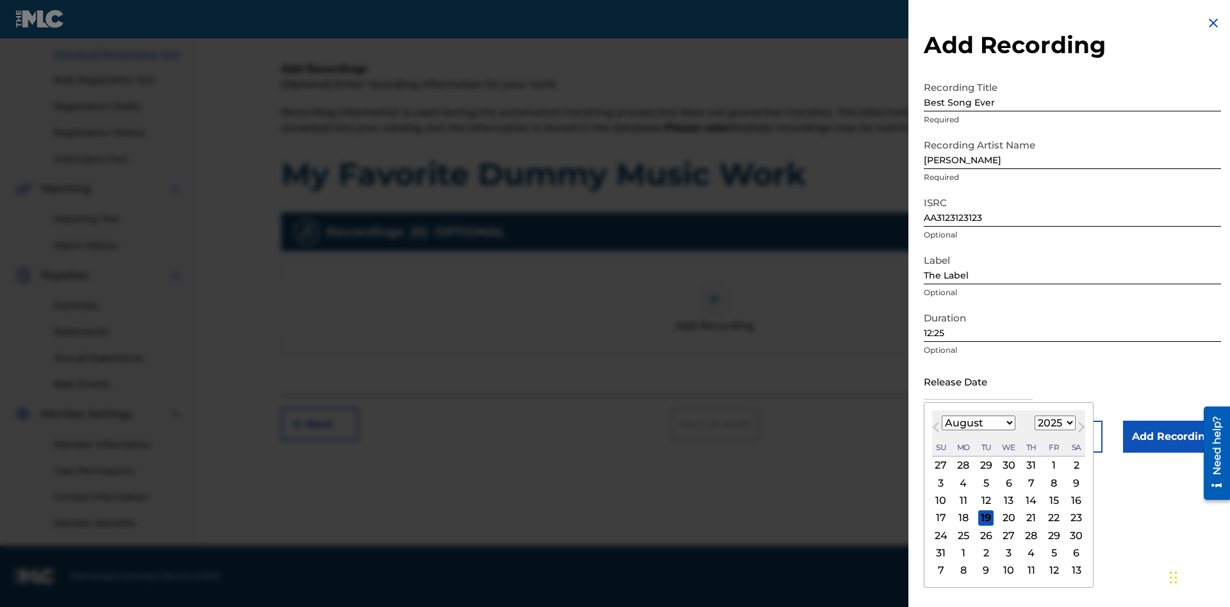
click at [978, 423] on select "January February March April May June July August September October November De…" at bounding box center [979, 423] width 74 height 15
click at [1053, 423] on select "1900 1901 1902 1903 1904 1905 1906 1907 1908 1909 1910 1911 1912 1913 1914 1915…" at bounding box center [1055, 423] width 41 height 15
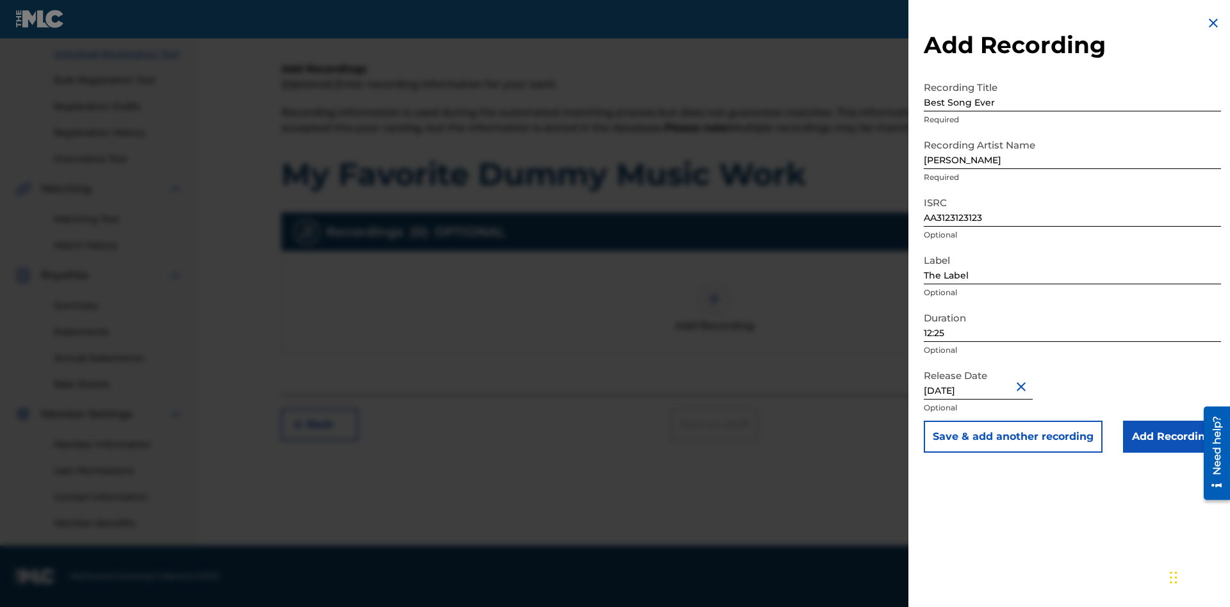
click at [1172, 437] on input "Add Recording" at bounding box center [1172, 437] width 98 height 32
click at [714, 318] on div at bounding box center [714, 299] width 38 height 38
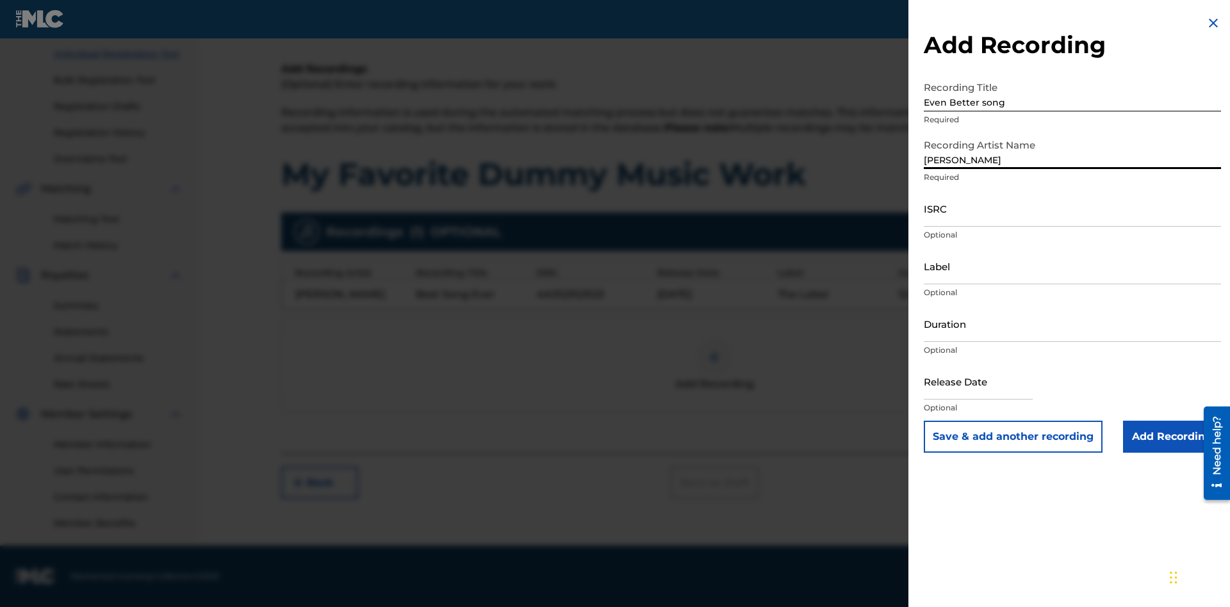
click at [1072, 208] on input "ISRC" at bounding box center [1072, 208] width 297 height 37
click at [1072, 266] on input "Label" at bounding box center [1072, 266] width 297 height 37
click at [1072, 324] on input "Duration" at bounding box center [1072, 324] width 297 height 37
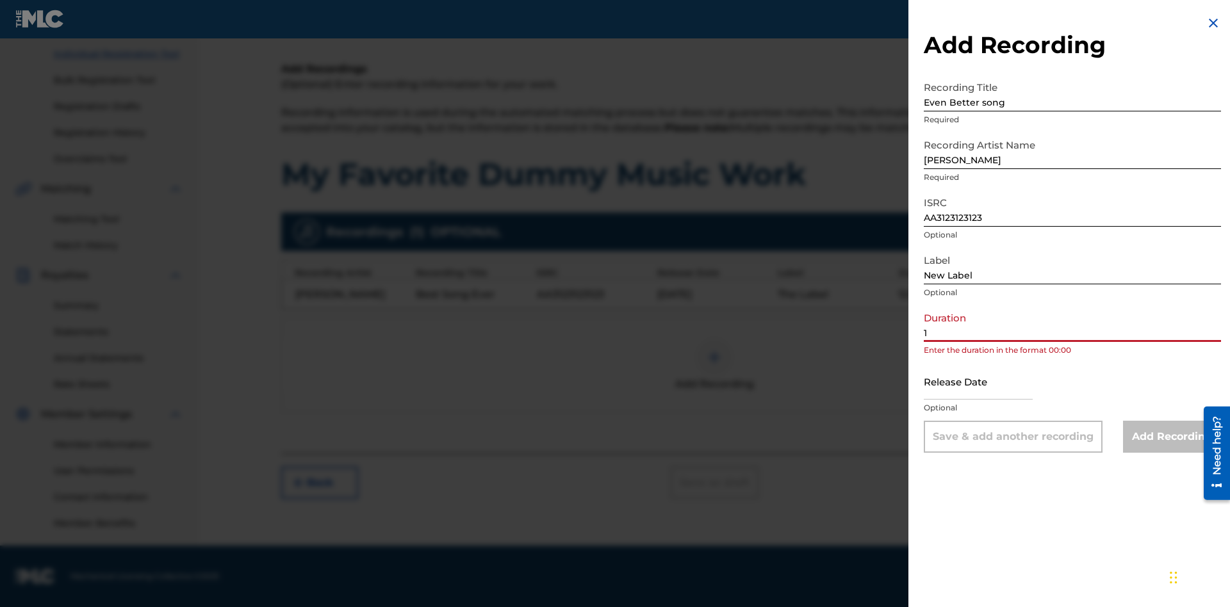
click at [1072, 324] on input "1" at bounding box center [1072, 324] width 297 height 37
click at [988, 382] on input "text" at bounding box center [978, 381] width 109 height 37
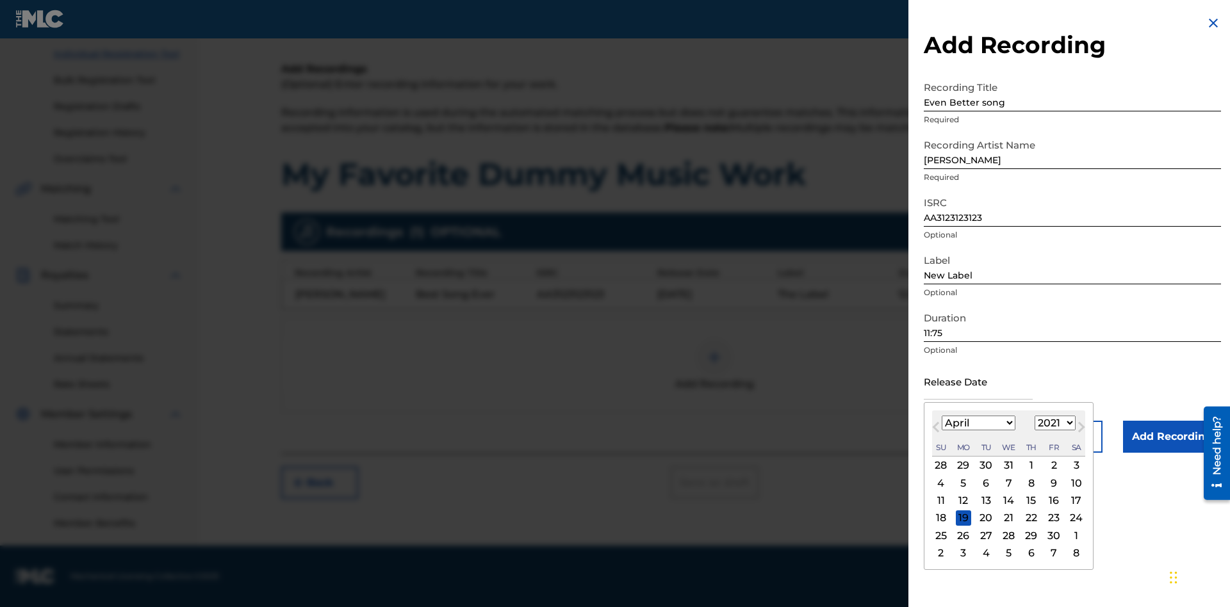
click at [1029, 466] on div "1" at bounding box center [1031, 465] width 15 height 15
click at [1172, 437] on input "Add Recording" at bounding box center [1172, 437] width 98 height 32
click at [714, 365] on div at bounding box center [714, 357] width 38 height 38
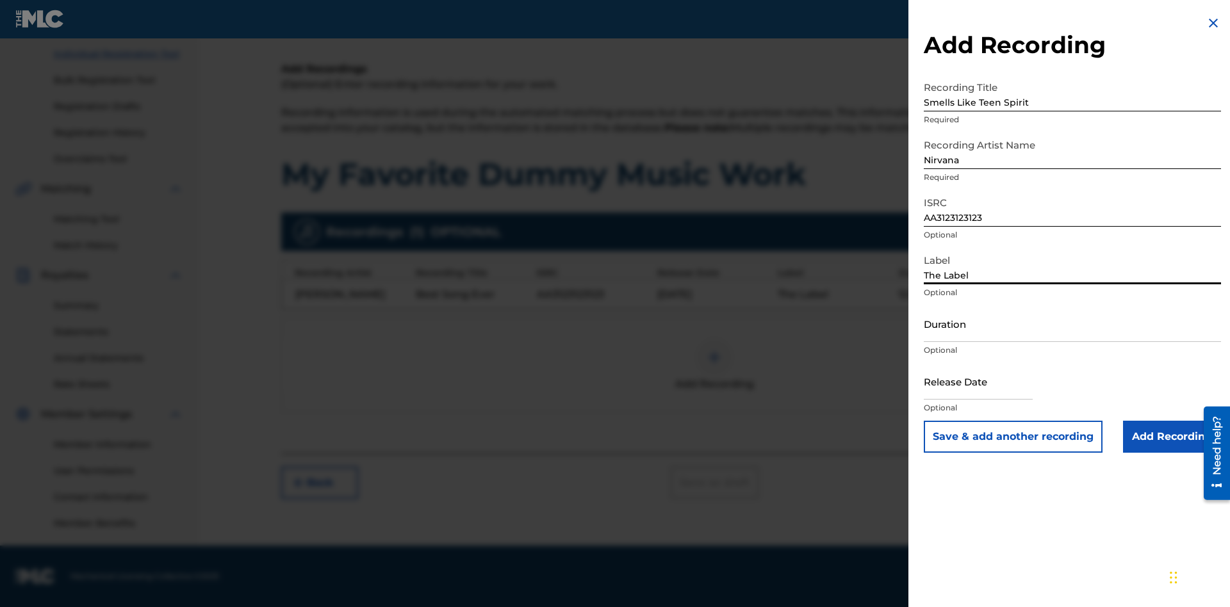
type input "The Label"
click at [1072, 324] on input "Duration" at bounding box center [1072, 324] width 297 height 37
click at [1072, 324] on input "1" at bounding box center [1072, 324] width 297 height 37
type input "12:25"
click at [988, 382] on input "text" at bounding box center [978, 381] width 109 height 37
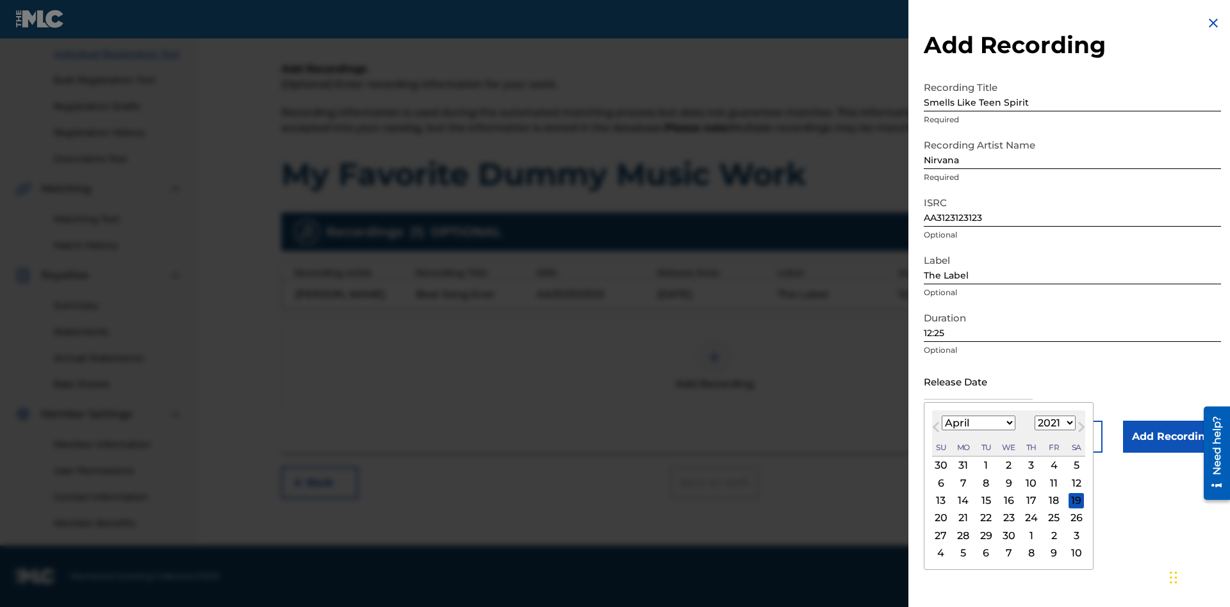
click at [1053, 423] on select "1900 1901 1902 1903 1904 1905 1906 1907 1908 1909 1910 1911 1912 1913 1914 1915…" at bounding box center [1055, 423] width 41 height 15
type input "[DATE]"
click at [1172, 437] on input "Add Recording" at bounding box center [1172, 437] width 98 height 32
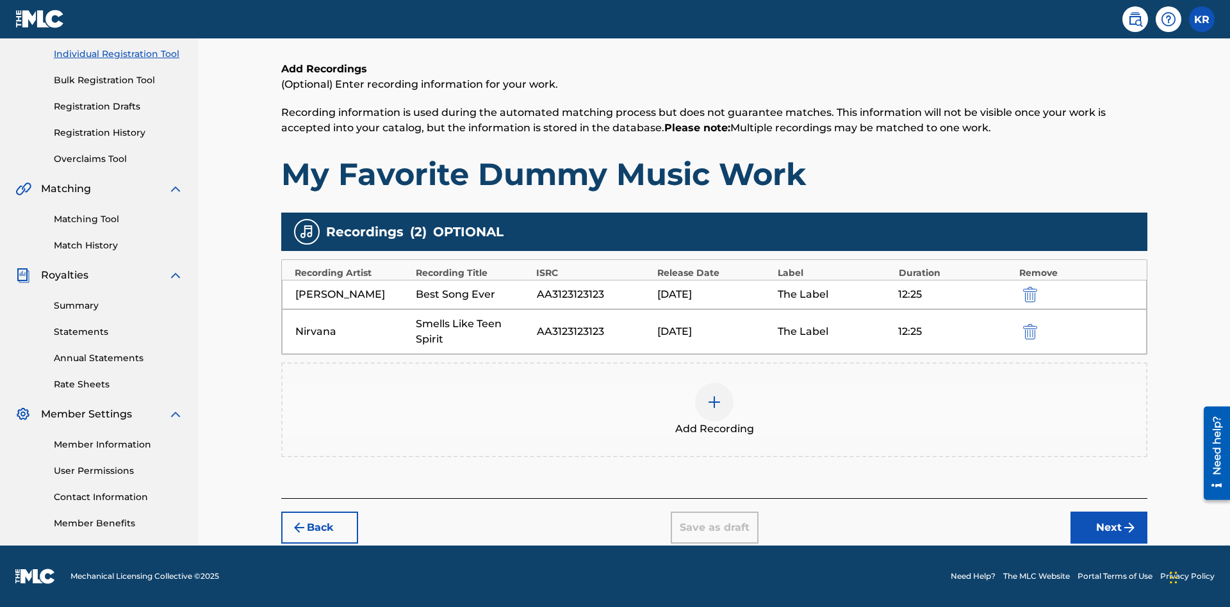
click at [1109, 528] on button "Next" at bounding box center [1108, 528] width 77 height 32
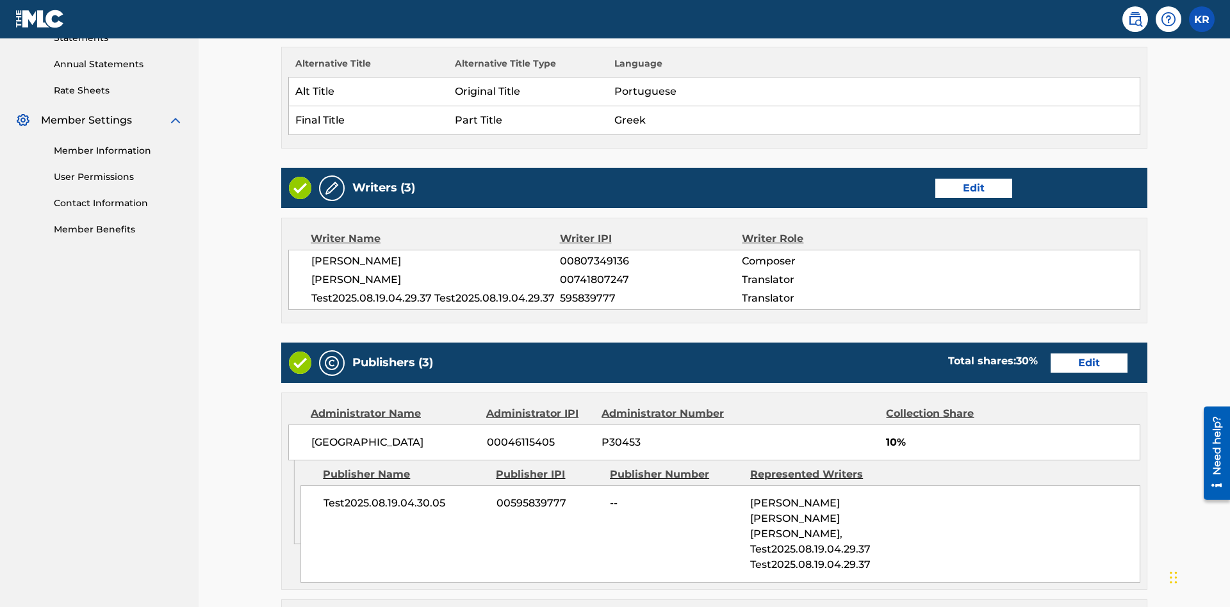
scroll to position [650, 0]
